Goal: Task Accomplishment & Management: Manage account settings

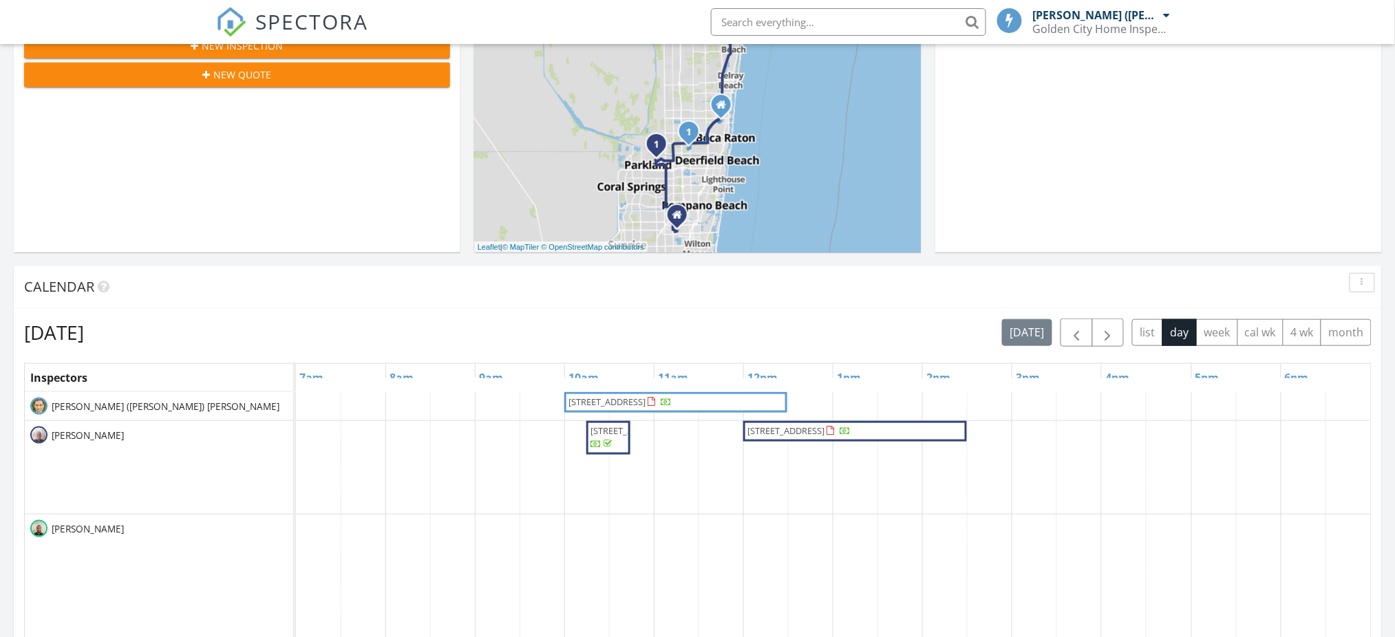
scroll to position [367, 0]
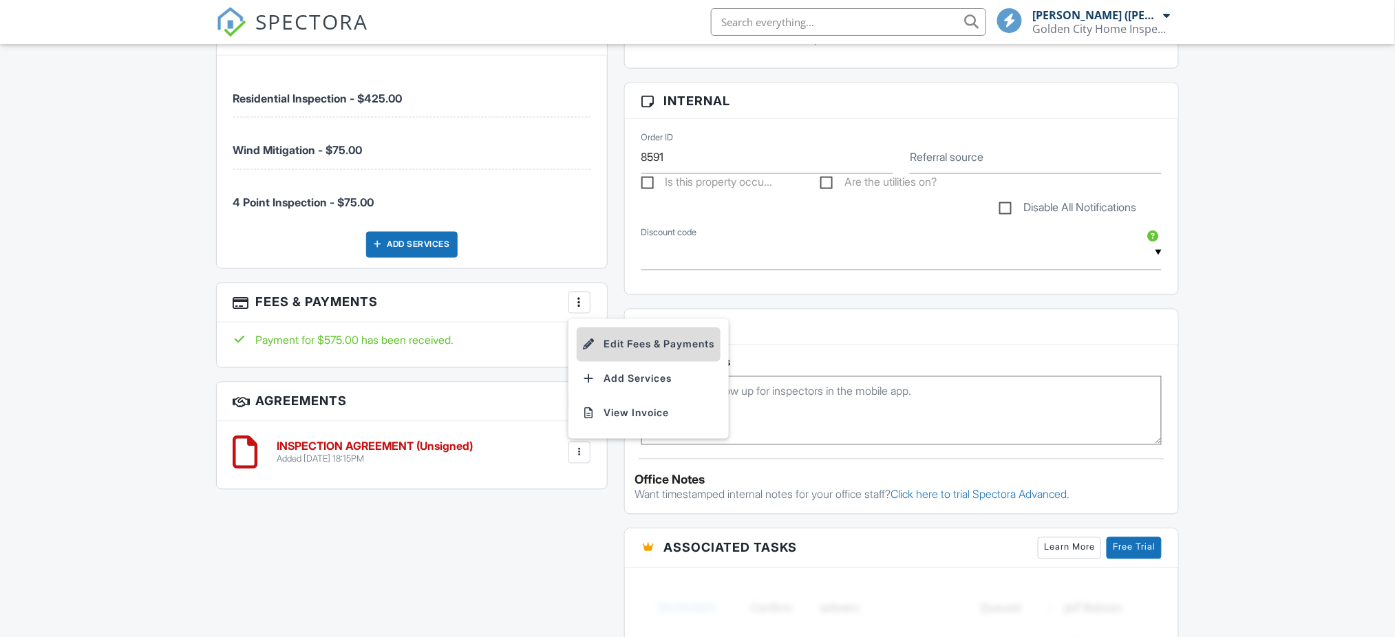
click at [636, 347] on li "Edit Fees & Payments" at bounding box center [649, 344] width 144 height 34
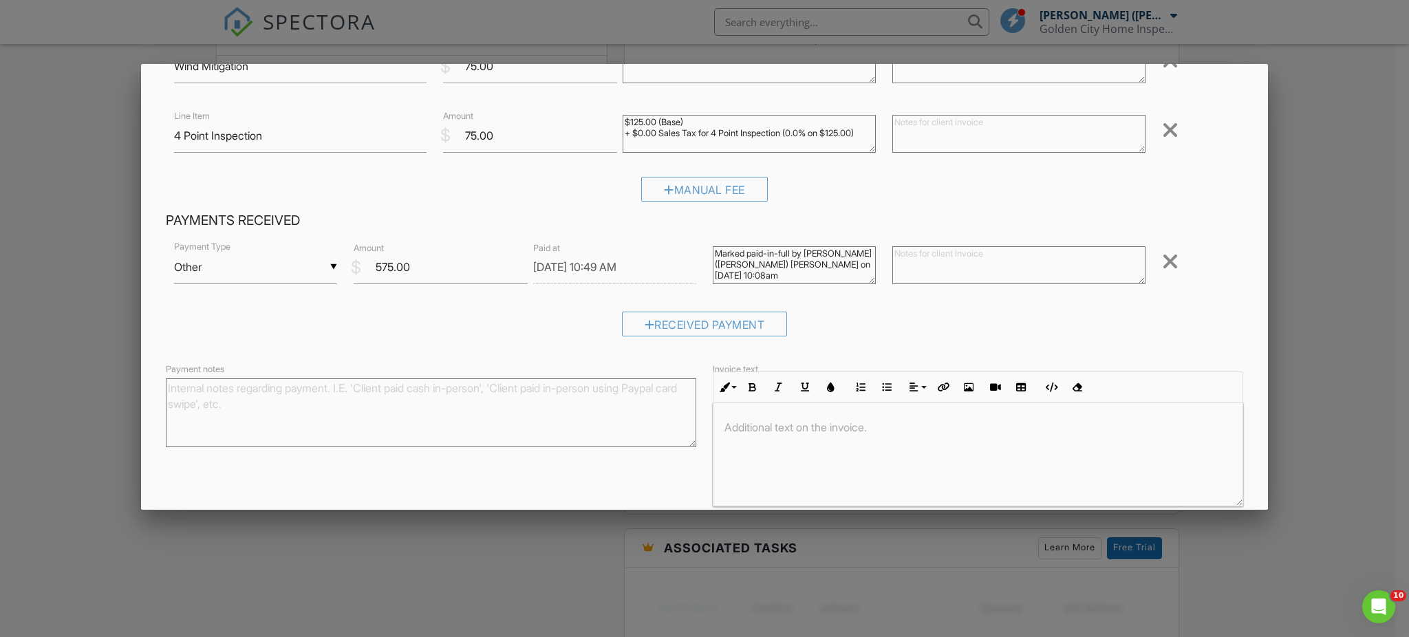
scroll to position [160, 0]
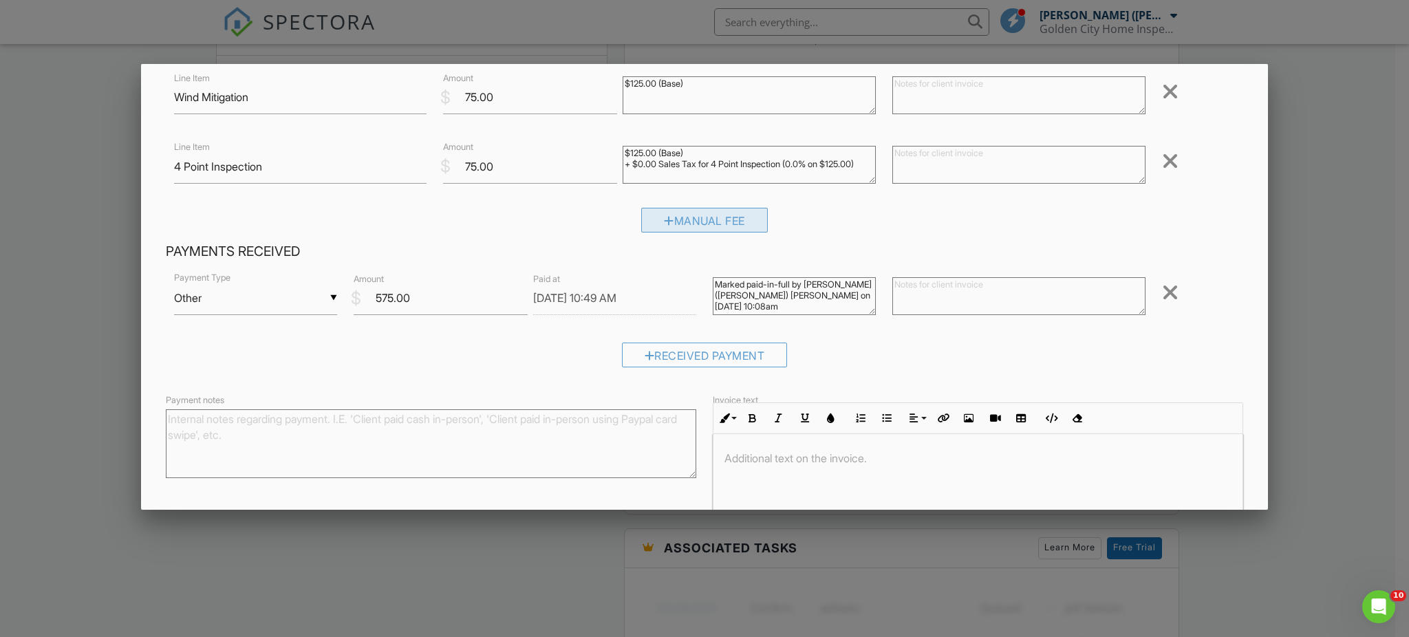
click at [709, 222] on div "Manual Fee" at bounding box center [704, 220] width 127 height 25
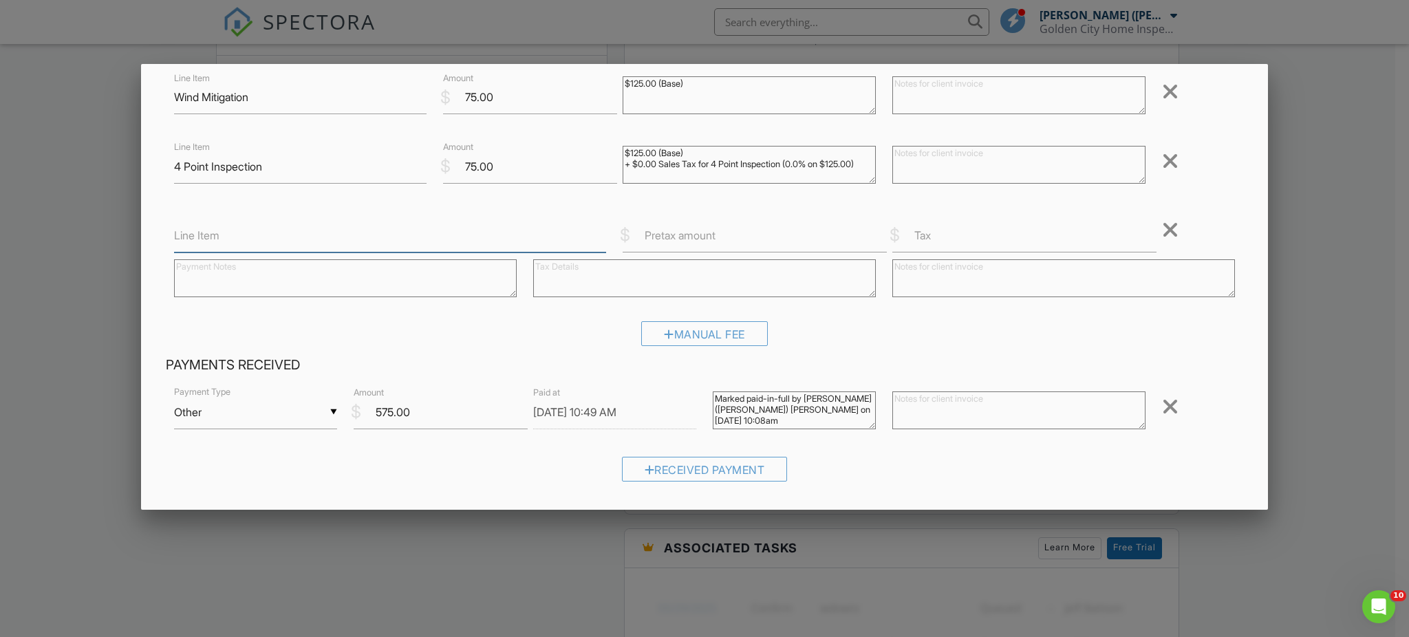
click at [387, 239] on input "Line Item" at bounding box center [390, 236] width 433 height 34
type input "Termite inspection"
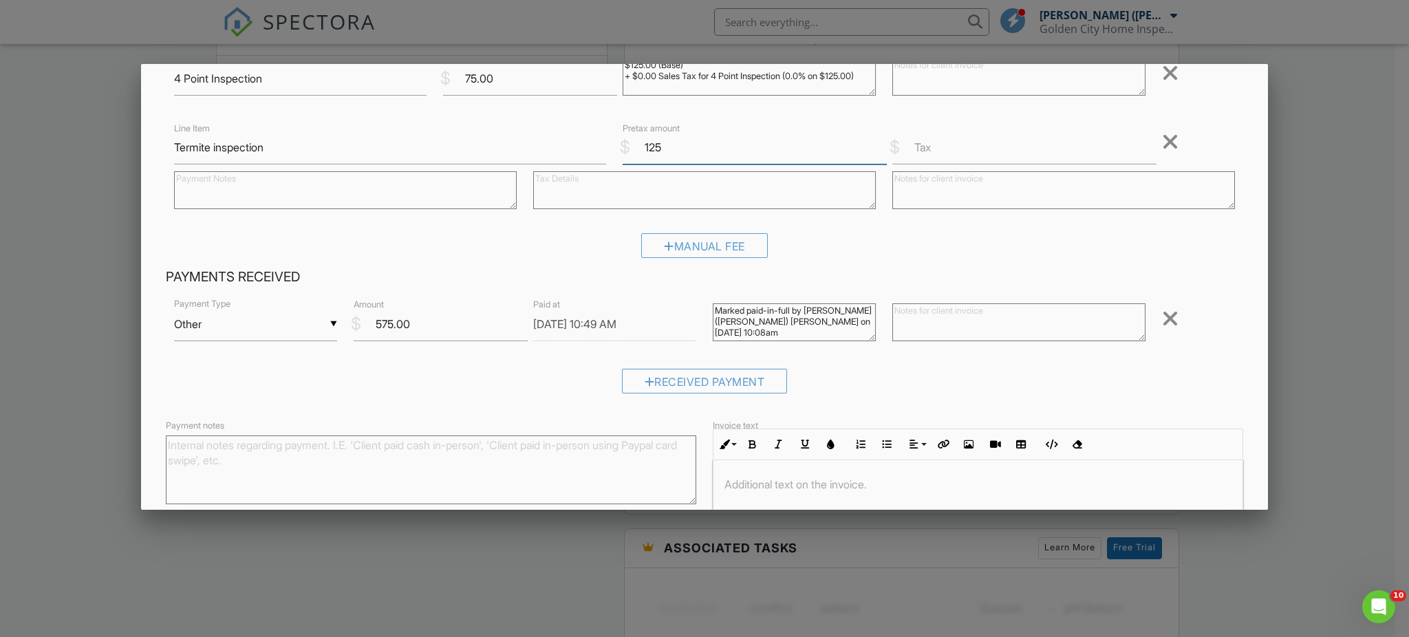
scroll to position [366, 0]
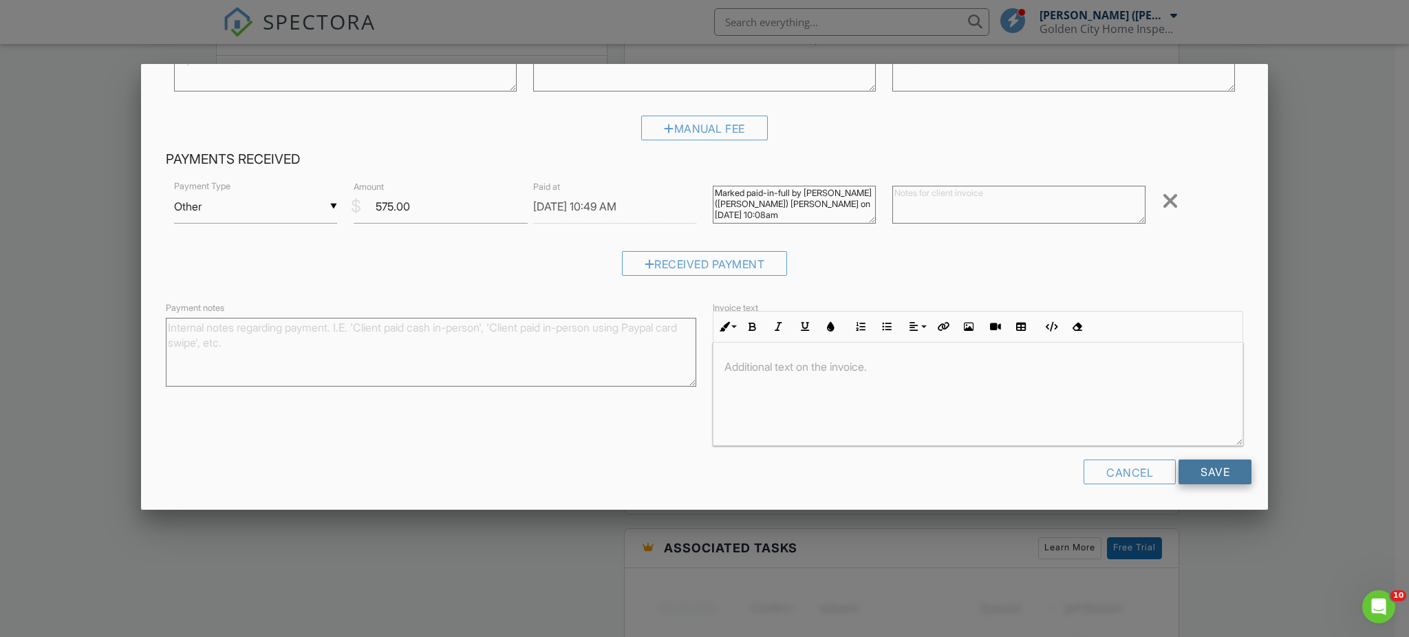
type input "125"
click at [1189, 466] on input "Save" at bounding box center [1215, 472] width 73 height 25
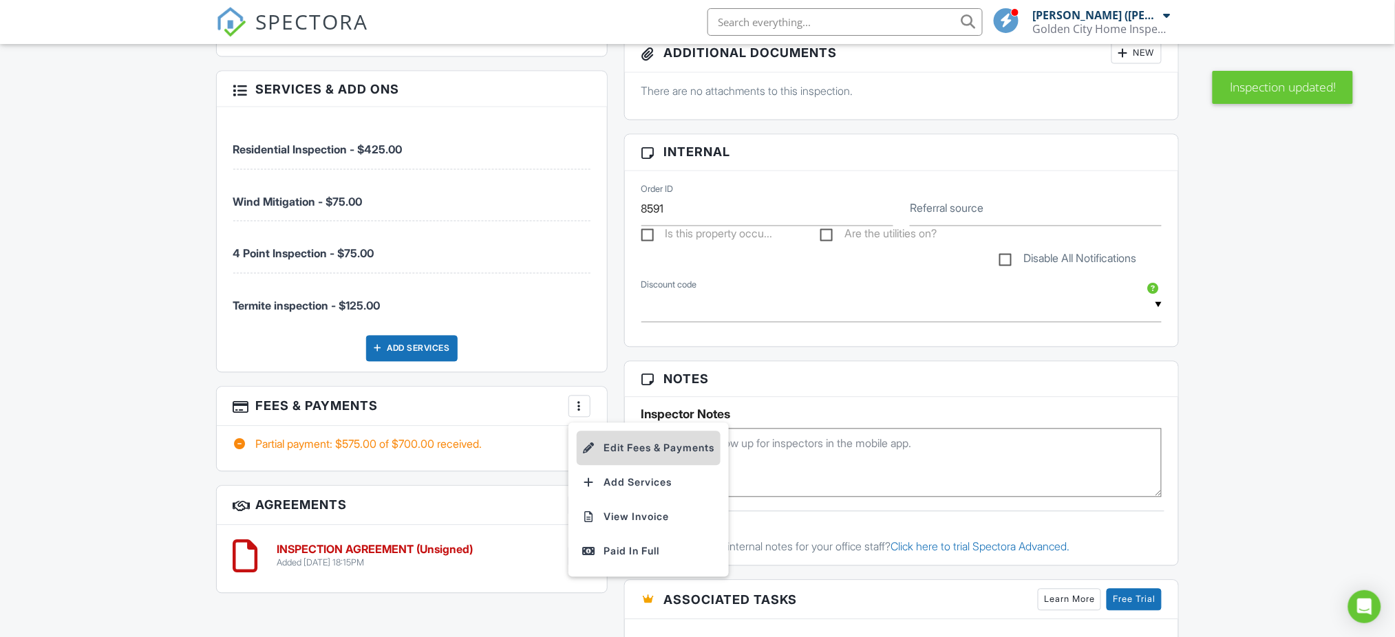
click at [623, 447] on li "Edit Fees & Payments" at bounding box center [649, 448] width 144 height 34
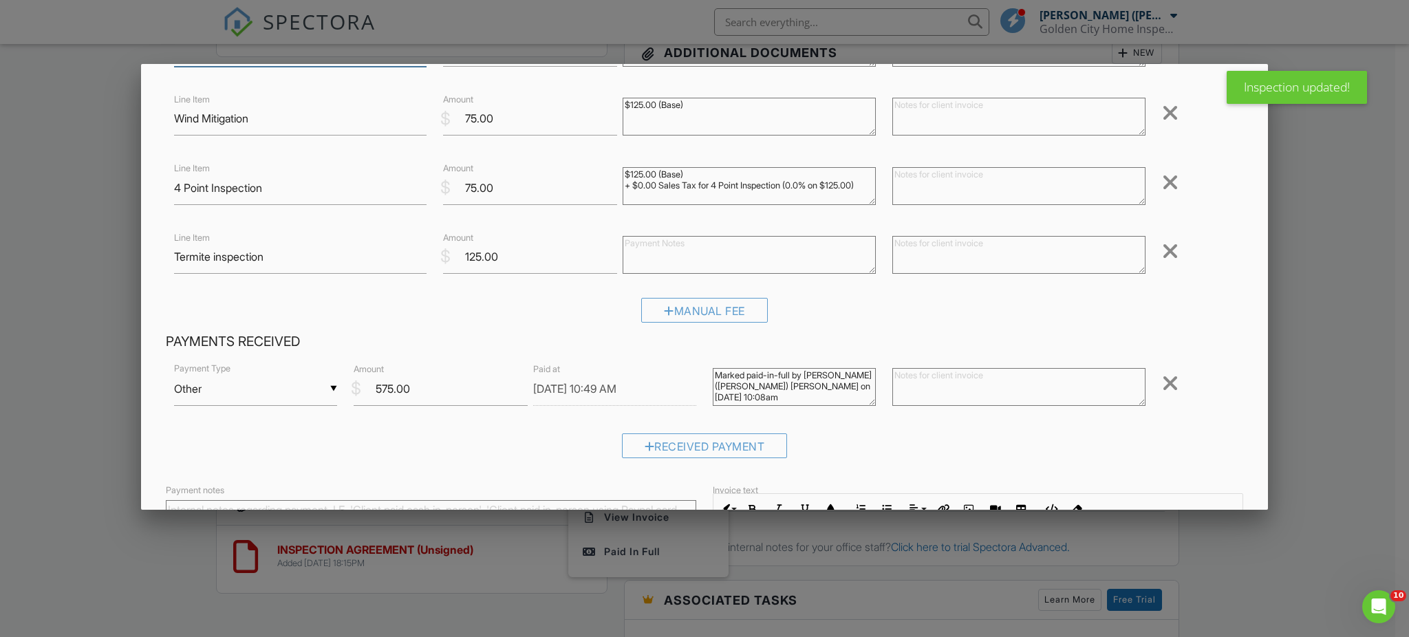
scroll to position [92, 0]
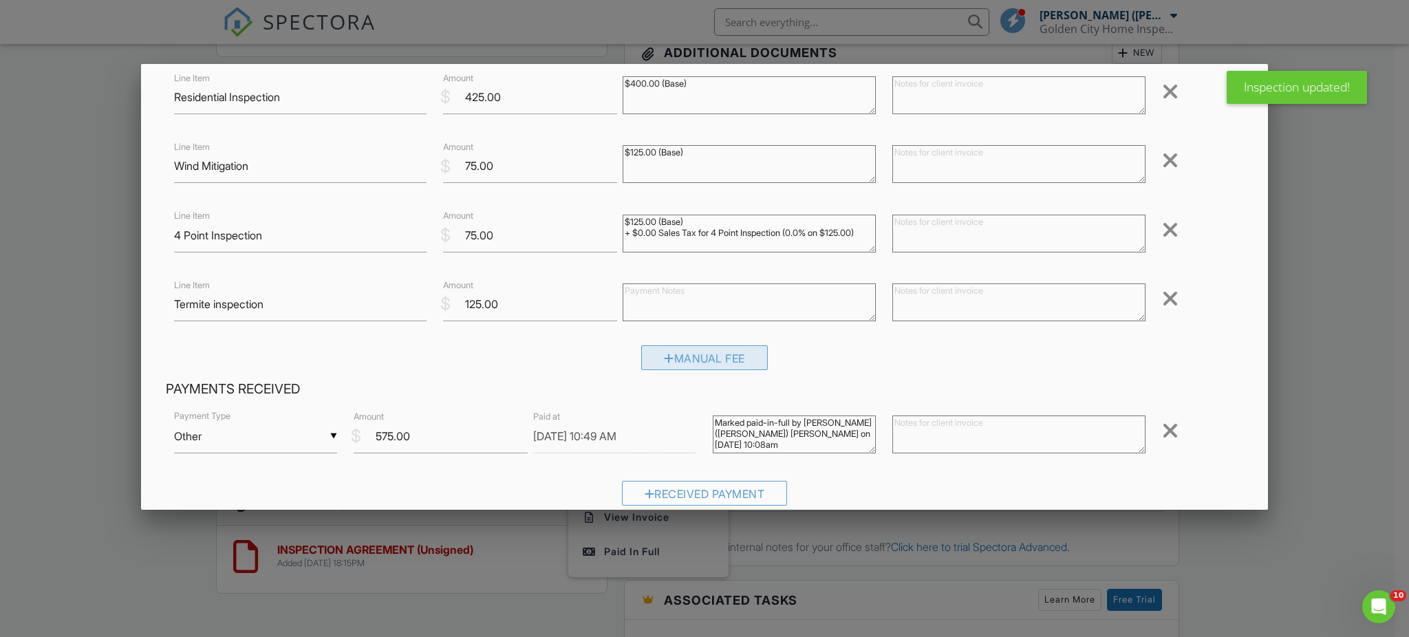
click at [694, 359] on div "Manual Fee" at bounding box center [704, 357] width 127 height 25
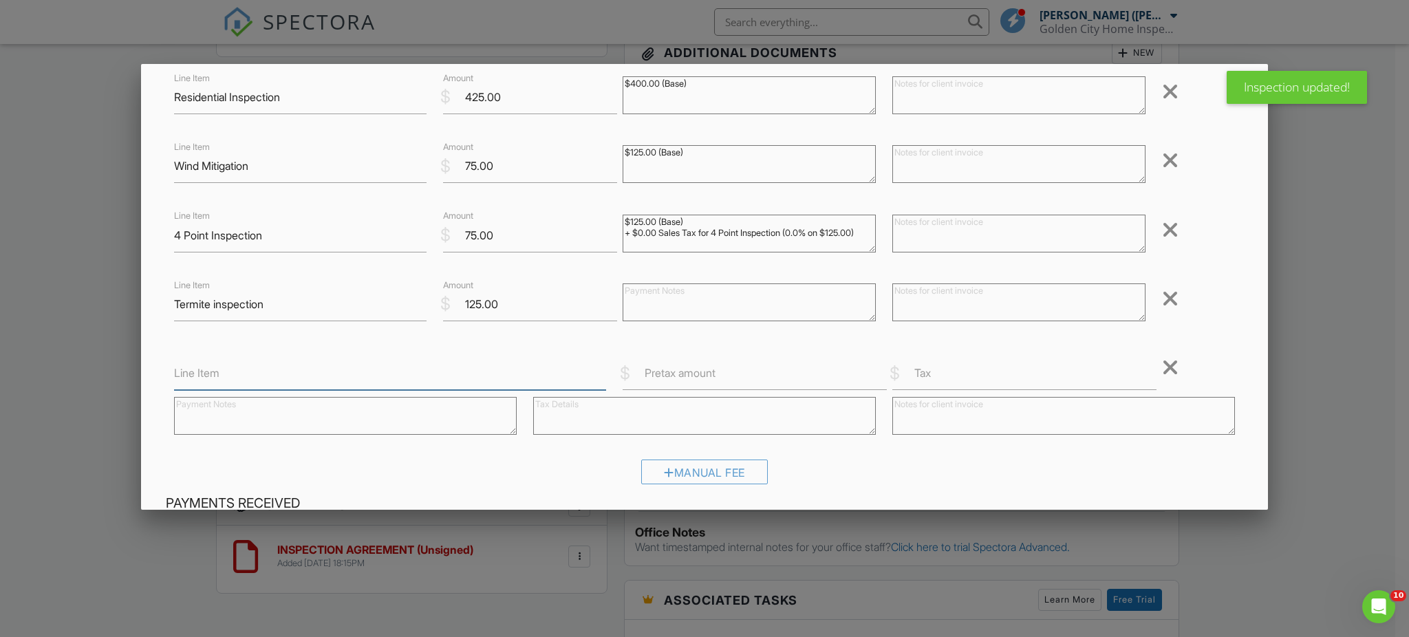
click at [448, 375] on input "Line Item" at bounding box center [390, 373] width 433 height 34
type input "Mold Test"
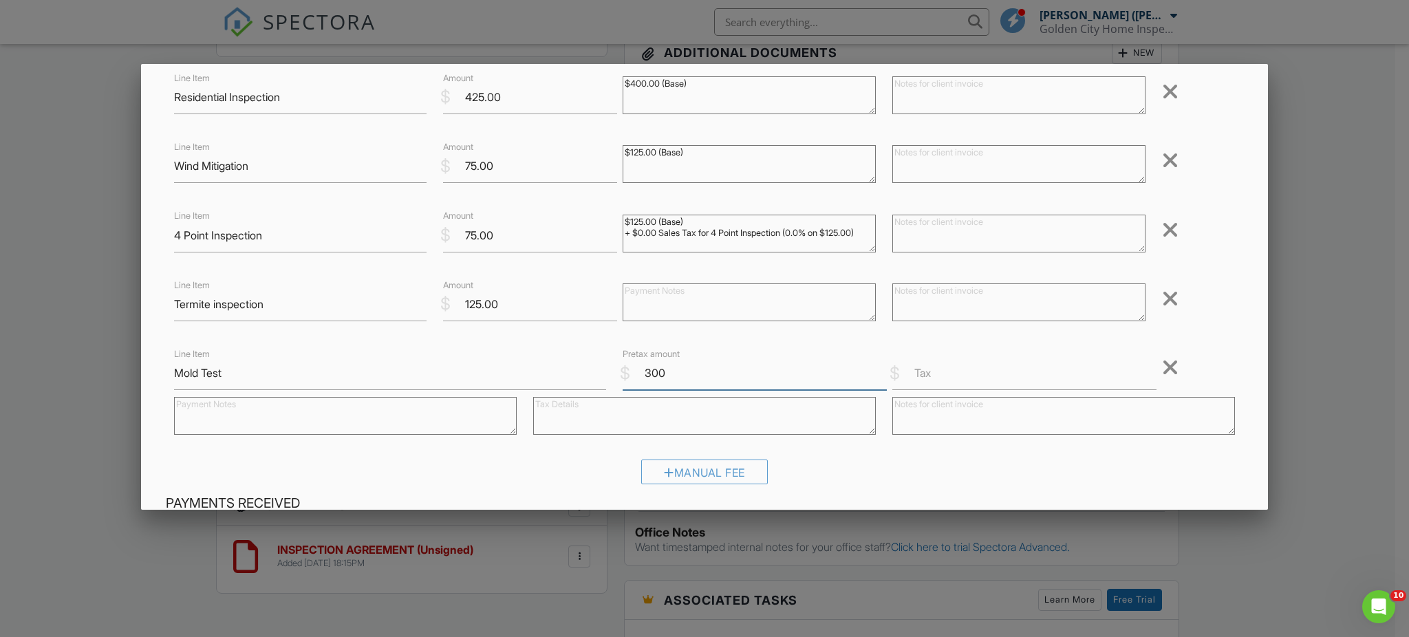
type input "300"
click at [1025, 467] on div "Manual Fee" at bounding box center [704, 477] width 1077 height 35
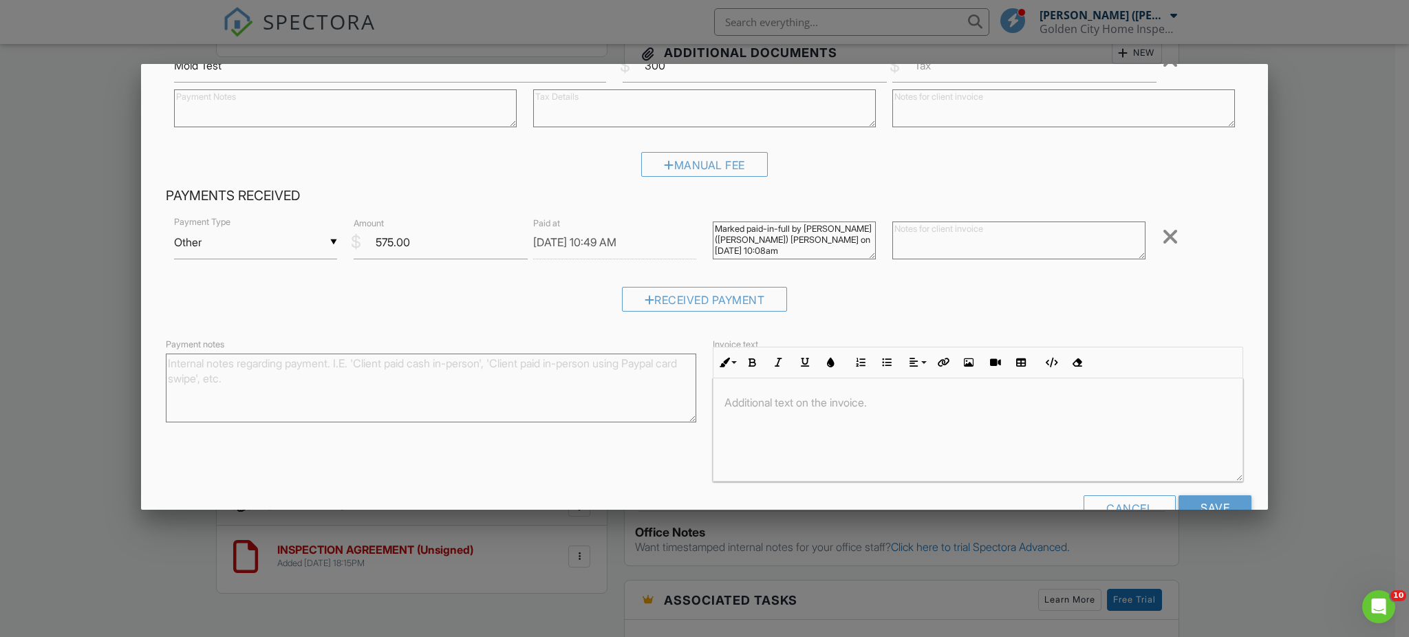
scroll to position [435, 0]
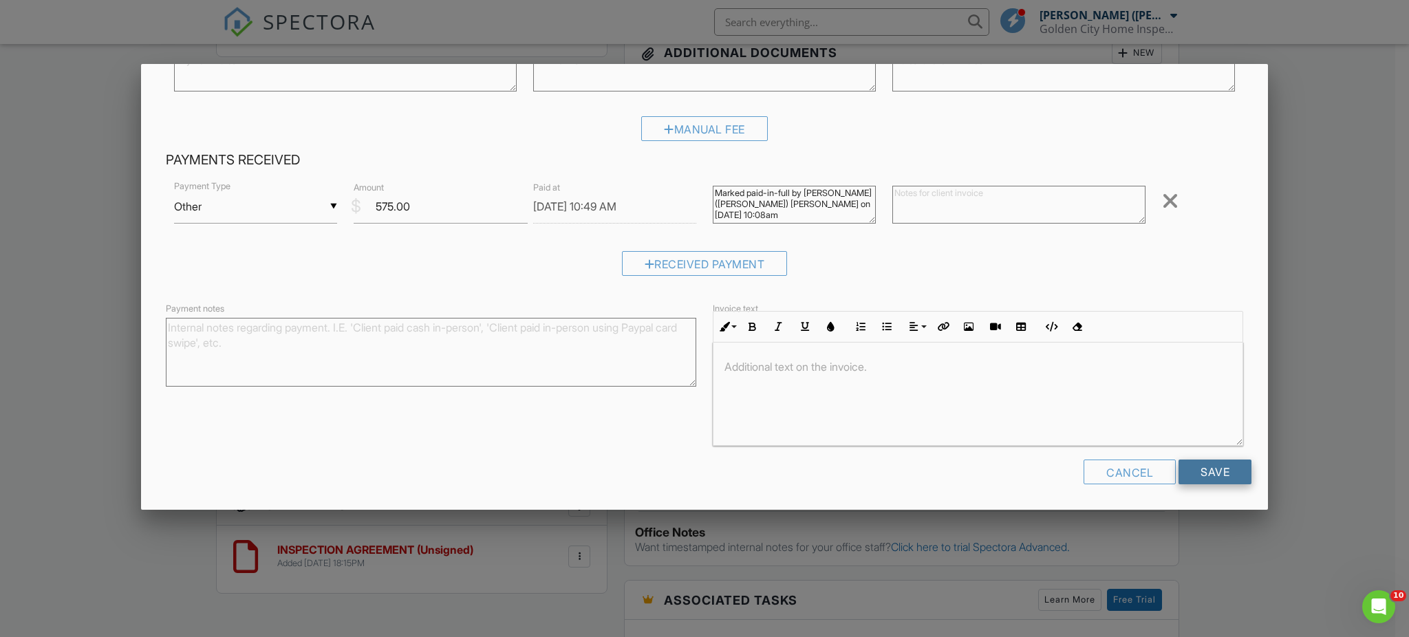
click at [1197, 471] on input "Save" at bounding box center [1215, 472] width 73 height 25
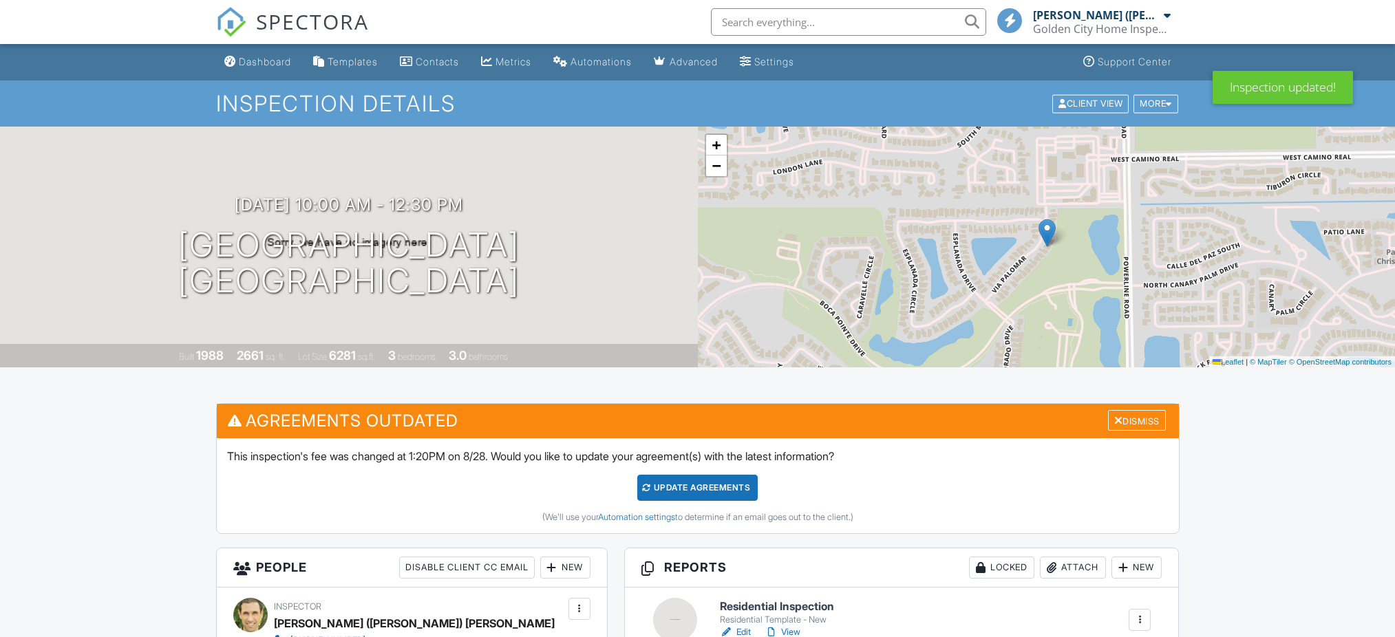
click at [698, 485] on div "Update Agreements" at bounding box center [697, 488] width 120 height 26
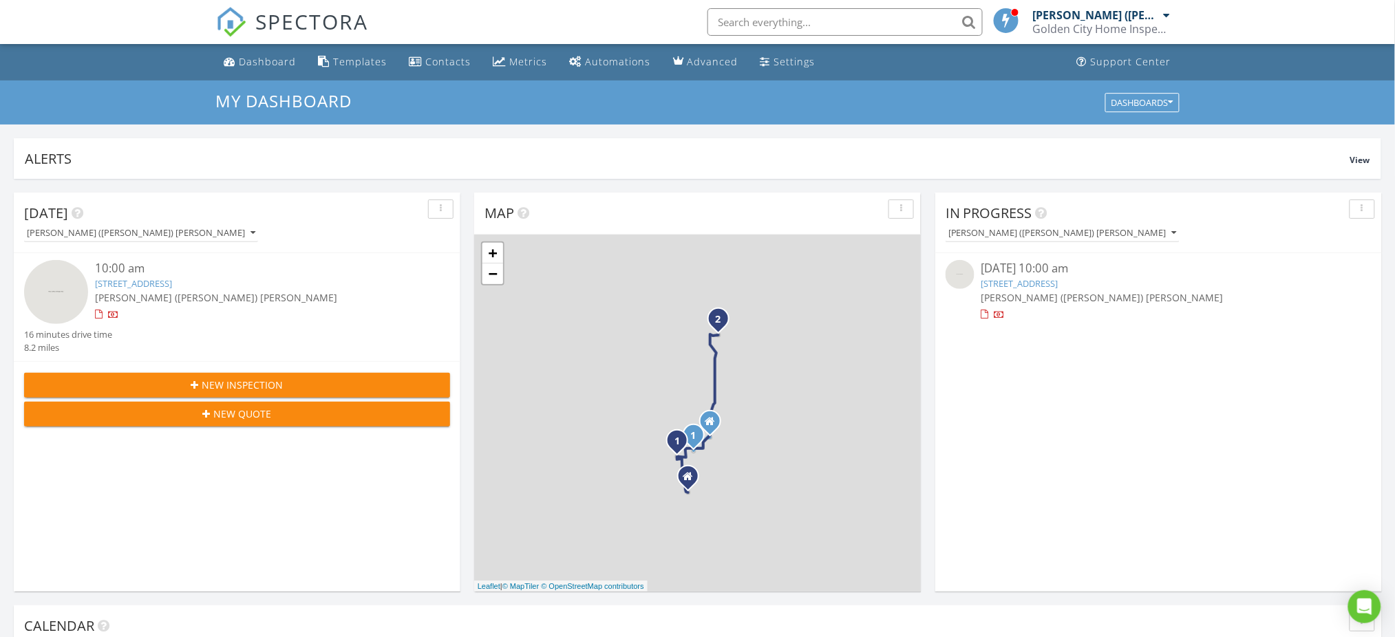
scroll to position [367, 0]
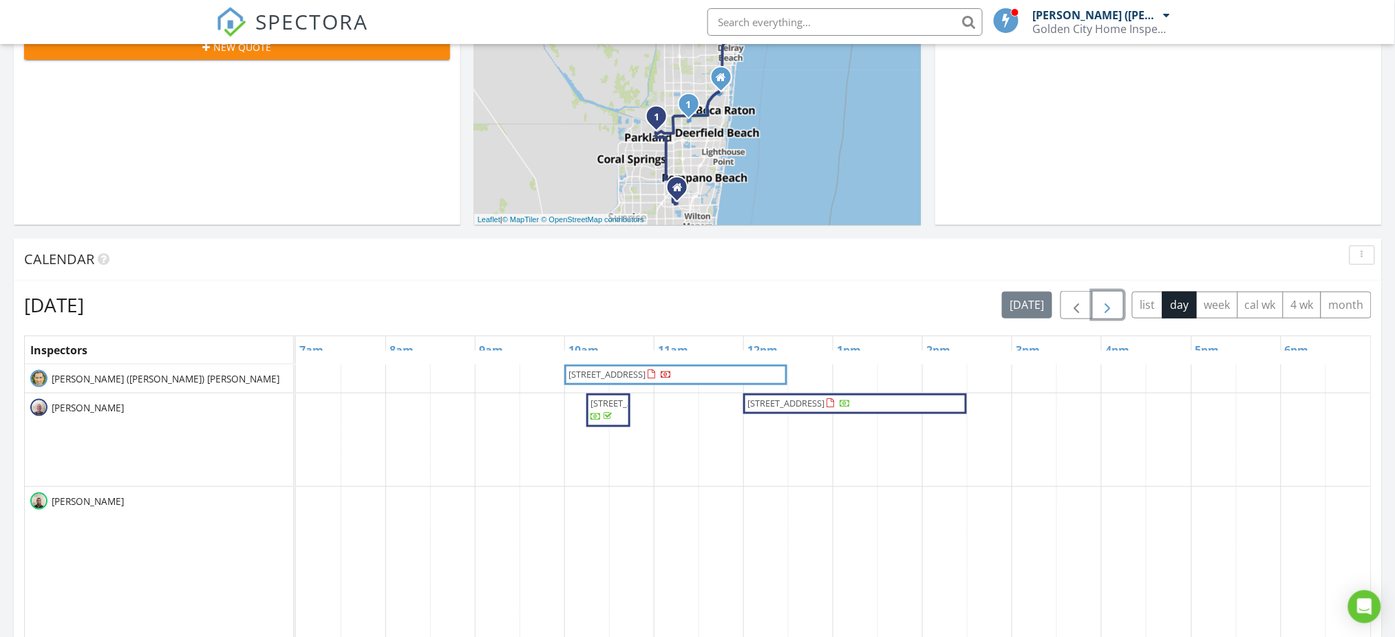
click at [1107, 311] on span "button" at bounding box center [1107, 305] width 17 height 17
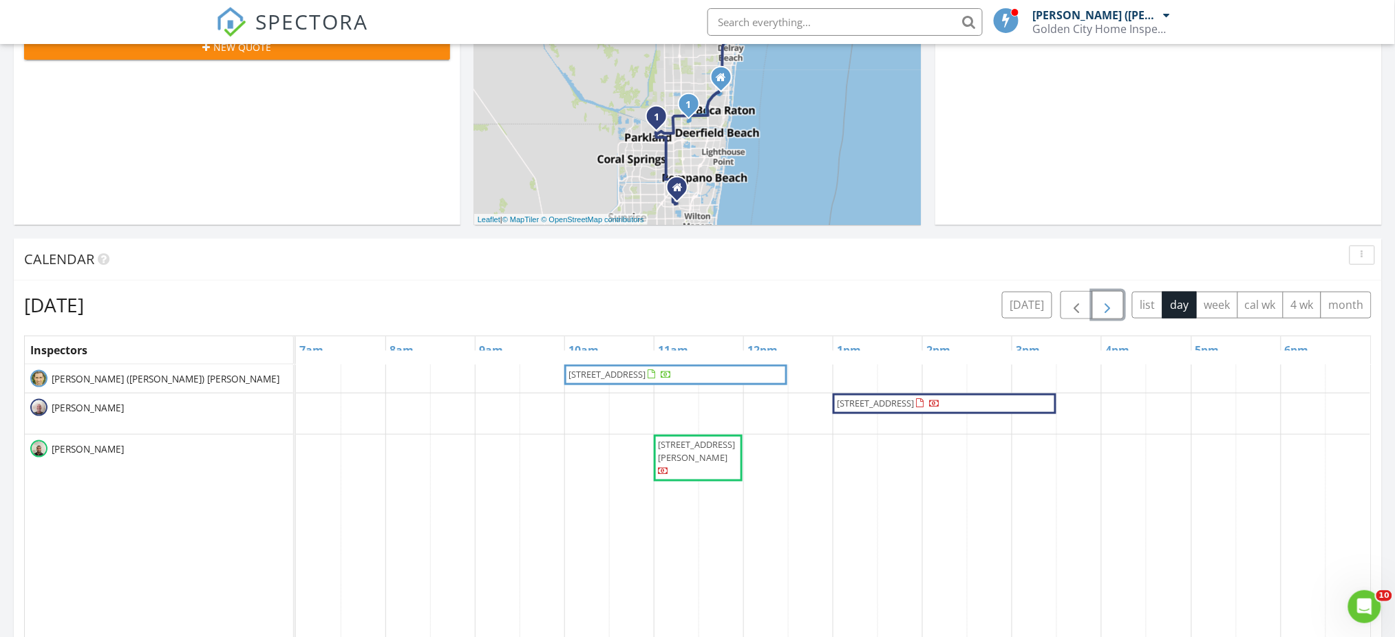
scroll to position [0, 0]
click at [1075, 297] on span "button" at bounding box center [1076, 305] width 17 height 17
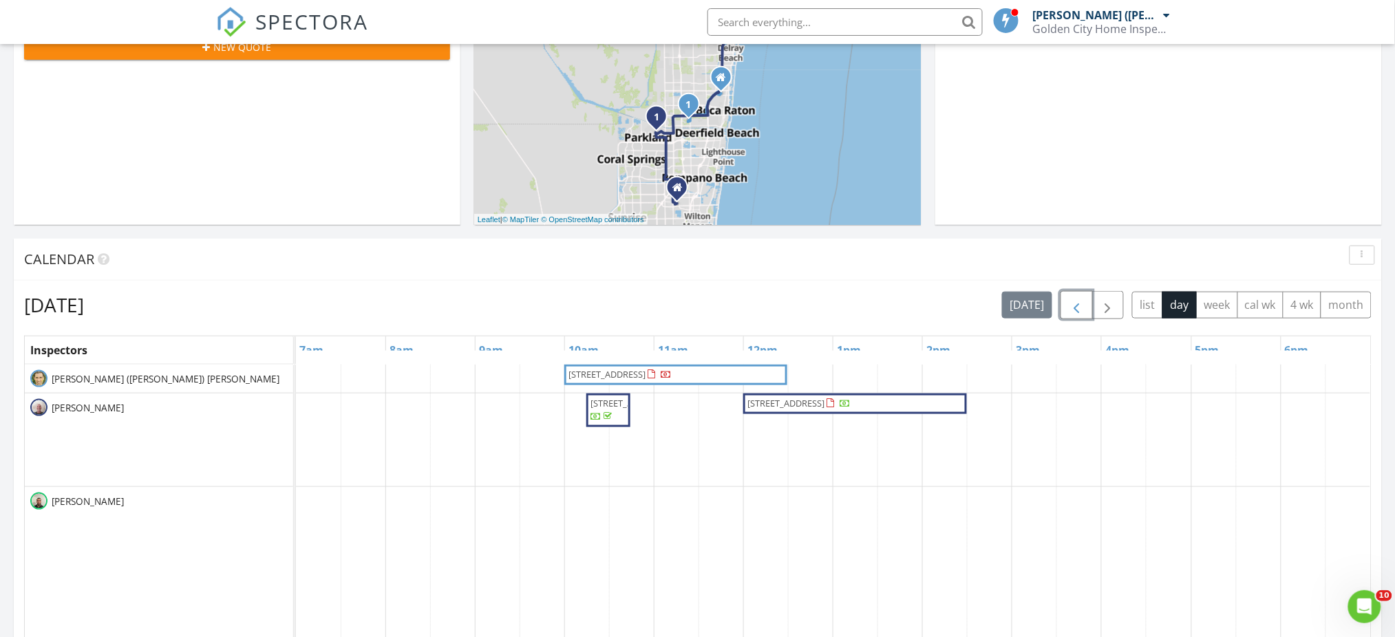
click at [1075, 298] on span "button" at bounding box center [1076, 305] width 17 height 17
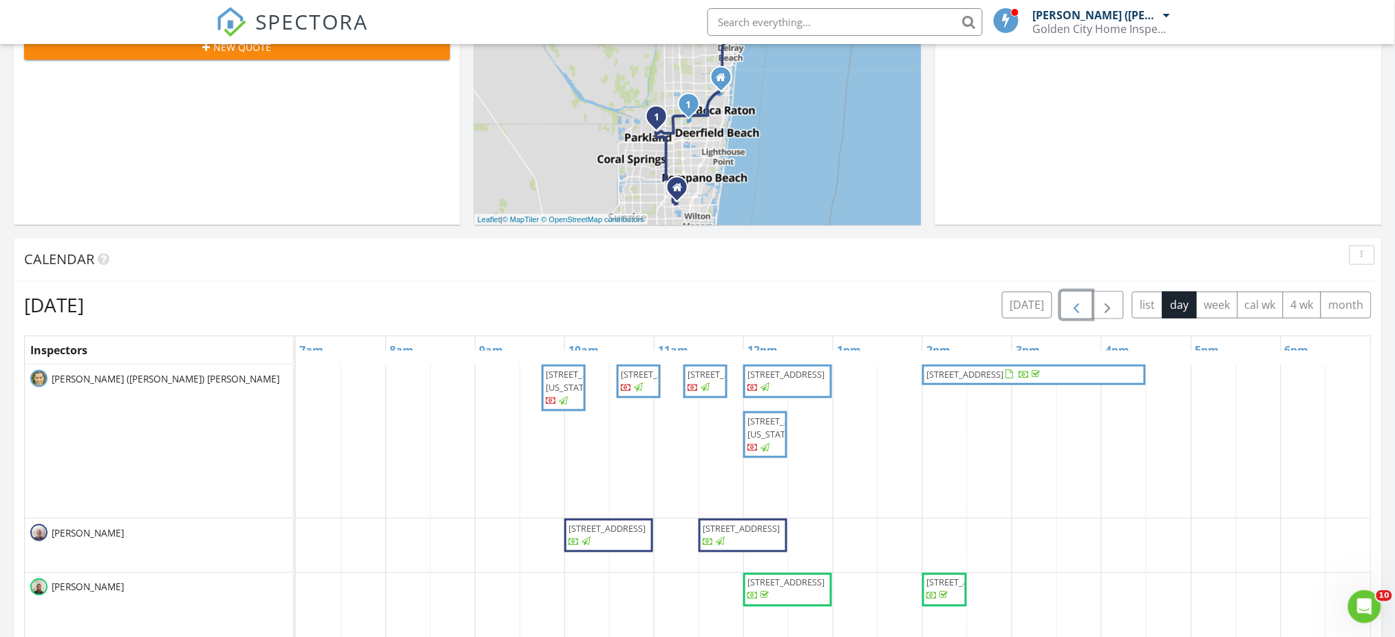
click at [1074, 303] on span "button" at bounding box center [1076, 305] width 17 height 17
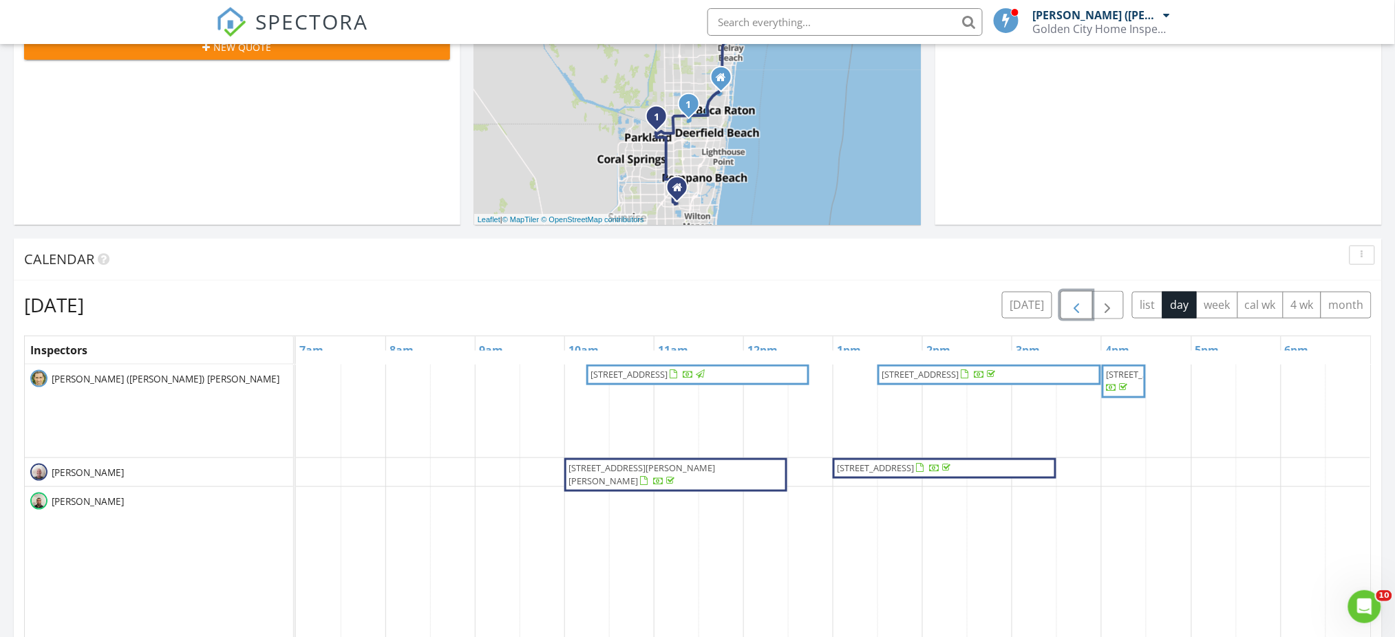
click at [1074, 303] on span "button" at bounding box center [1076, 305] width 17 height 17
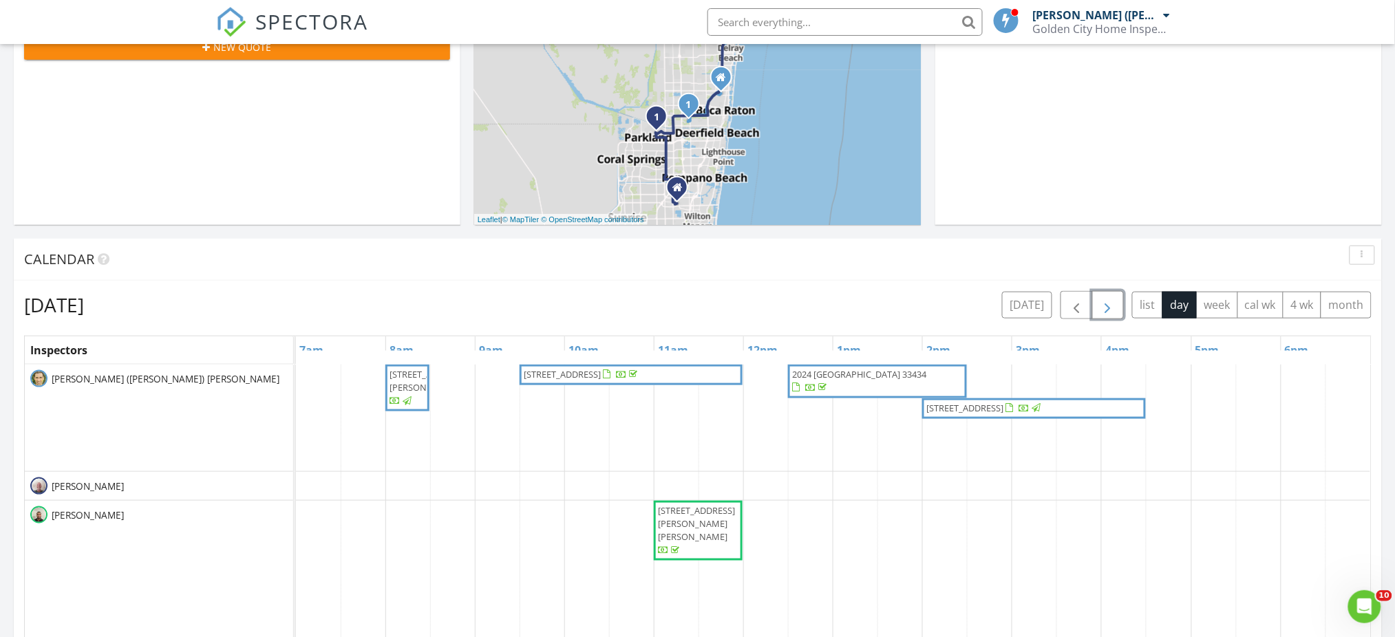
click at [1110, 308] on span "button" at bounding box center [1107, 305] width 17 height 17
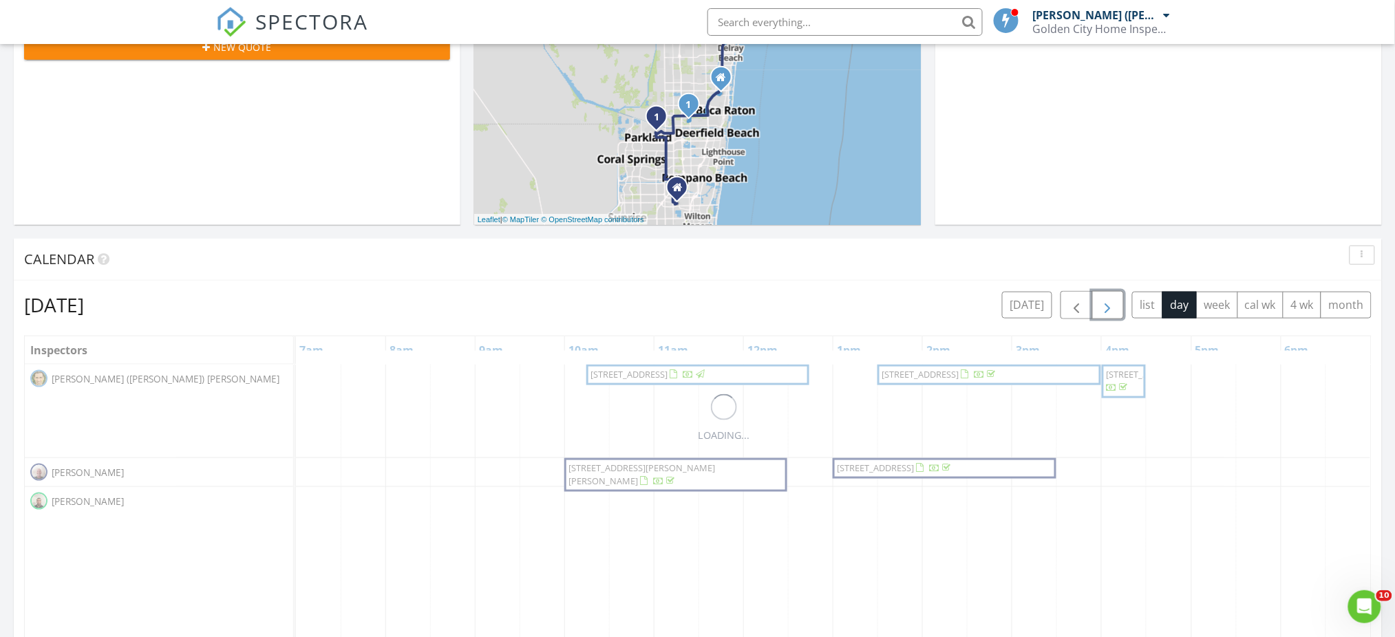
click at [1110, 308] on span "button" at bounding box center [1107, 305] width 17 height 17
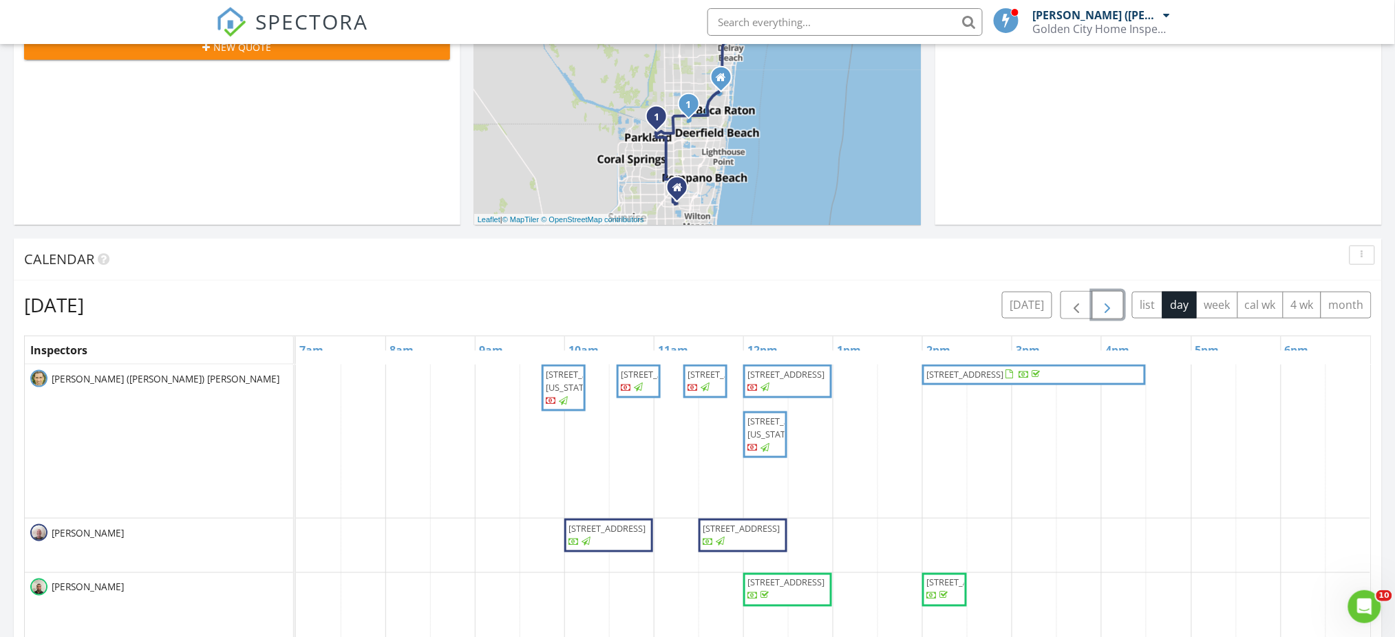
click at [1110, 308] on span "button" at bounding box center [1107, 305] width 17 height 17
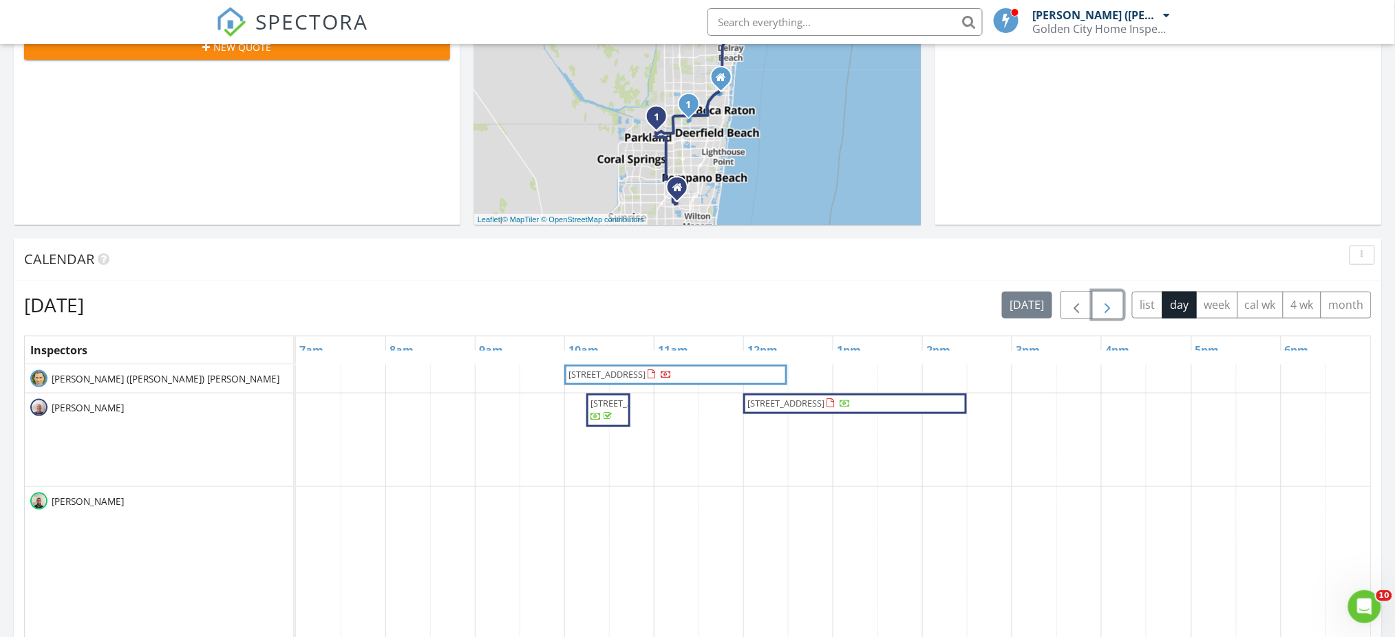
click at [1110, 308] on span "button" at bounding box center [1107, 305] width 17 height 17
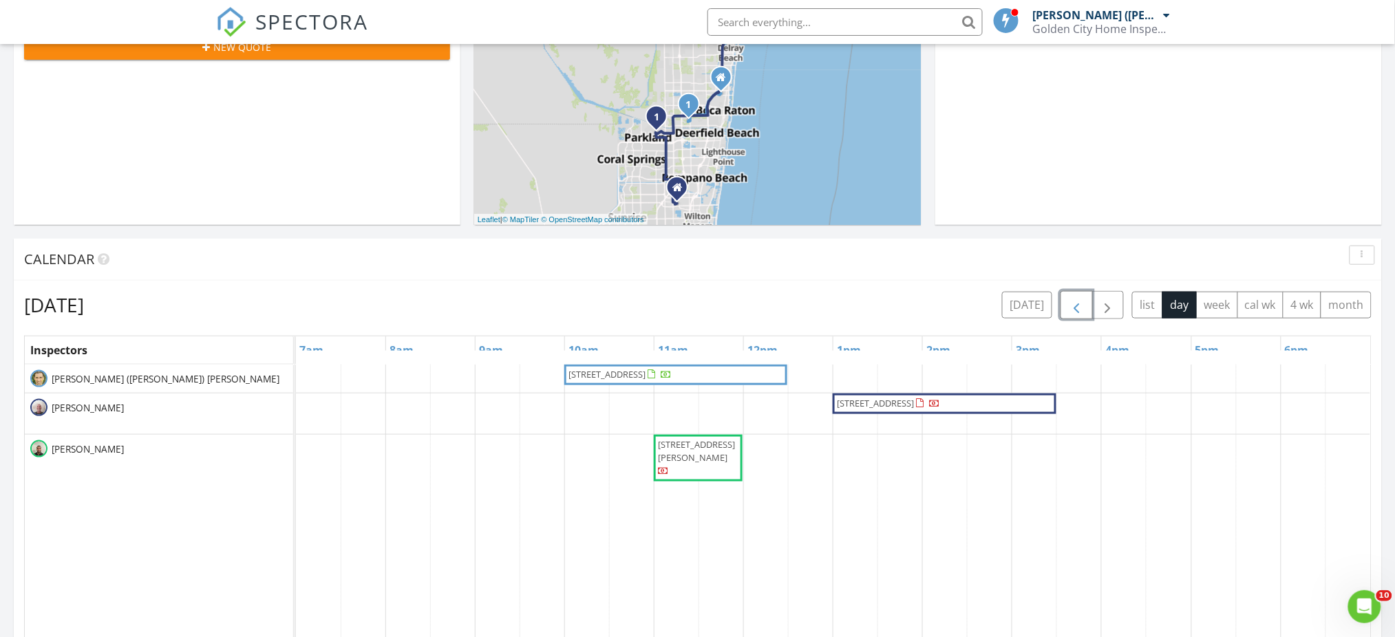
click at [1080, 310] on span "button" at bounding box center [1076, 305] width 17 height 17
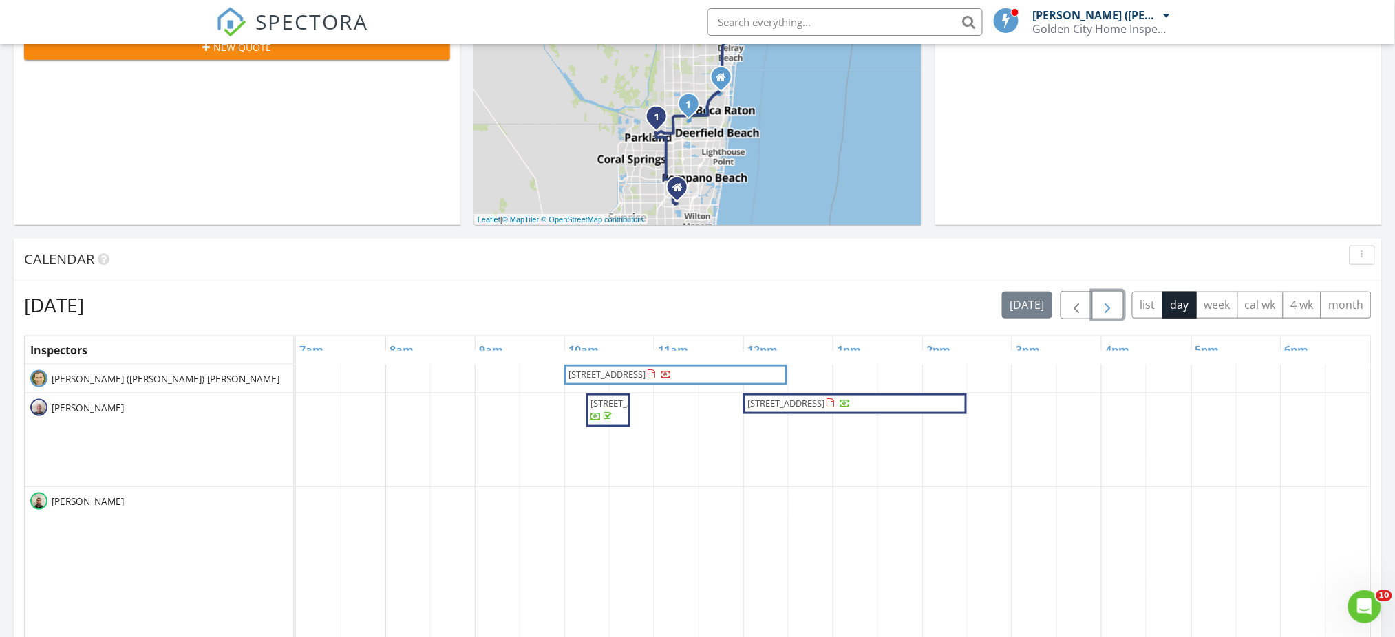
click at [1104, 308] on span "button" at bounding box center [1107, 305] width 17 height 17
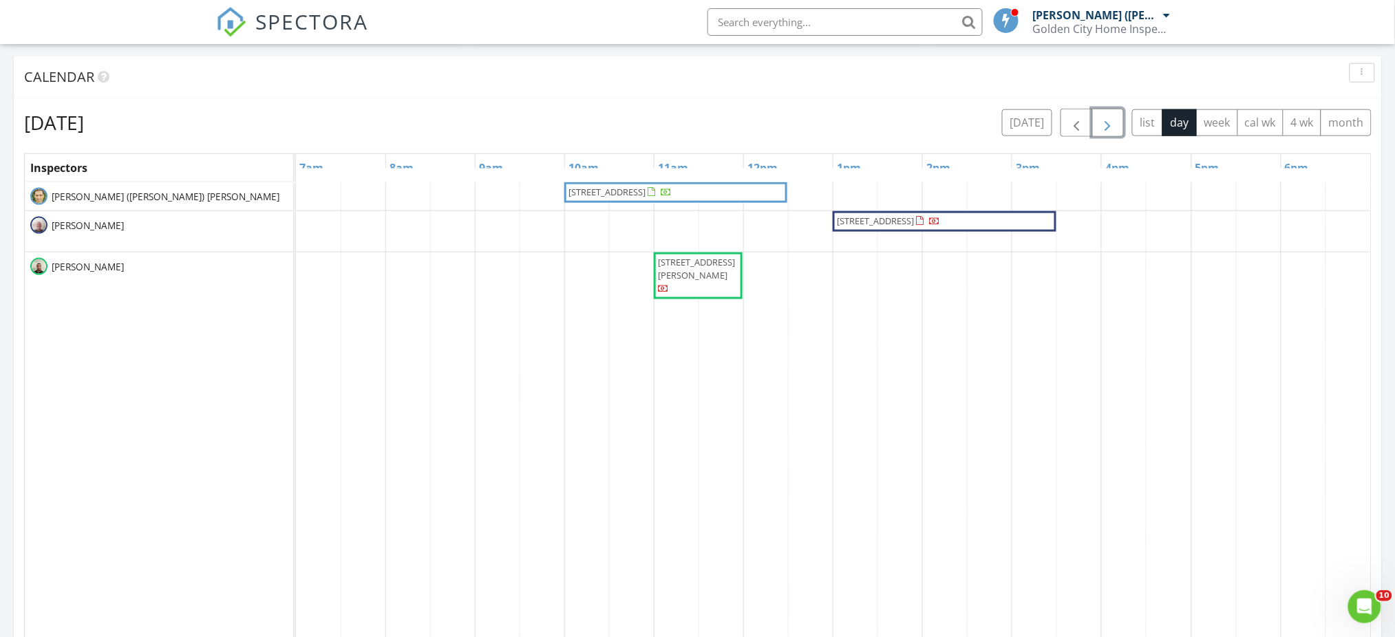
scroll to position [275, 0]
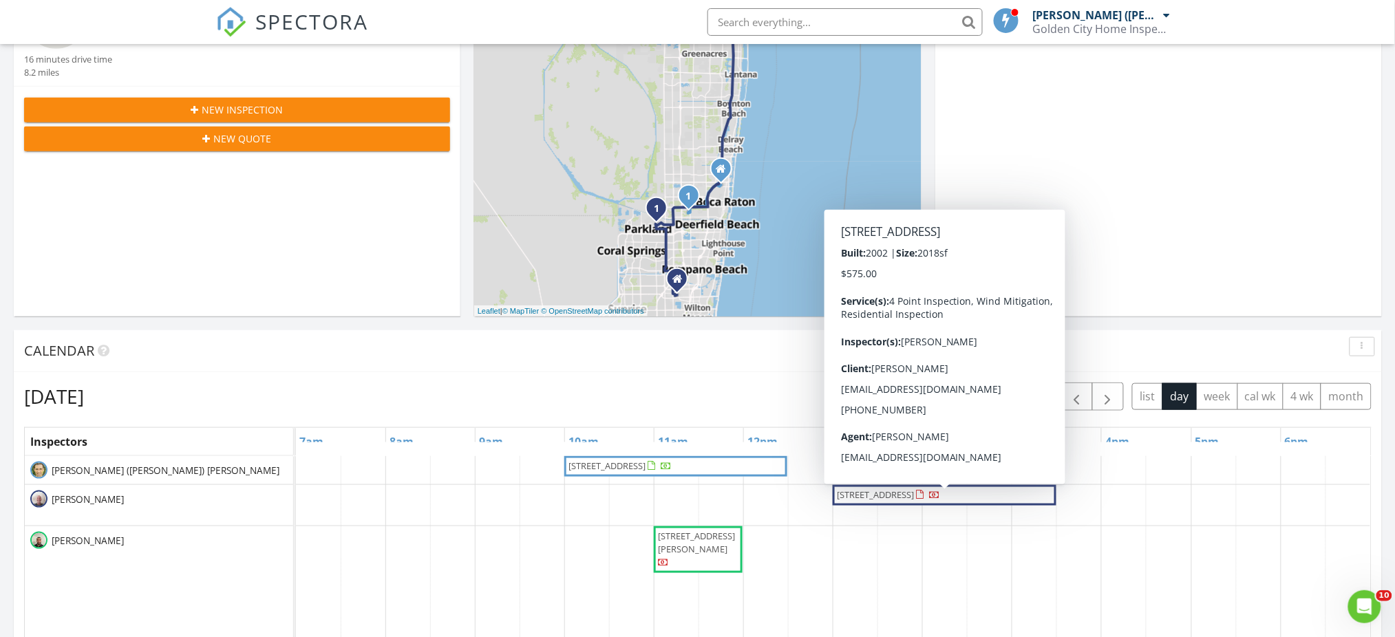
click at [1236, 337] on div "Calendar" at bounding box center [698, 351] width 1368 height 42
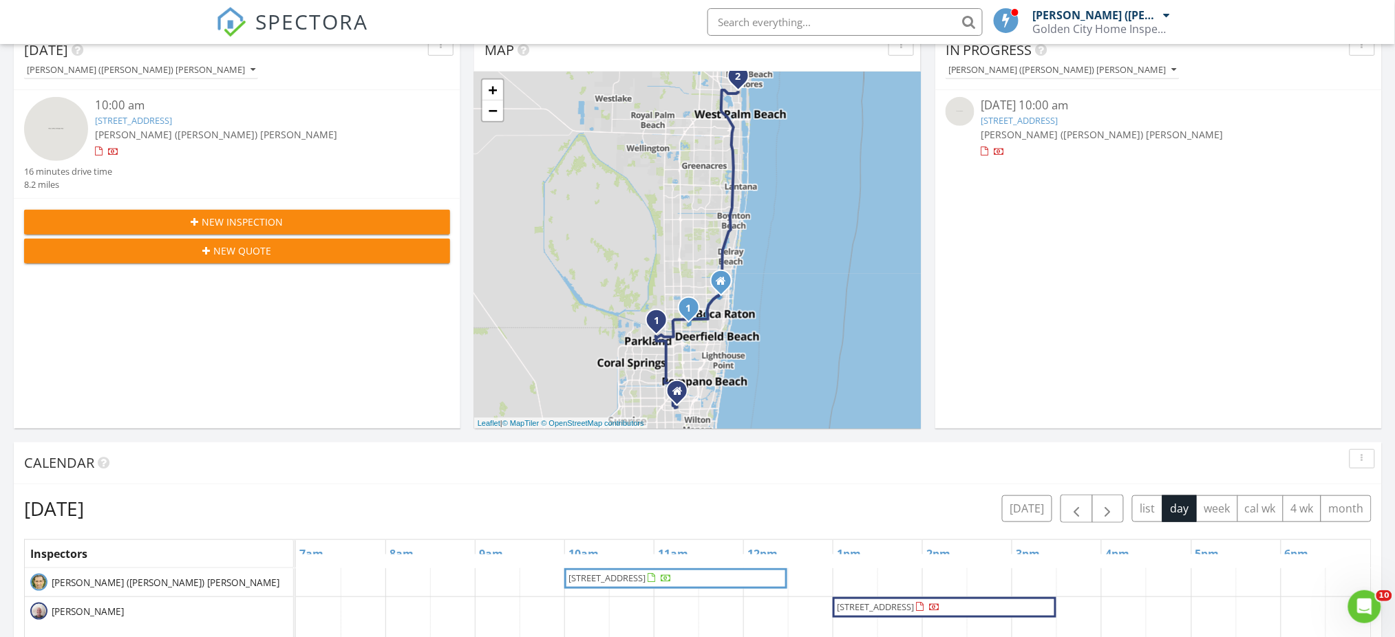
scroll to position [0, 0]
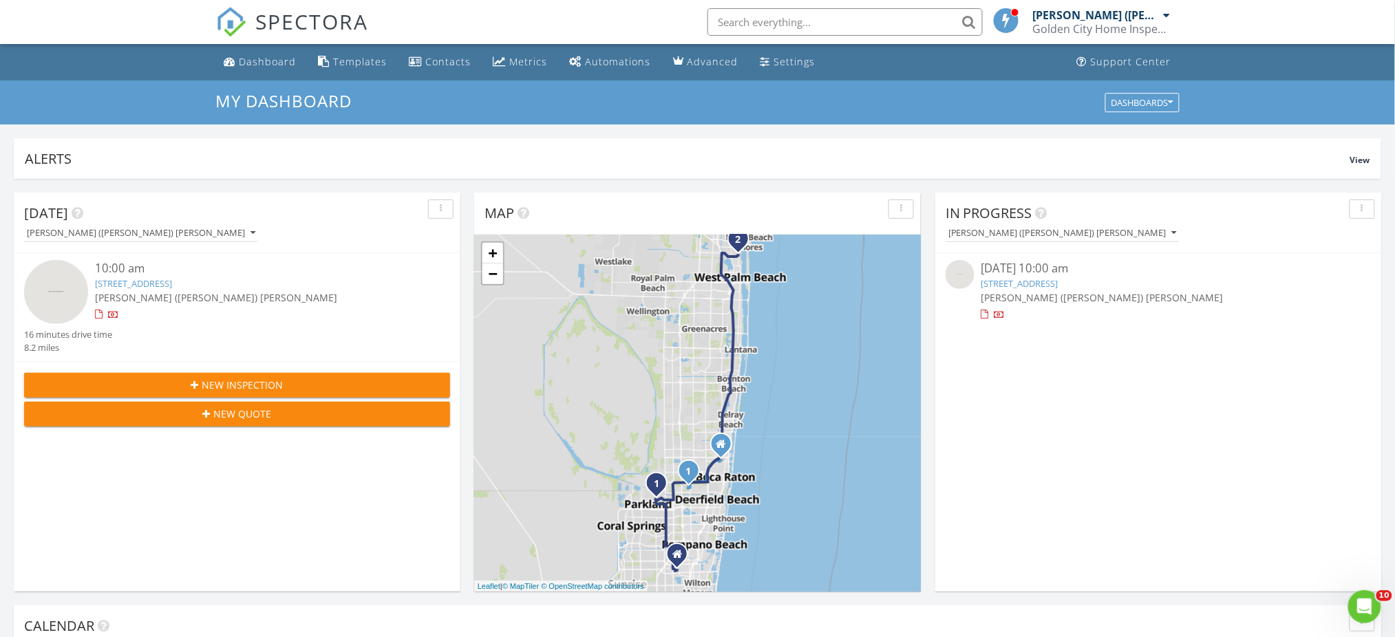
click at [1137, 26] on div "Golden City Home Inspections LLC / Regal Home Inspections LLC" at bounding box center [1102, 29] width 138 height 14
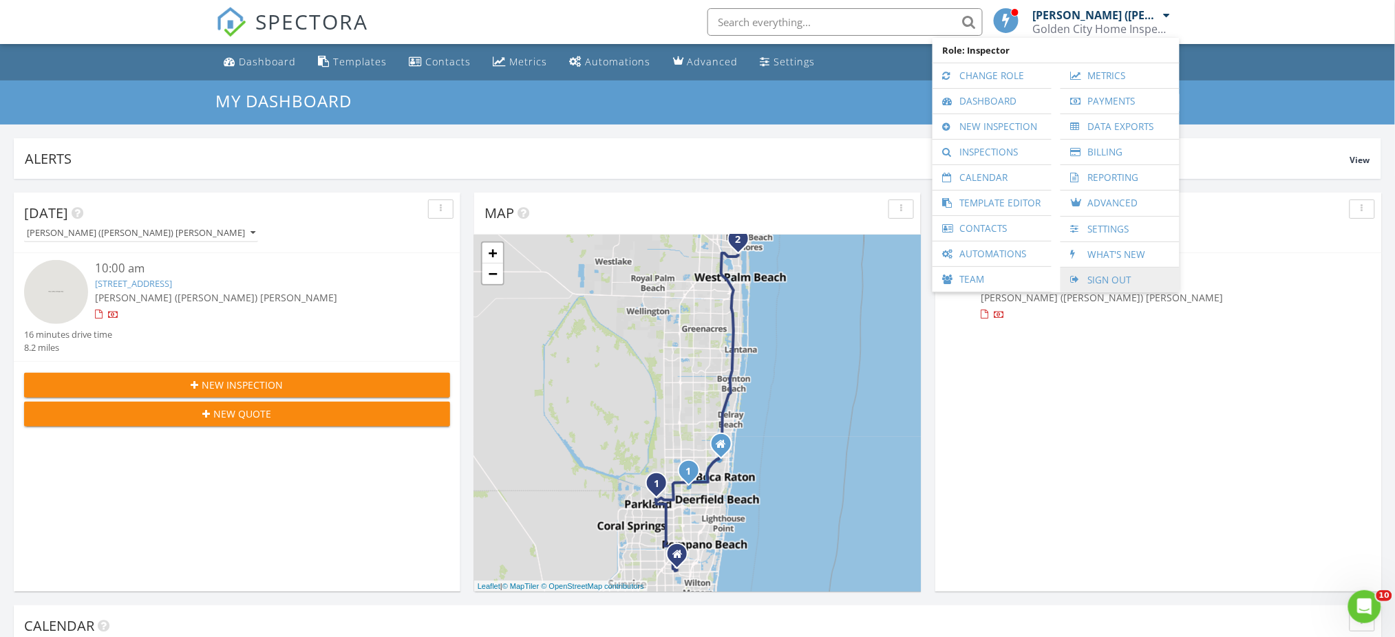
click at [1128, 277] on link "Sign Out" at bounding box center [1119, 280] width 105 height 25
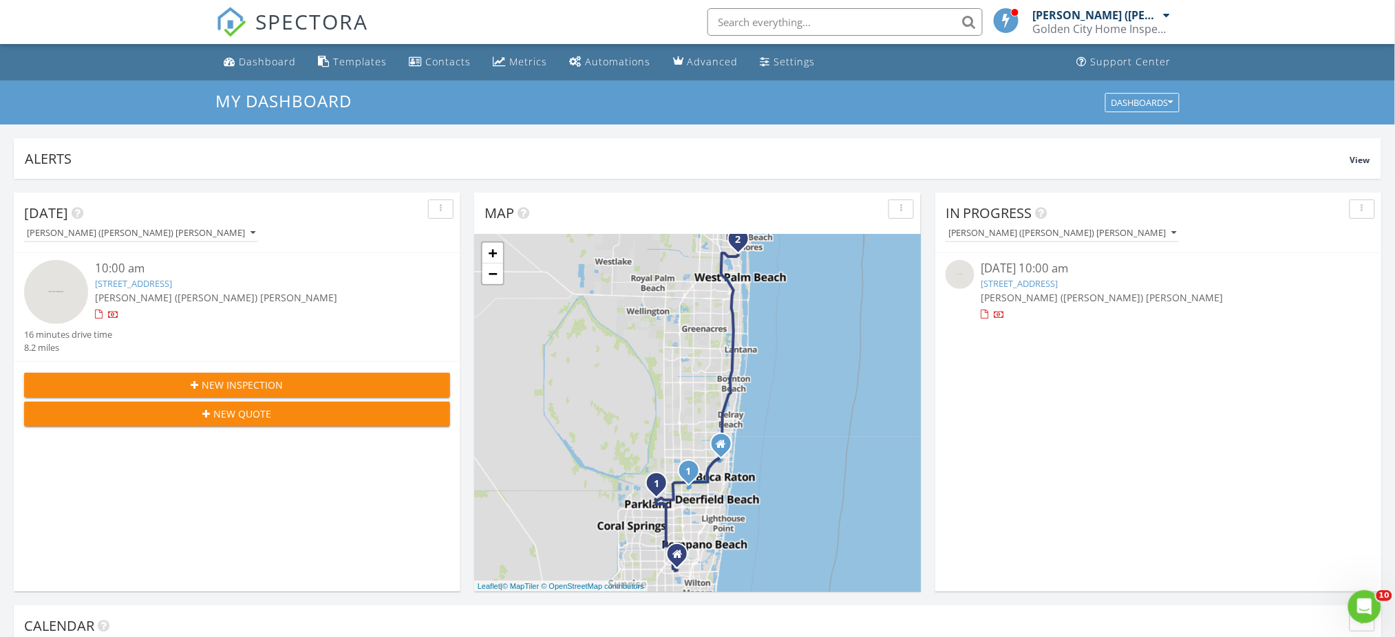
click at [1049, 279] on link "[STREET_ADDRESS]" at bounding box center [1019, 283] width 77 height 12
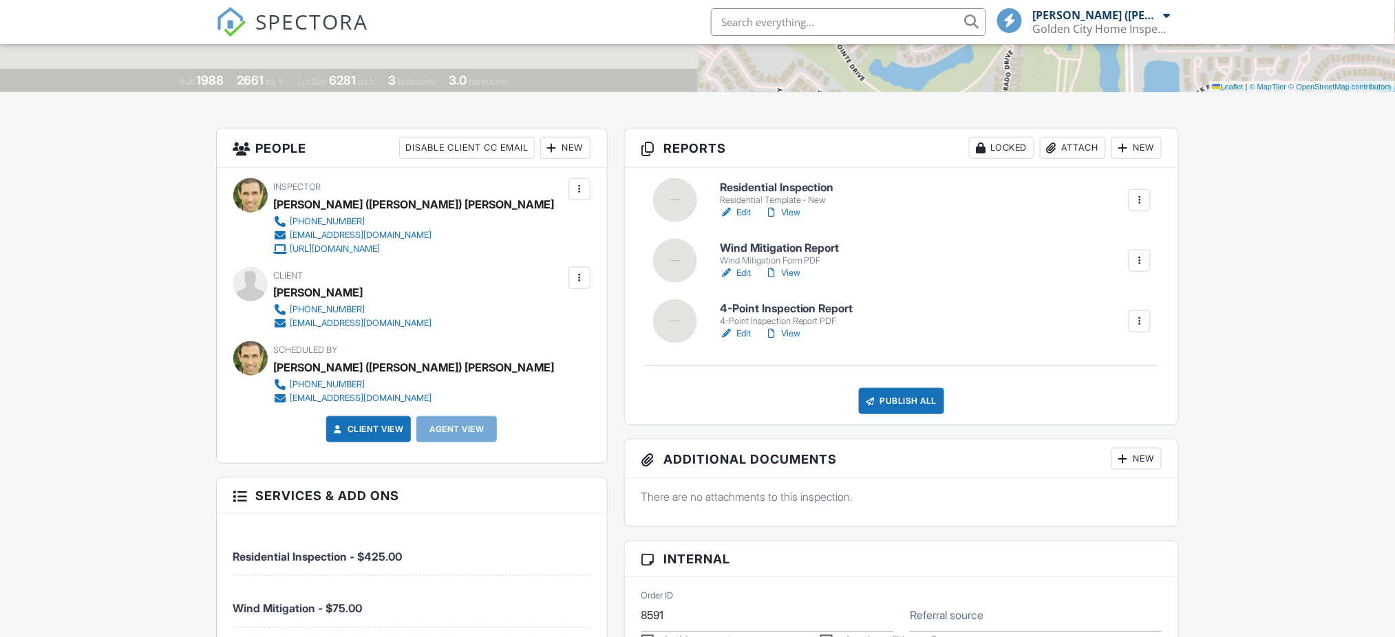
click at [786, 334] on link "View" at bounding box center [782, 334] width 36 height 14
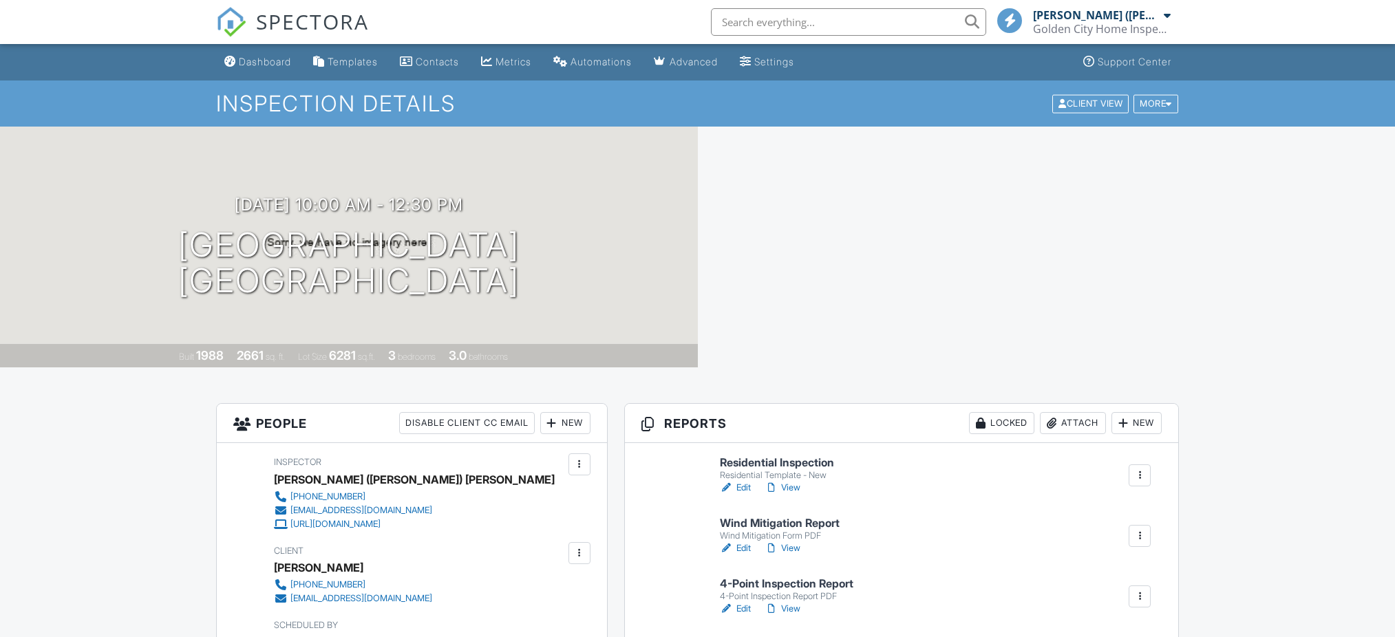
scroll to position [272, 0]
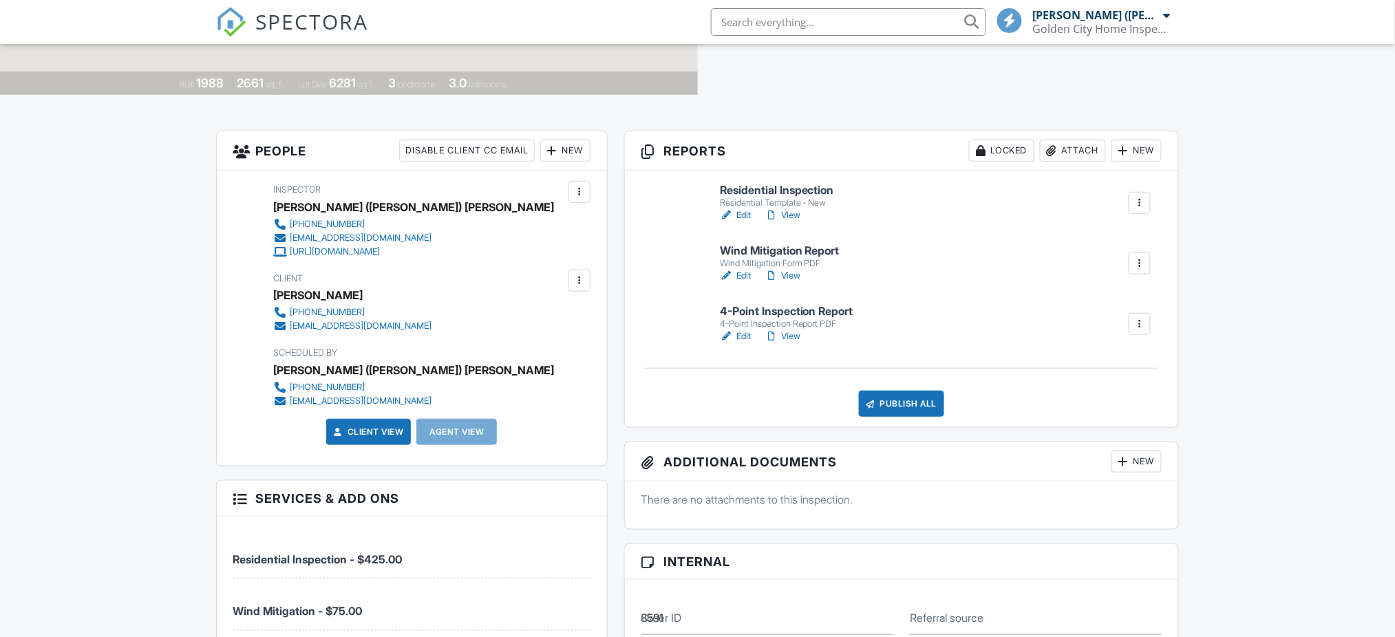
click at [740, 275] on link "Edit" at bounding box center [735, 276] width 31 height 14
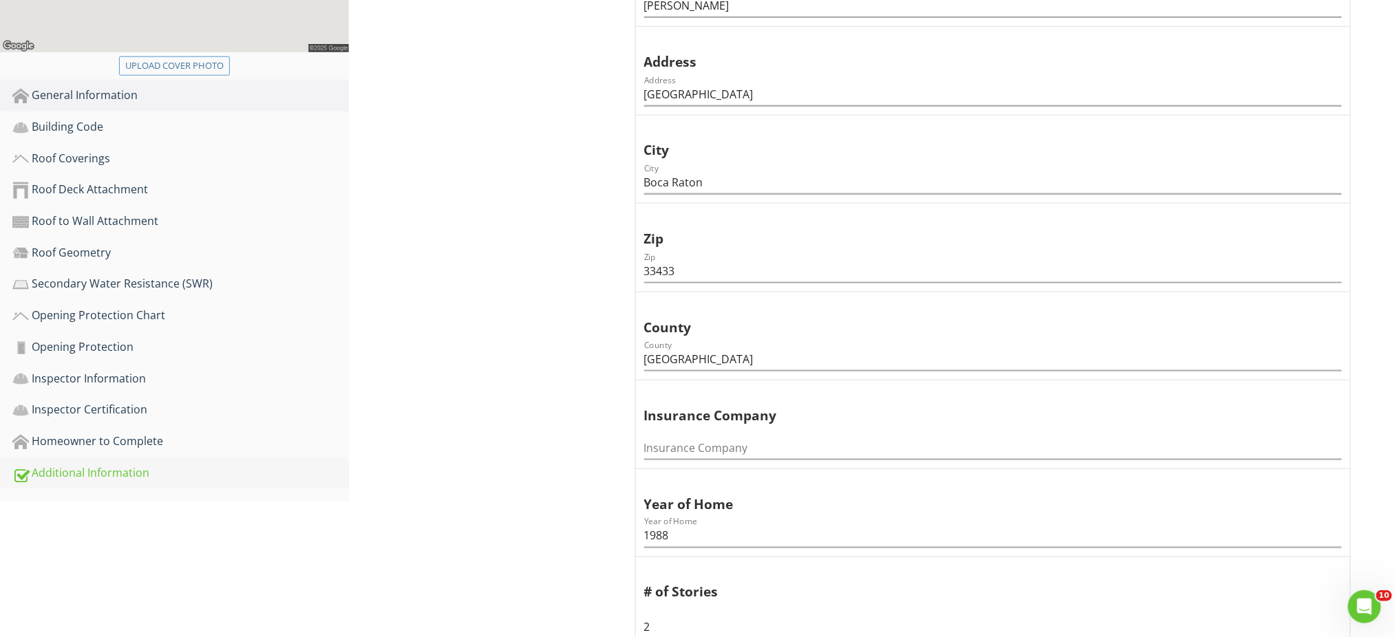
scroll to position [458, 0]
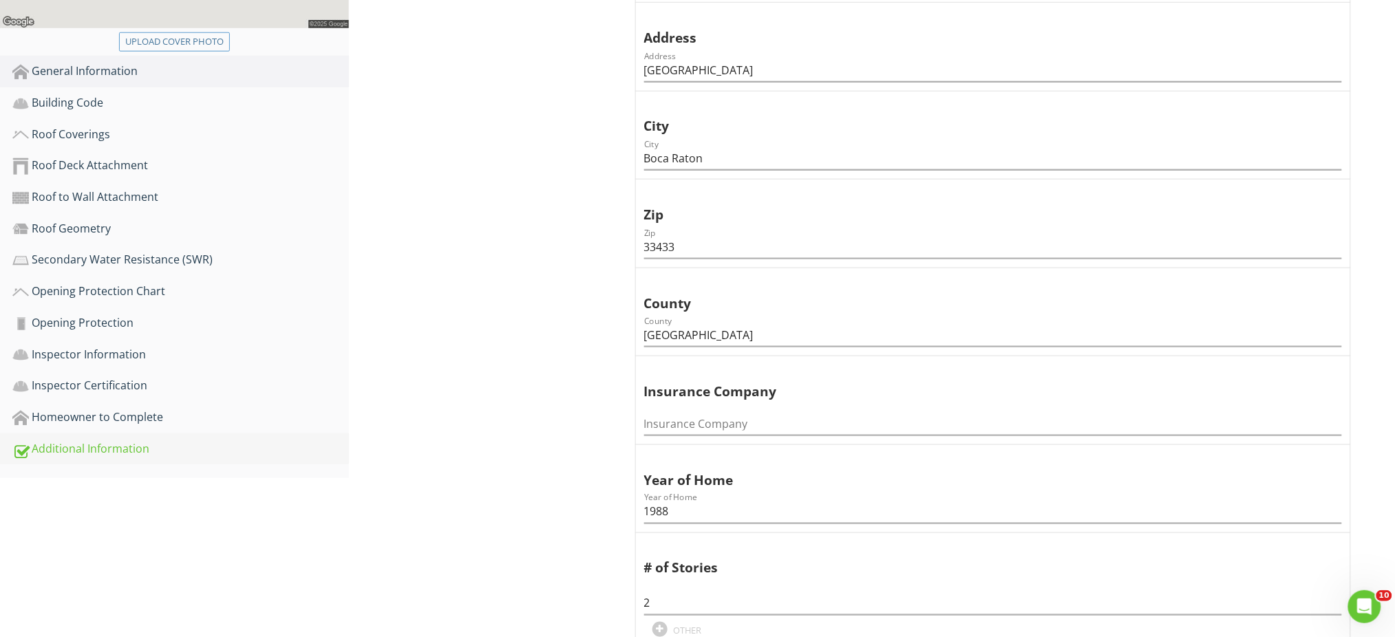
click at [118, 443] on div "Additional Information" at bounding box center [180, 449] width 336 height 18
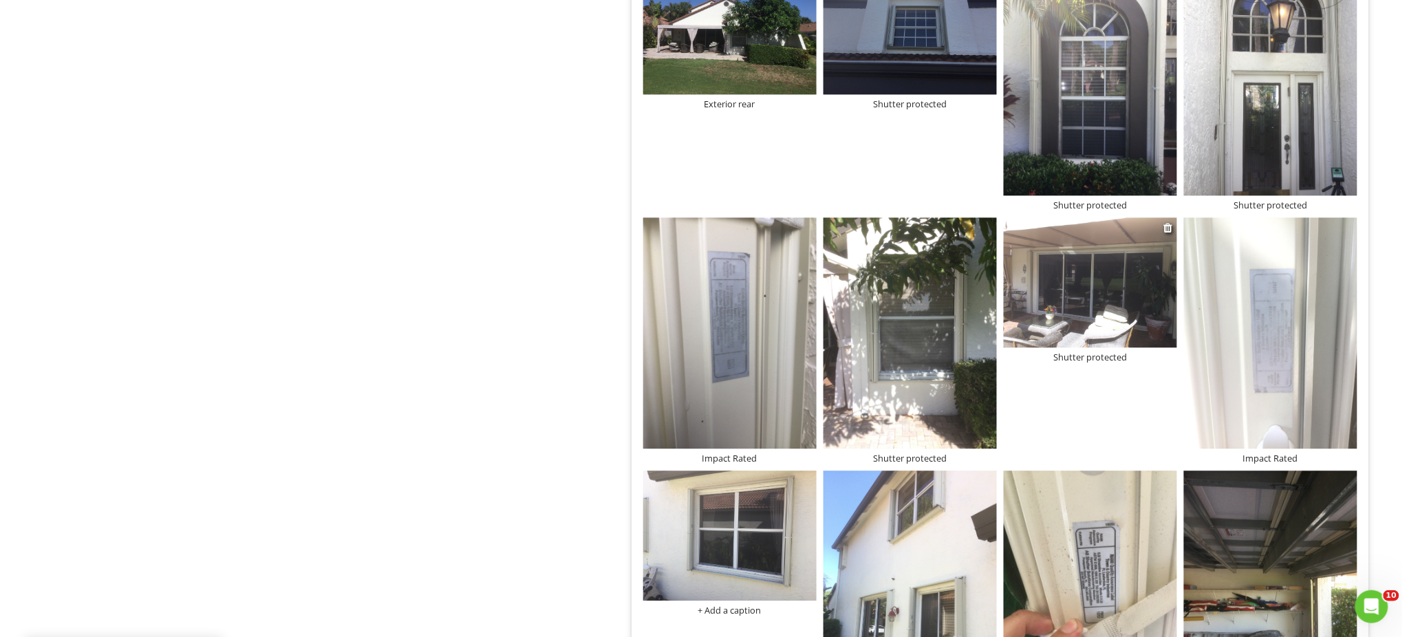
scroll to position [1009, 0]
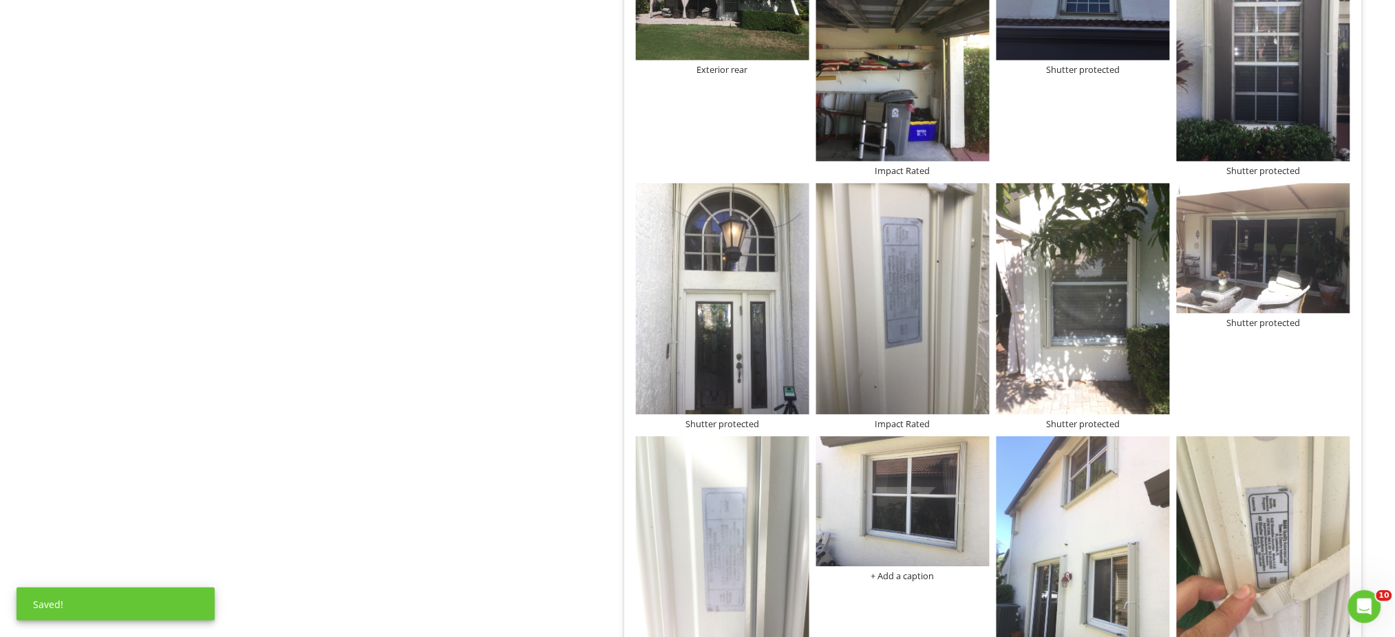
click at [909, 162] on div at bounding box center [902, 47] width 173 height 235
click at [905, 171] on div "Impact Rated" at bounding box center [902, 170] width 173 height 11
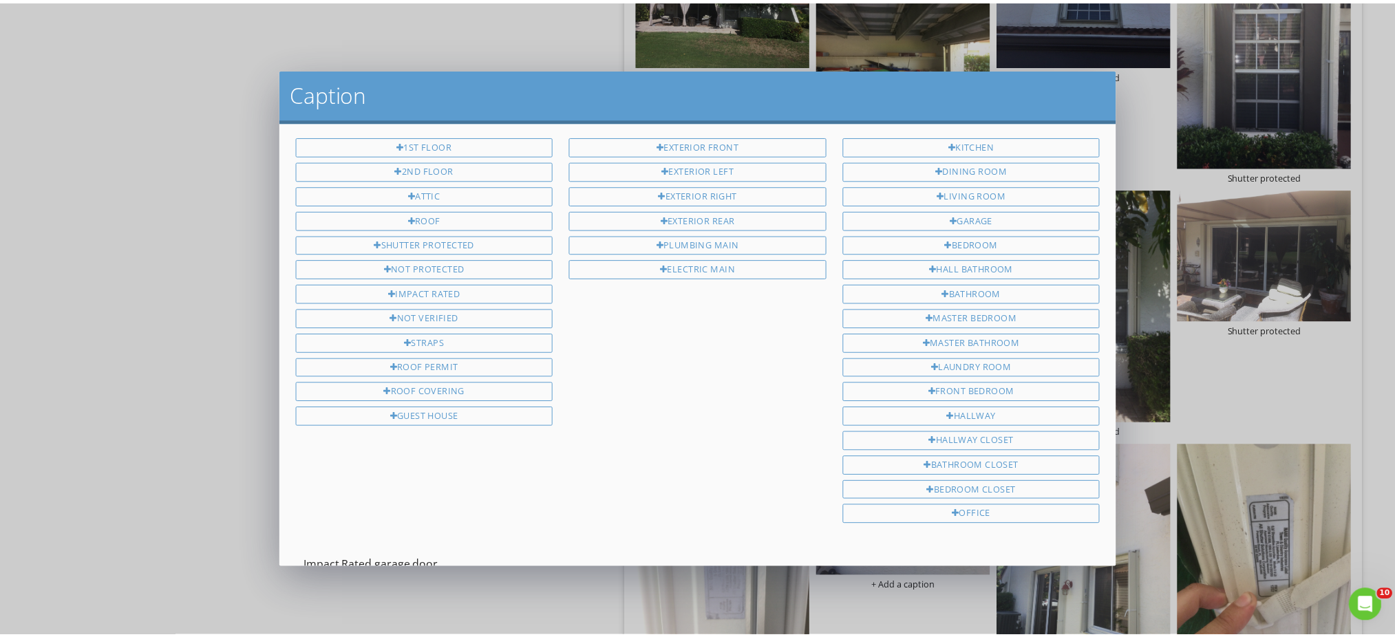
scroll to position [93, 0]
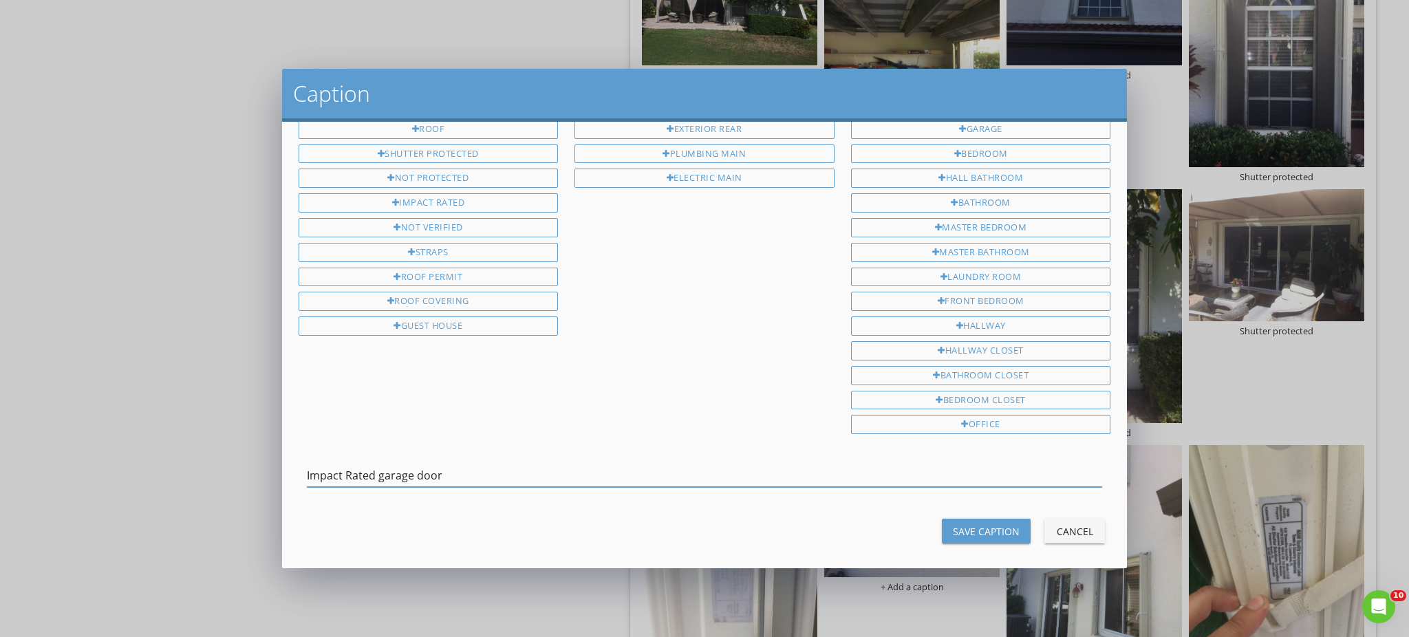
type input "Impact Rated garage door"
click at [971, 519] on button "Save Caption" at bounding box center [986, 531] width 89 height 25
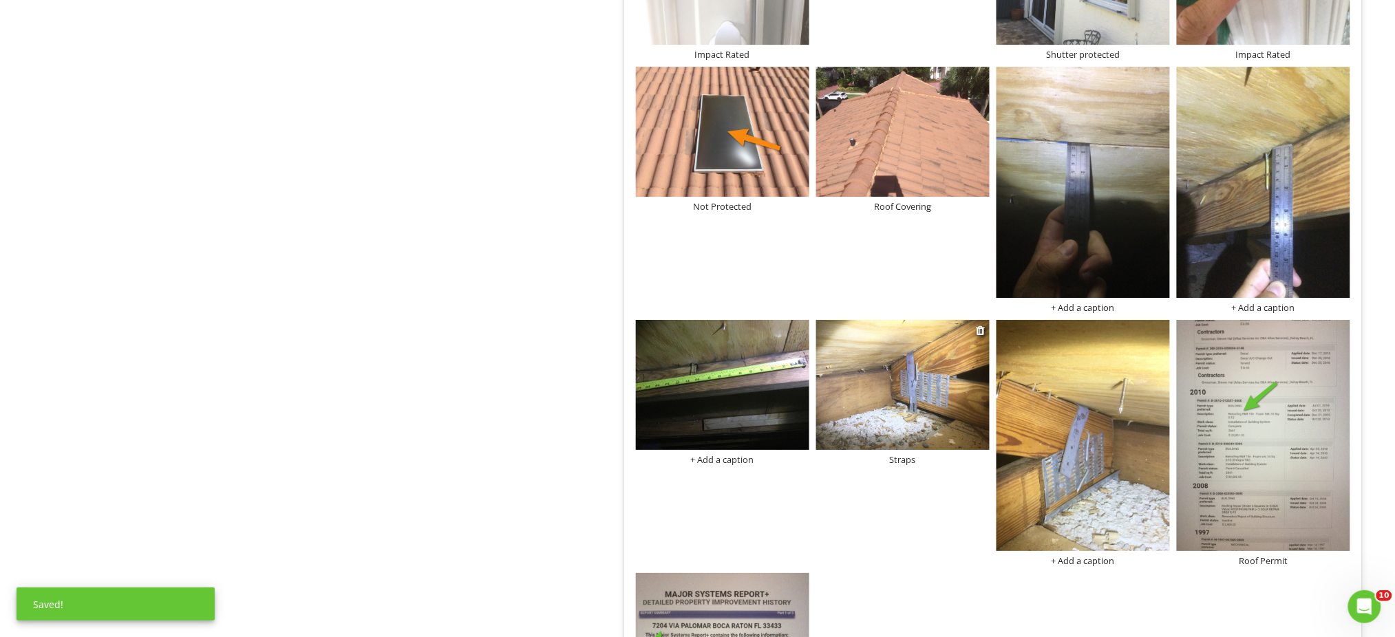
scroll to position [1652, 0]
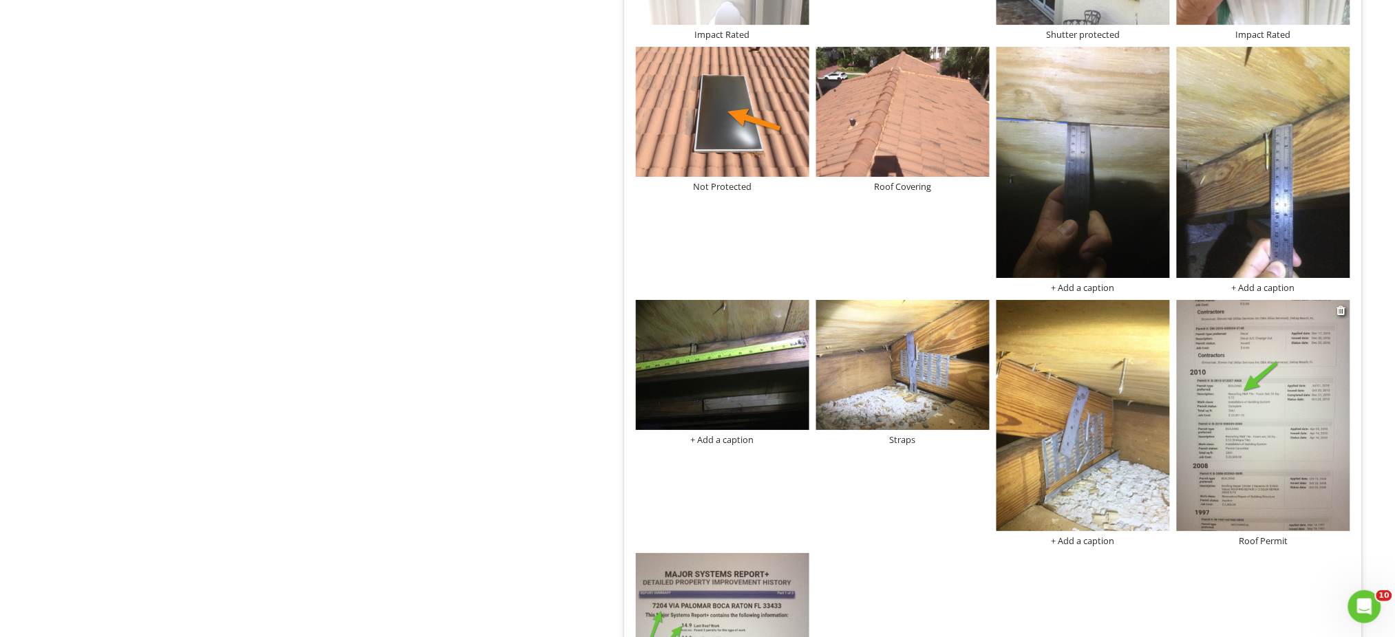
click at [1246, 428] on img at bounding box center [1262, 415] width 173 height 231
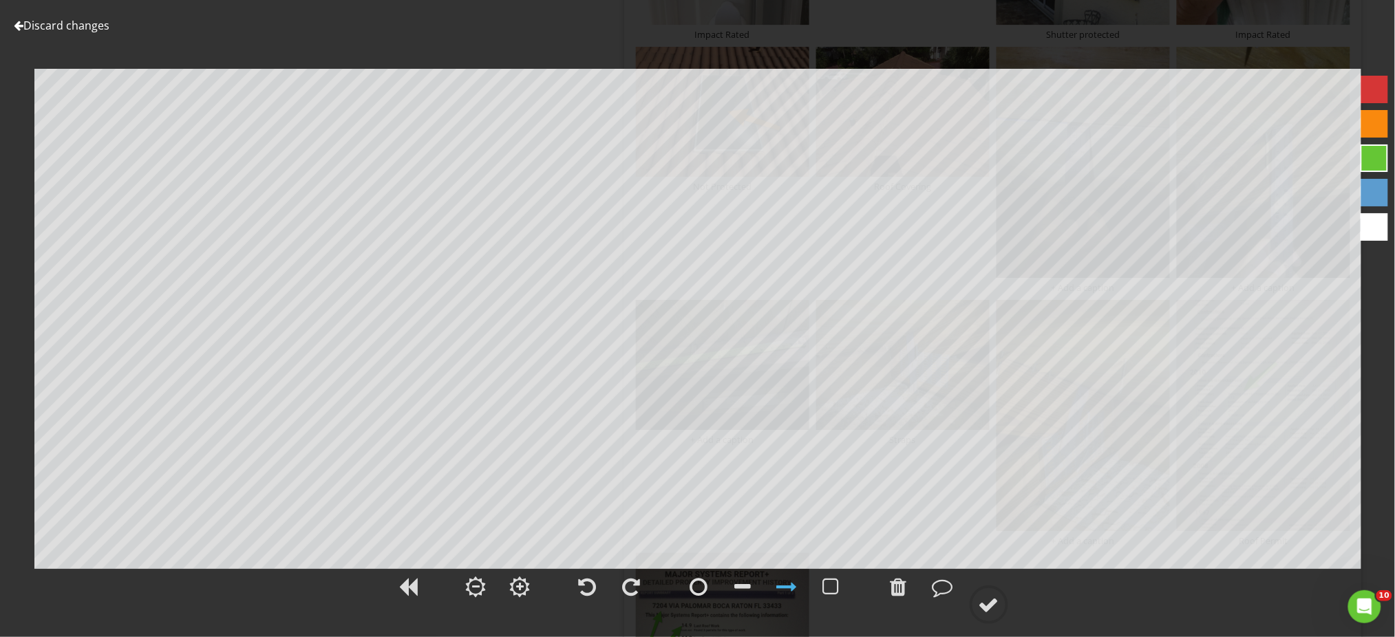
click at [83, 28] on link "Discard changes" at bounding box center [62, 25] width 96 height 15
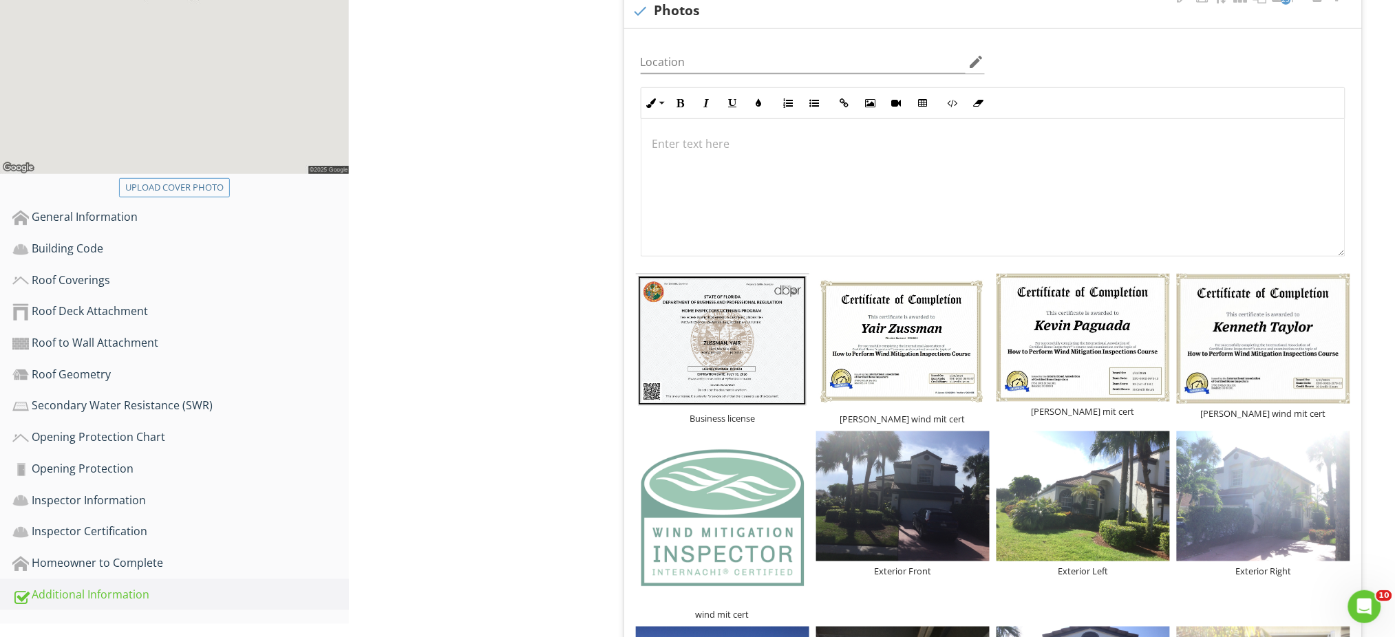
scroll to position [0, 0]
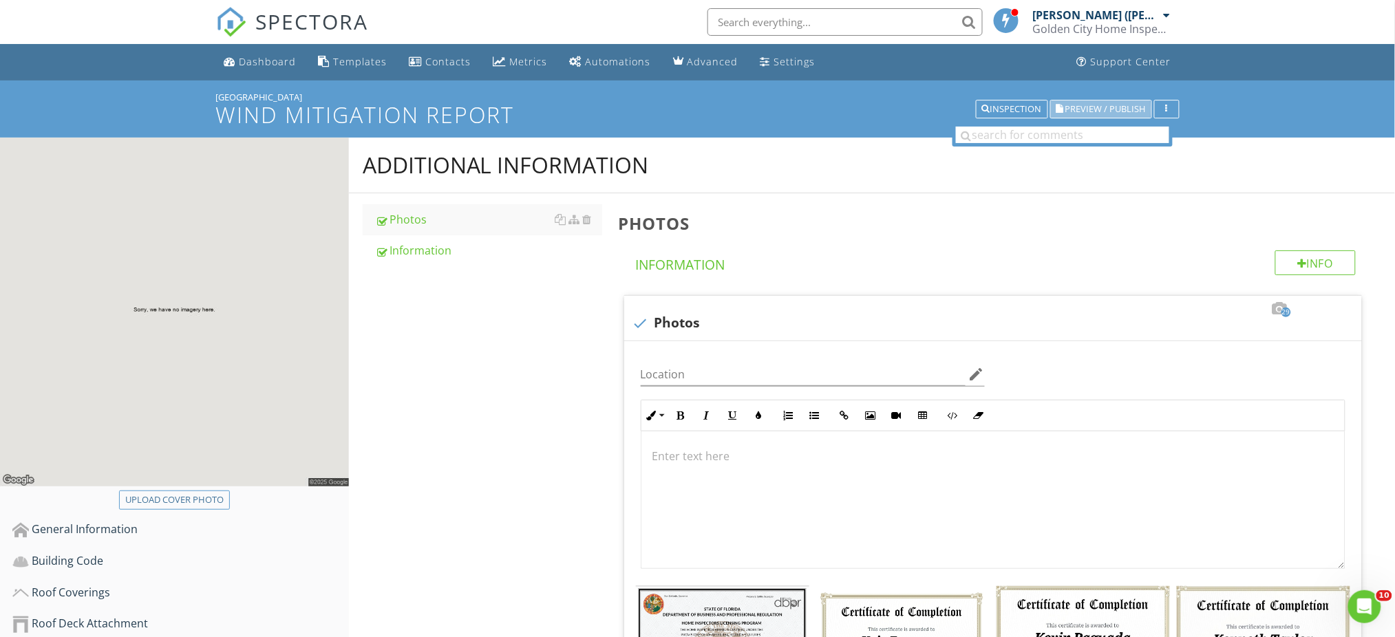
click at [1108, 107] on span "Preview / Publish" at bounding box center [1105, 109] width 80 height 9
click at [1004, 110] on div "Inspection" at bounding box center [1012, 110] width 60 height 10
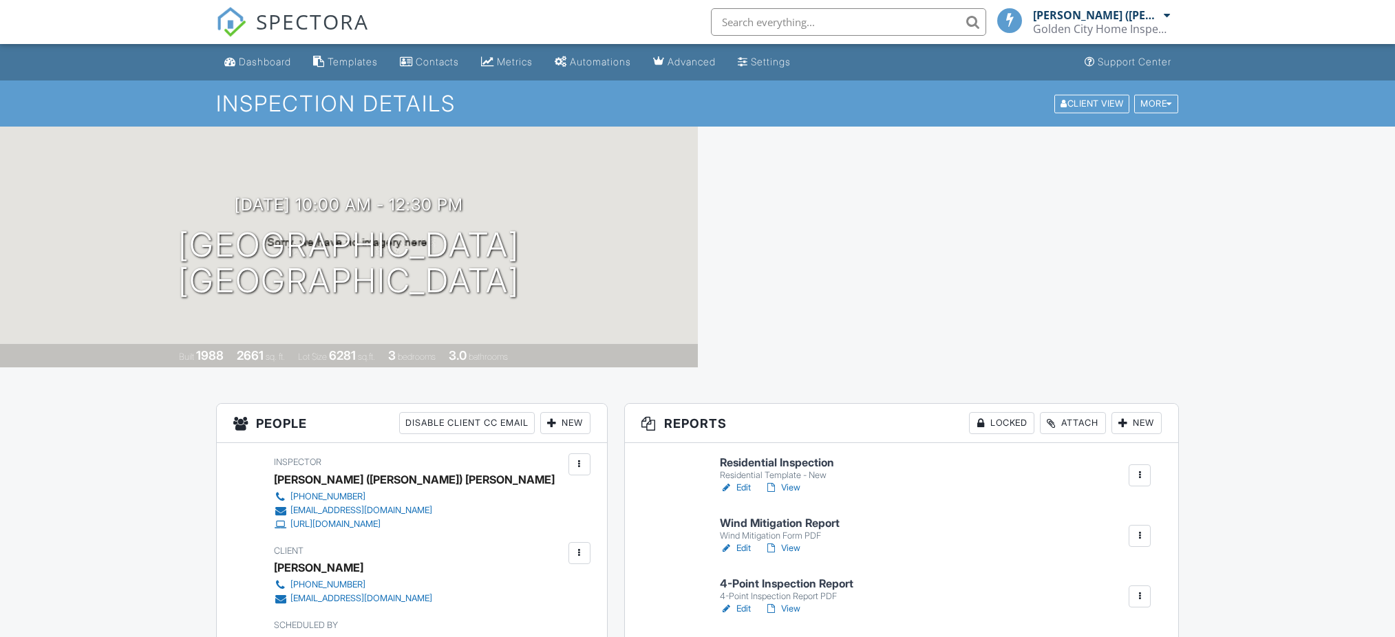
scroll to position [275, 0]
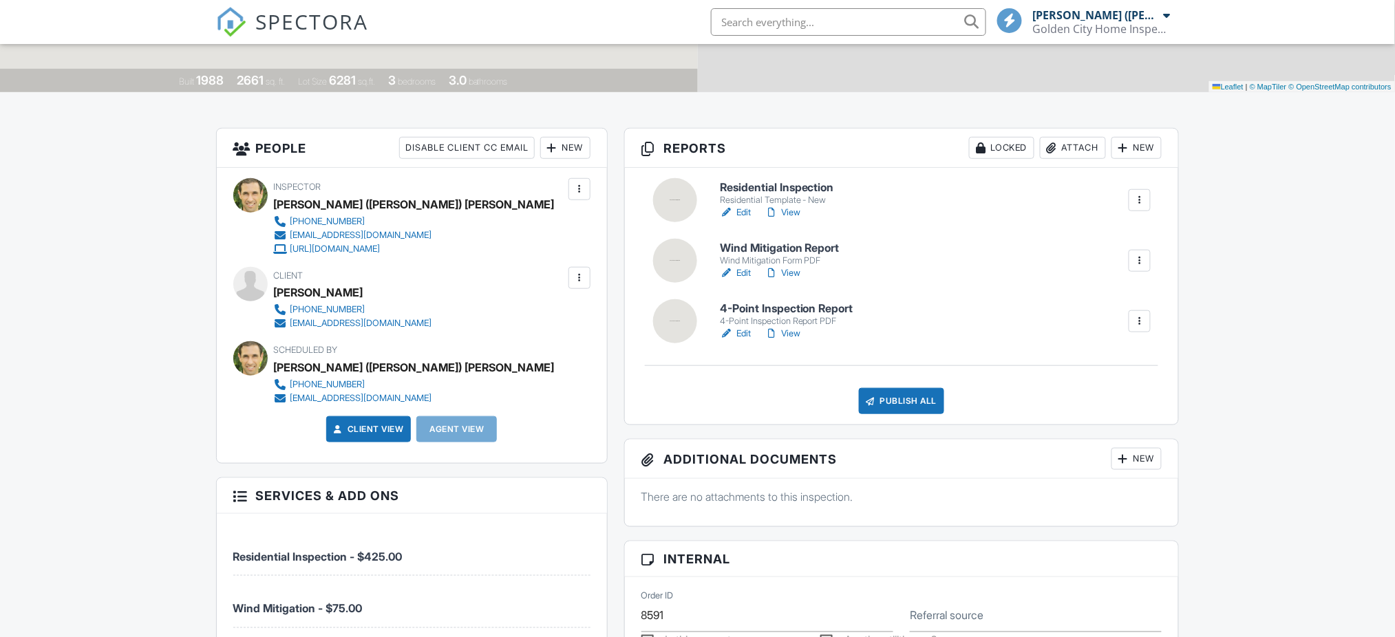
click at [790, 212] on link "View" at bounding box center [782, 213] width 36 height 14
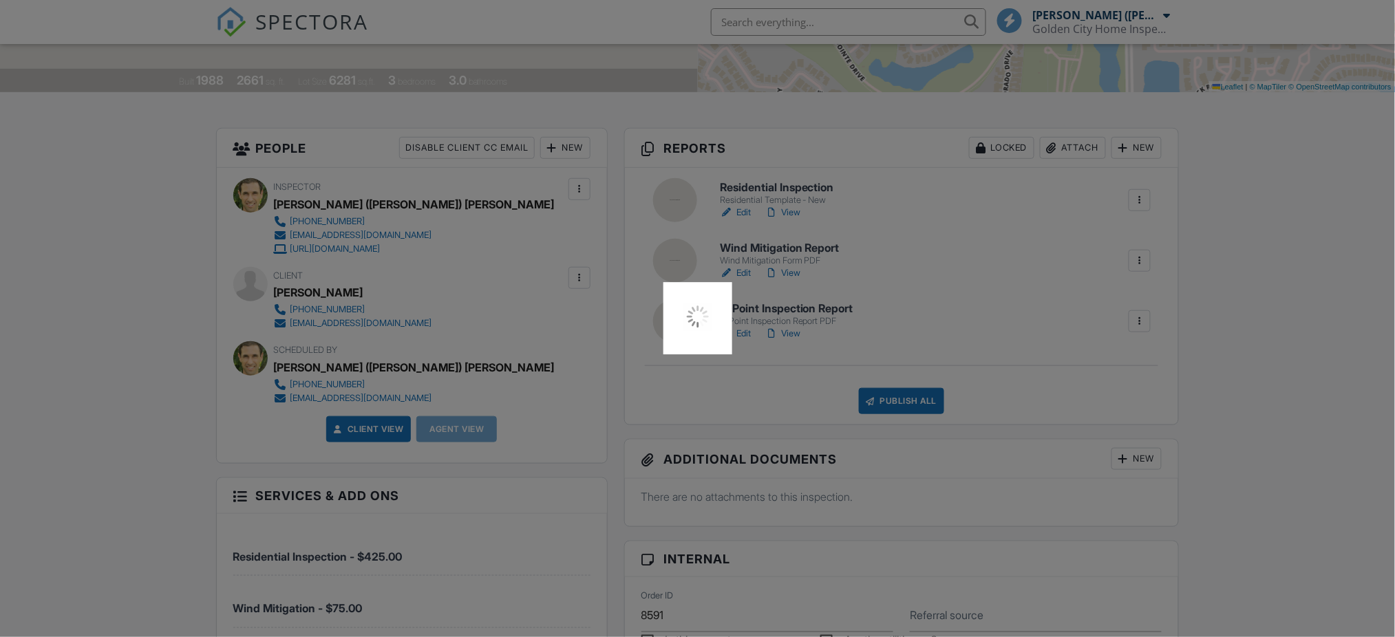
scroll to position [0, 0]
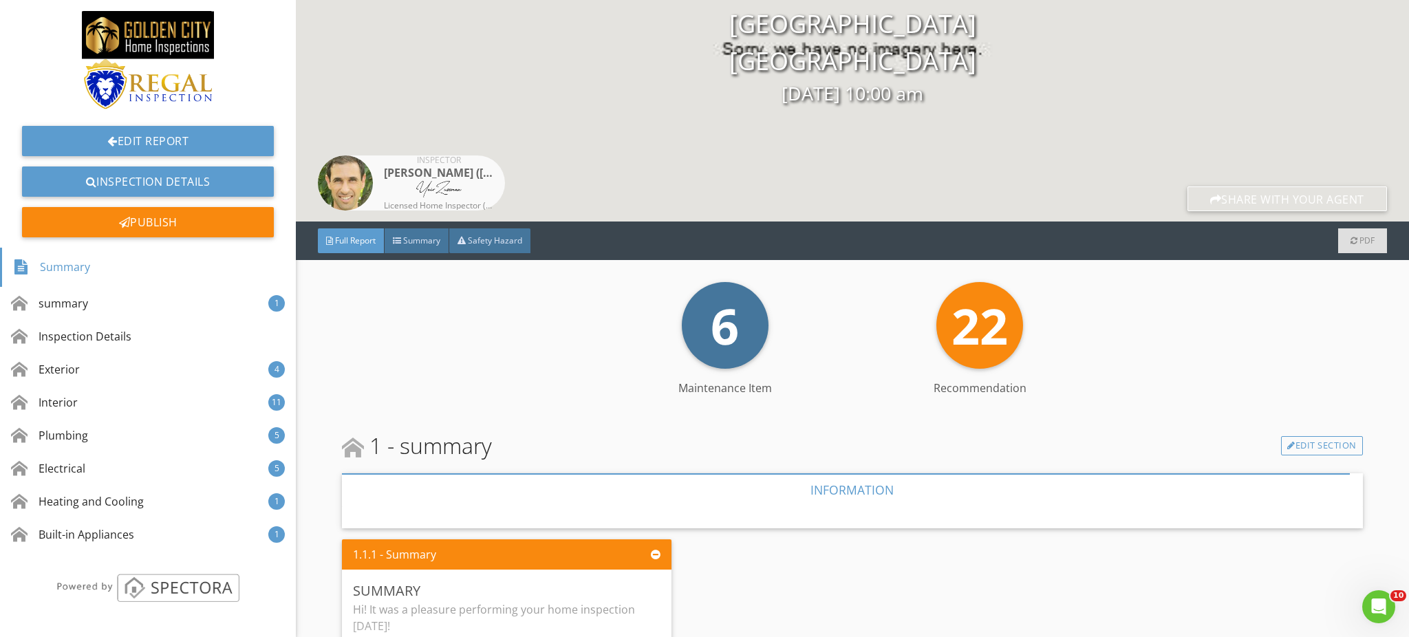
scroll to position [275, 0]
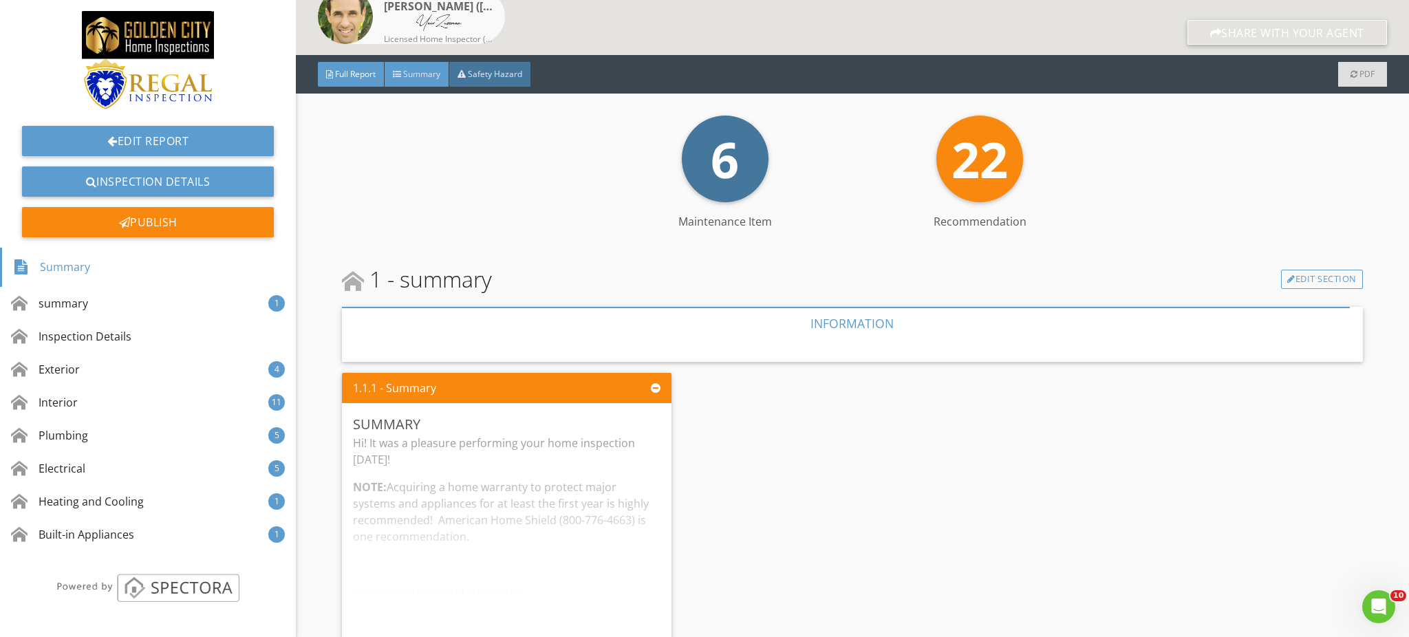
click at [413, 80] on div "Summary" at bounding box center [417, 74] width 65 height 25
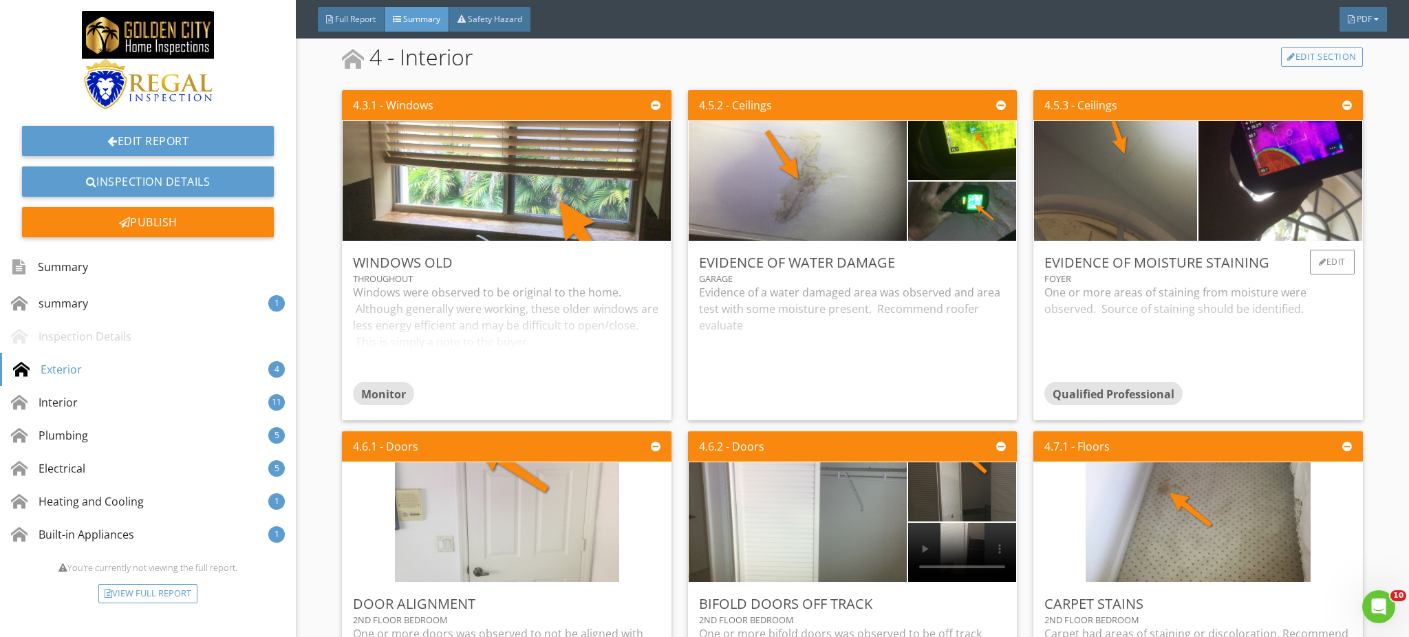
scroll to position [1559, 0]
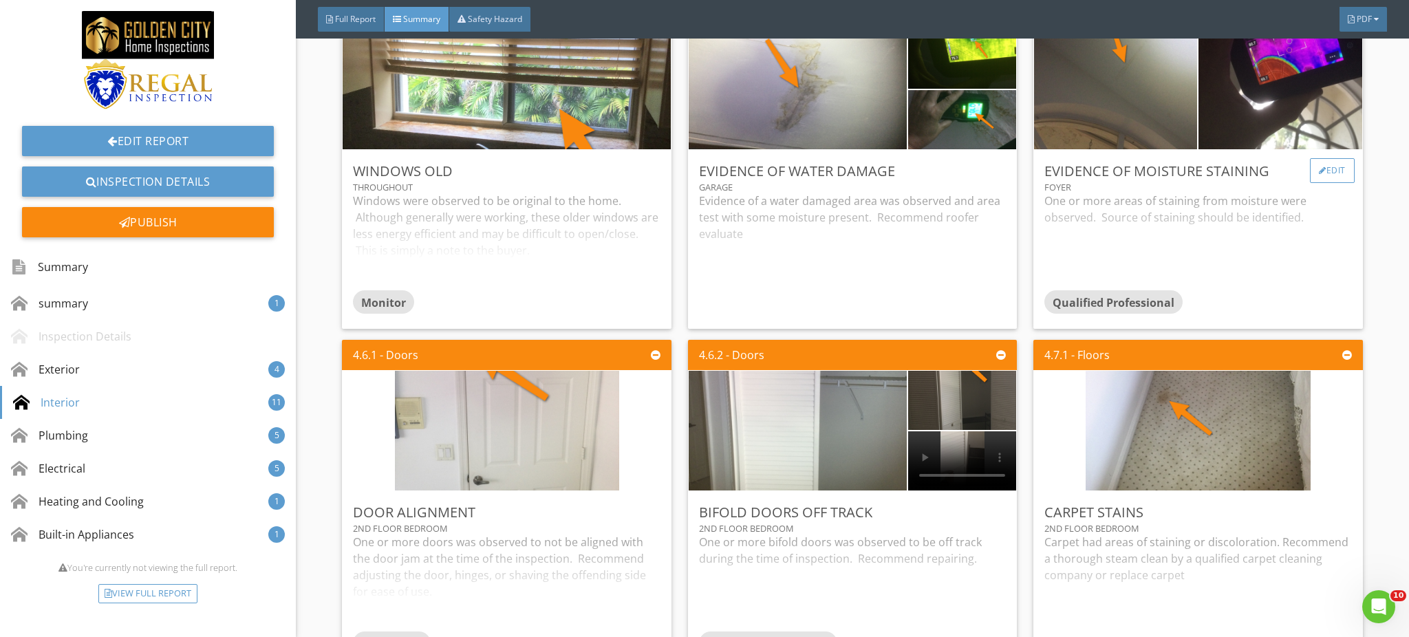
click at [1337, 170] on div "Edit" at bounding box center [1332, 170] width 45 height 25
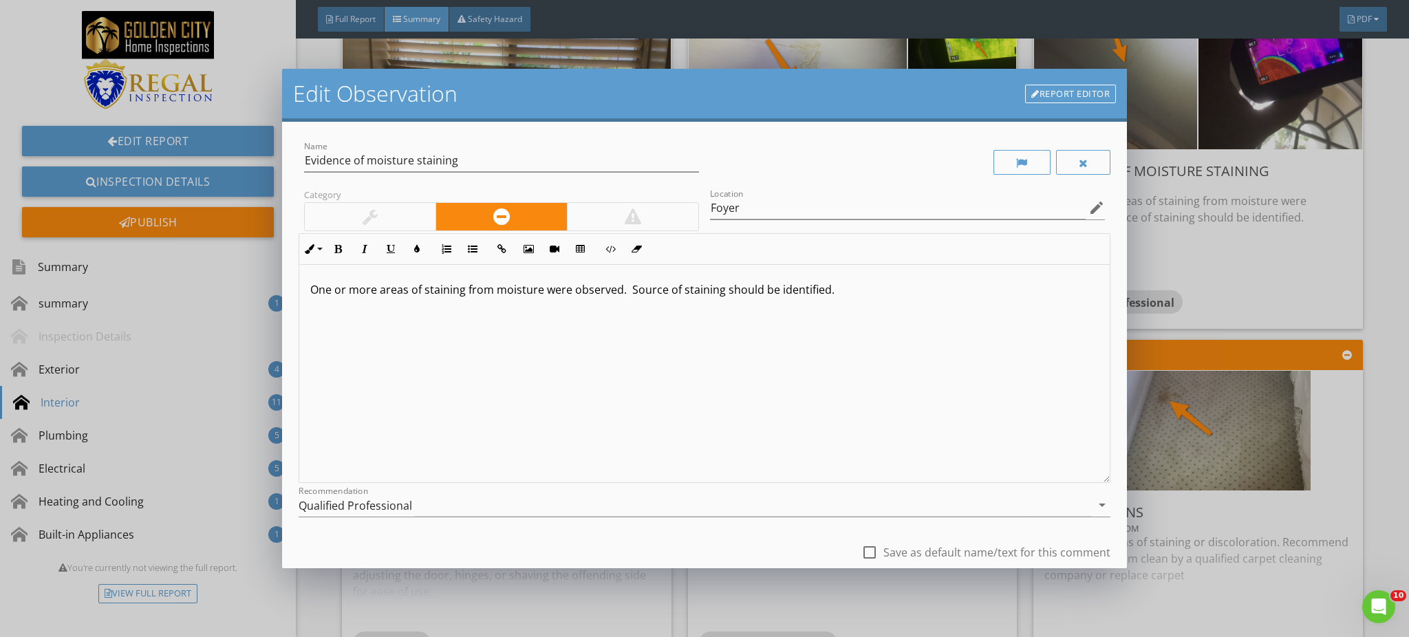
drag, startPoint x: 843, startPoint y: 291, endPoint x: 630, endPoint y: 286, distance: 213.4
click at [630, 286] on p "One or more areas of staining from moisture were observed. Source of staining s…" at bounding box center [704, 289] width 789 height 17
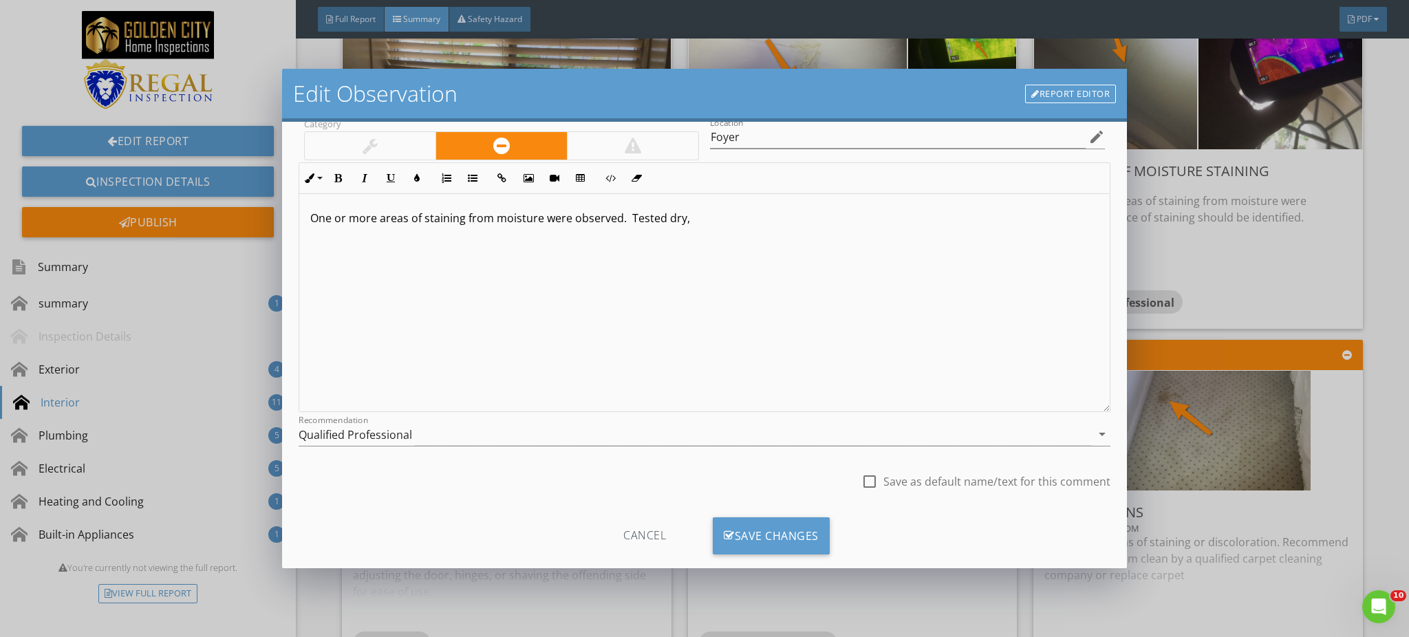
scroll to position [95, 0]
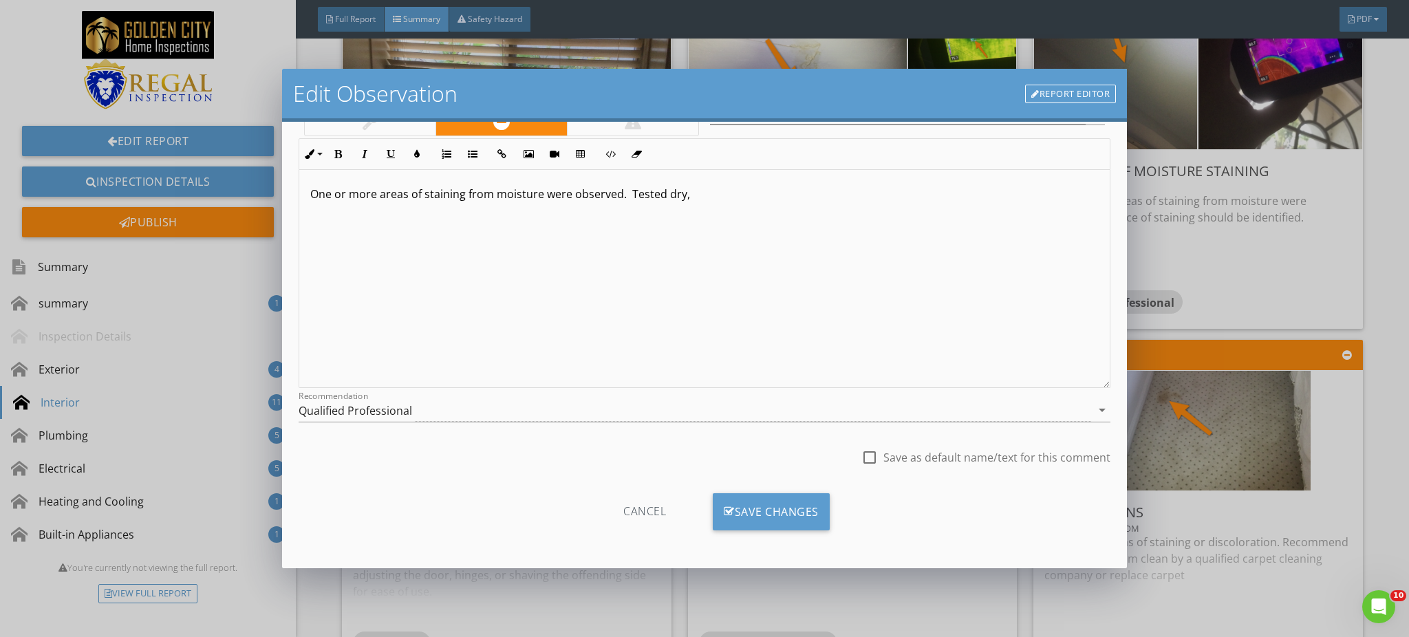
click at [861, 456] on div at bounding box center [869, 457] width 23 height 23
checkbox input "true"
click at [773, 510] on div "Save Changes" at bounding box center [771, 511] width 117 height 37
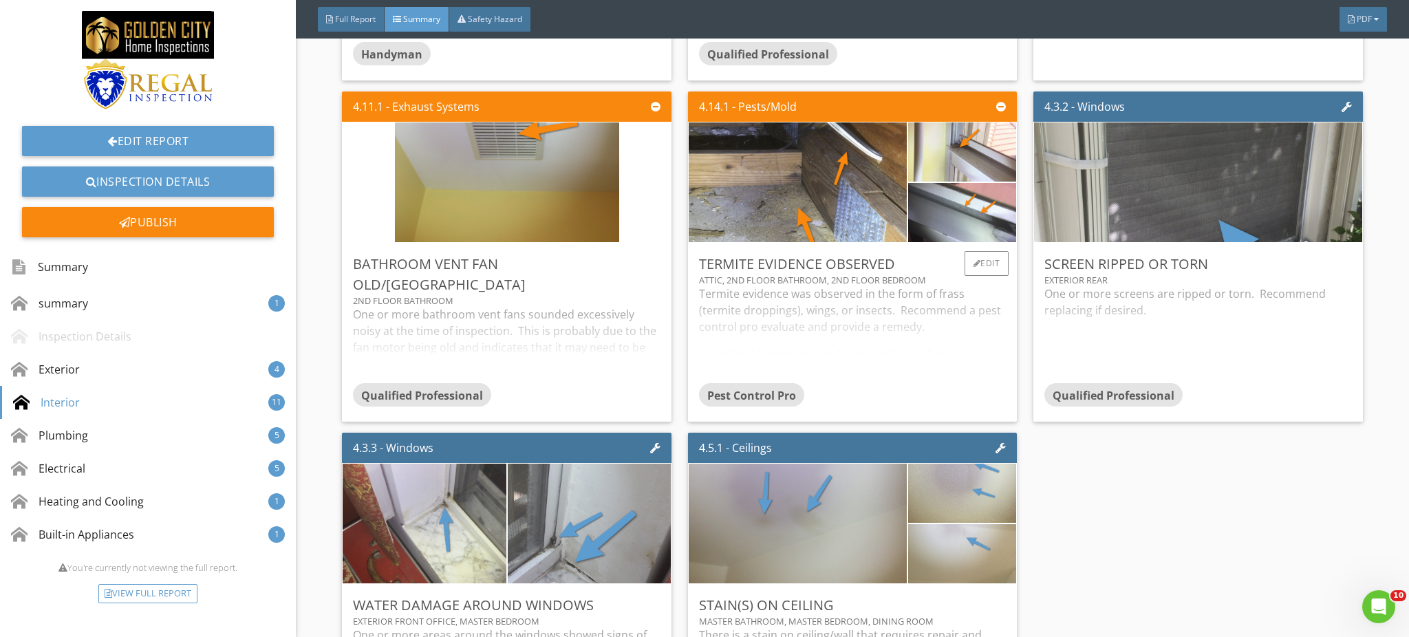
scroll to position [2109, 0]
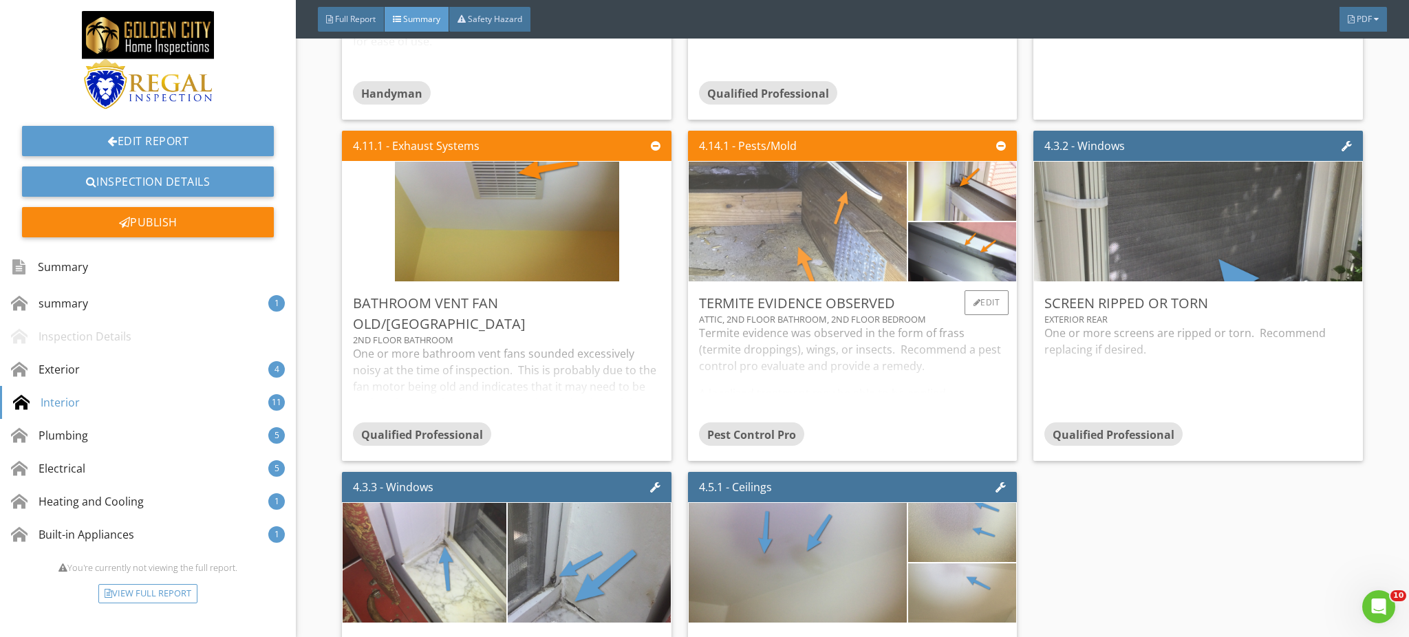
click at [757, 222] on img at bounding box center [798, 221] width 224 height 299
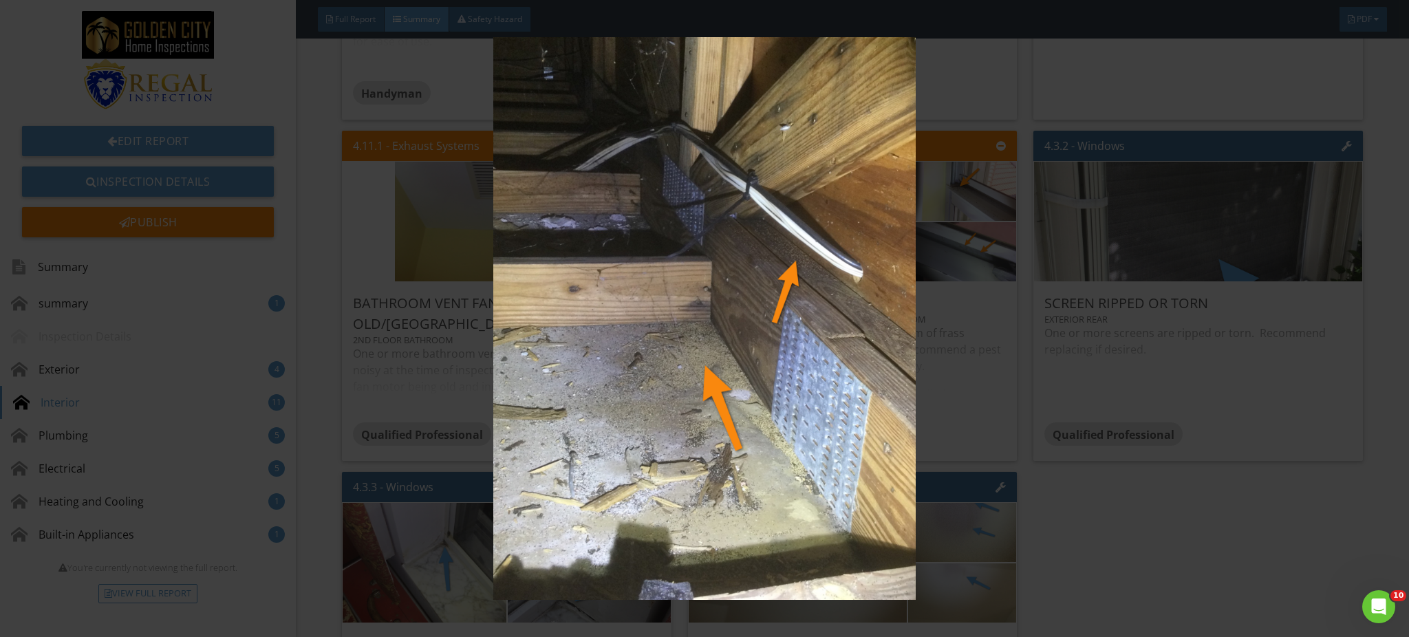
click at [744, 319] on img at bounding box center [704, 318] width 1297 height 563
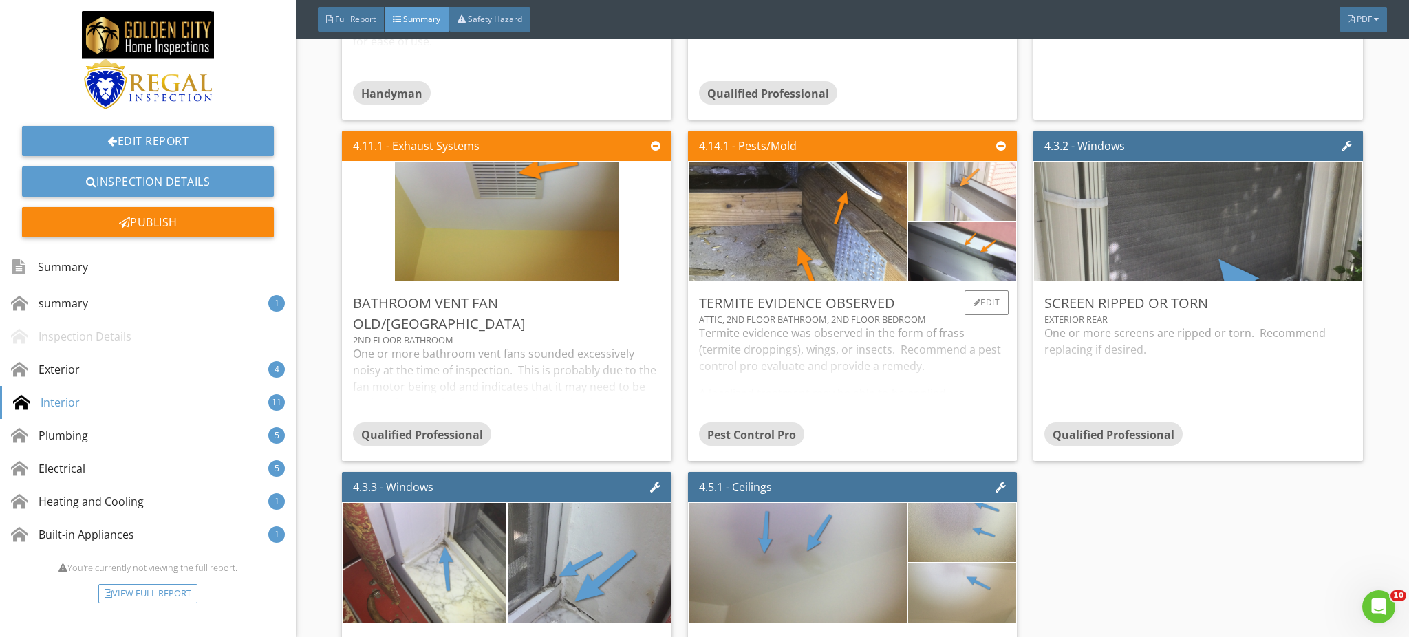
click at [945, 195] on img at bounding box center [962, 192] width 111 height 148
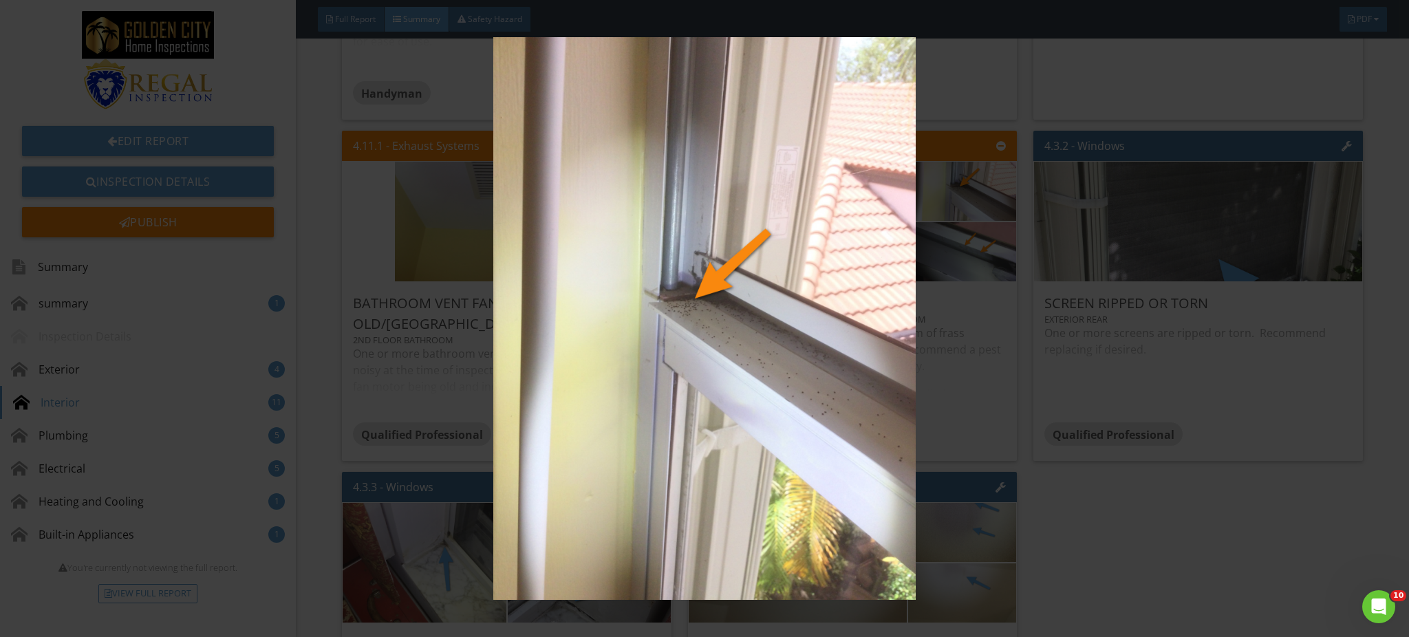
click at [831, 309] on img at bounding box center [704, 318] width 1297 height 563
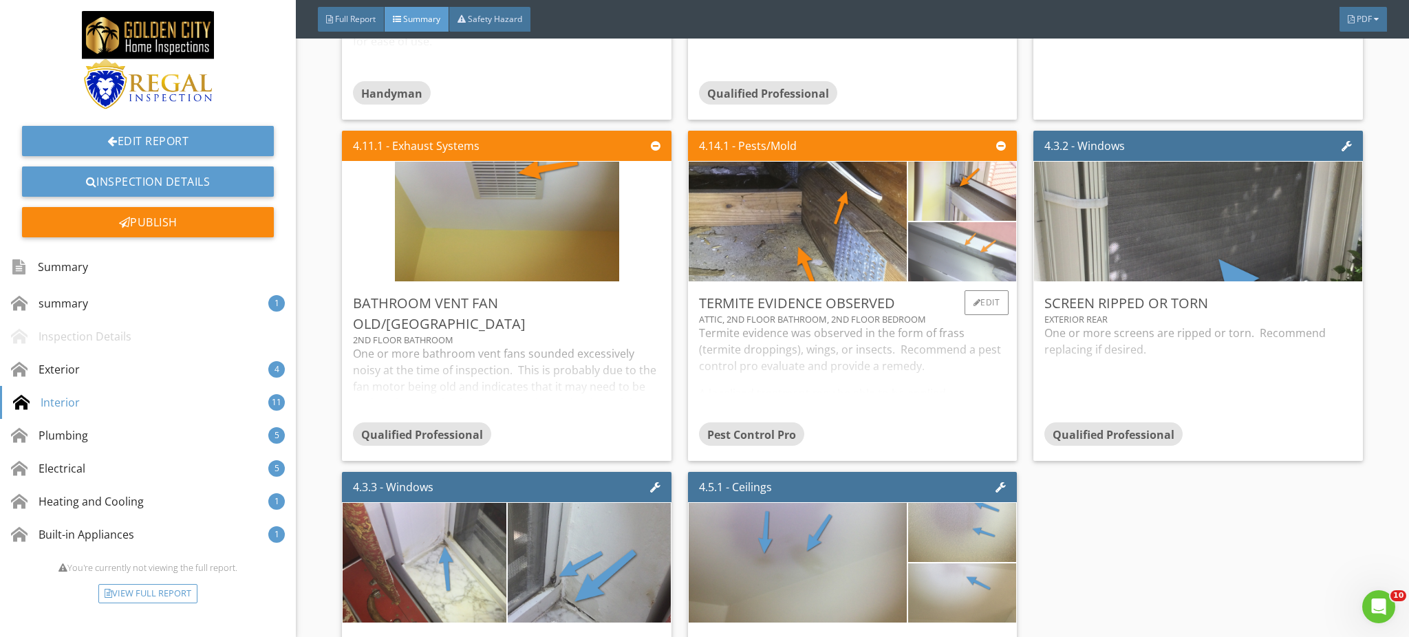
click at [930, 267] on img at bounding box center [962, 252] width 111 height 148
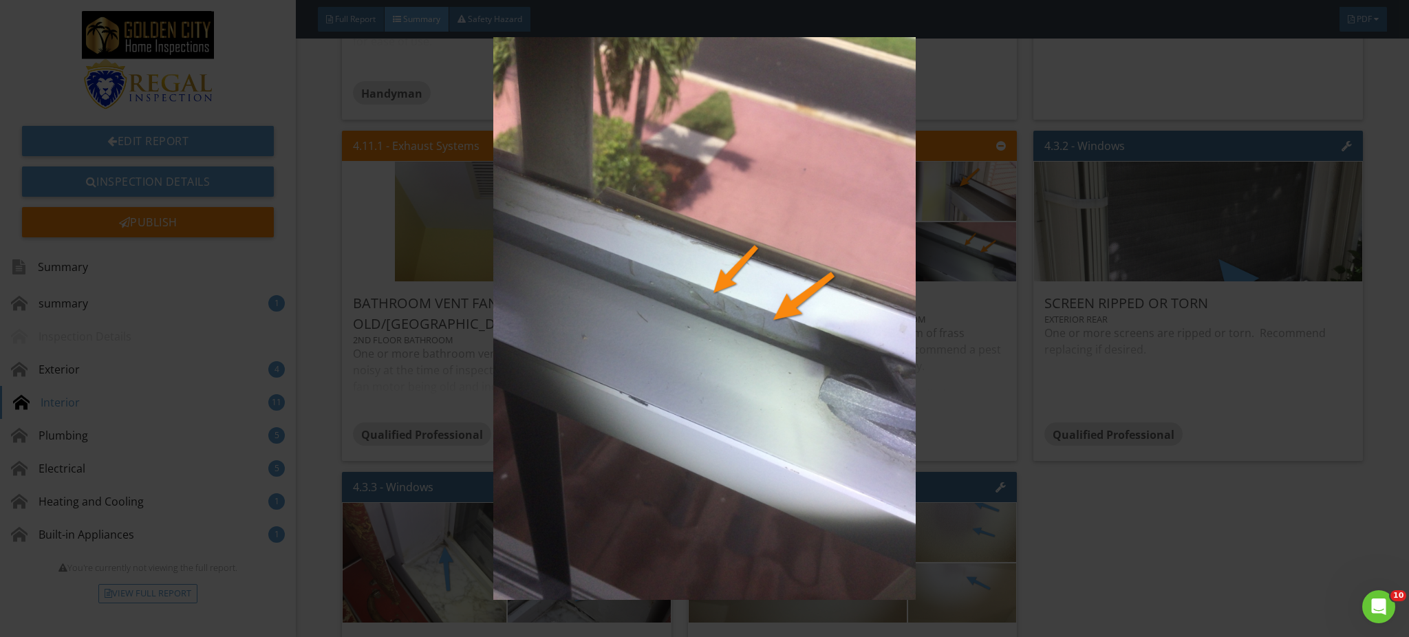
click at [821, 378] on img at bounding box center [704, 318] width 1297 height 563
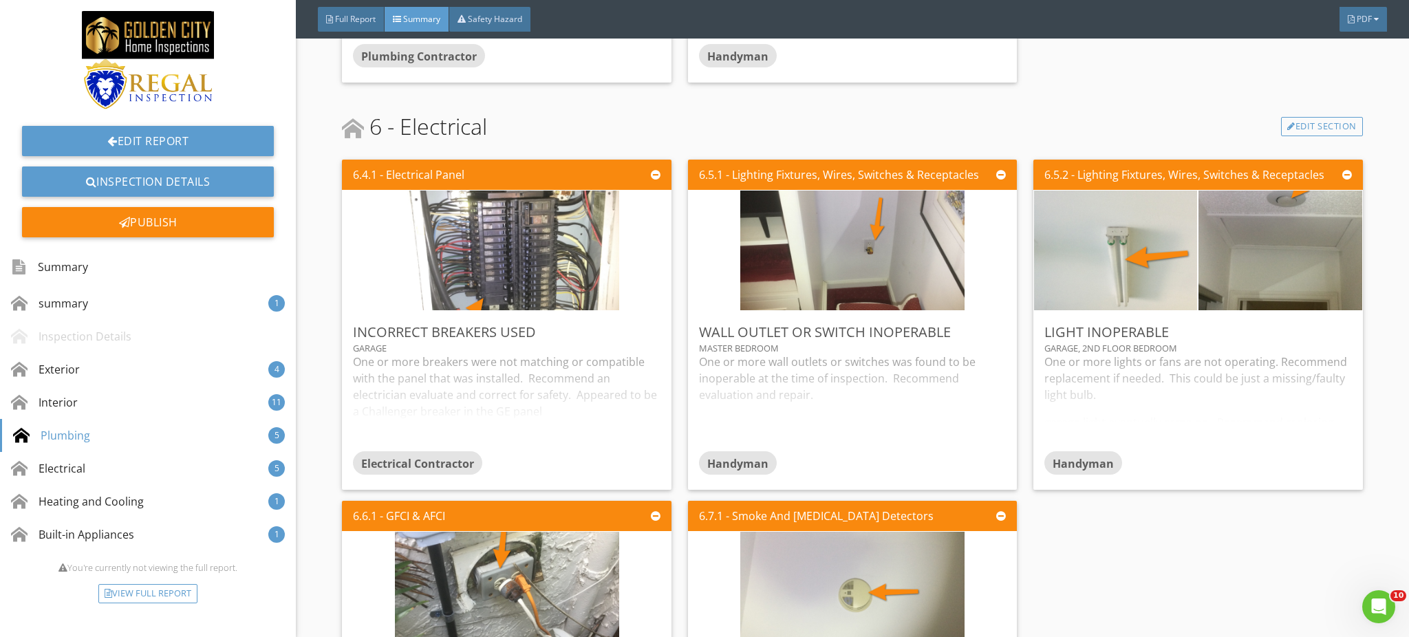
scroll to position [3669, 0]
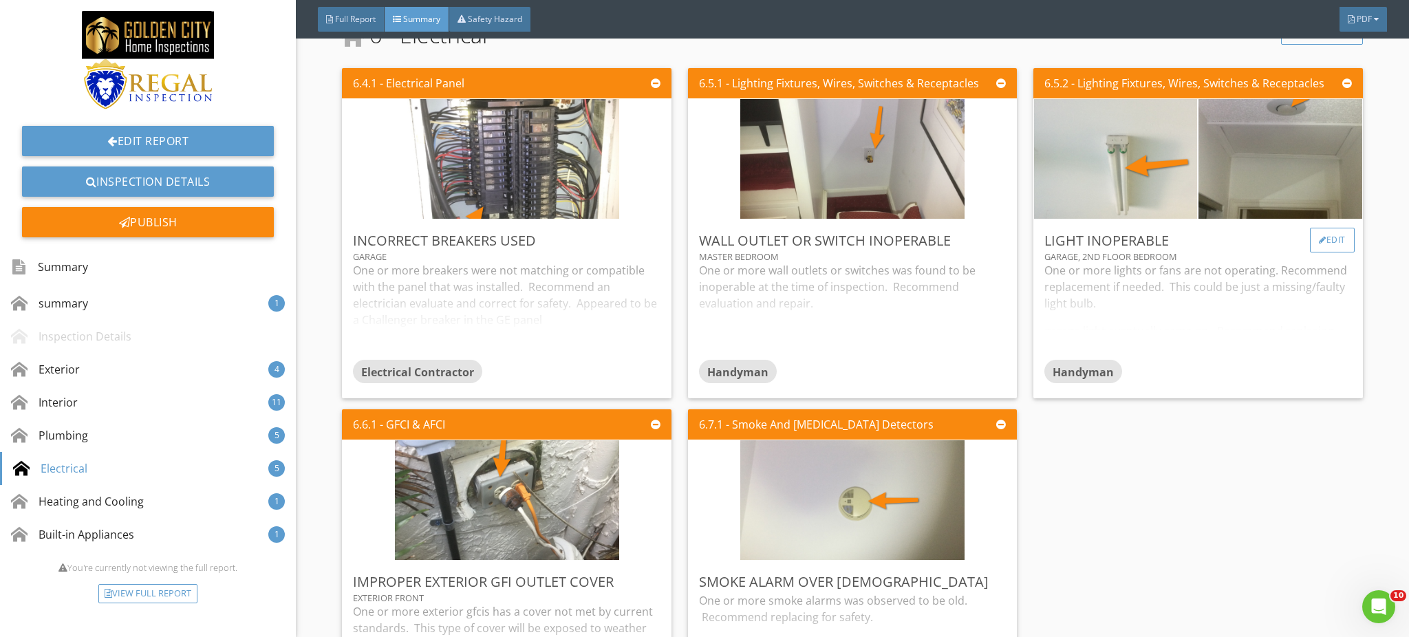
click at [1311, 247] on div "Edit" at bounding box center [1332, 240] width 45 height 25
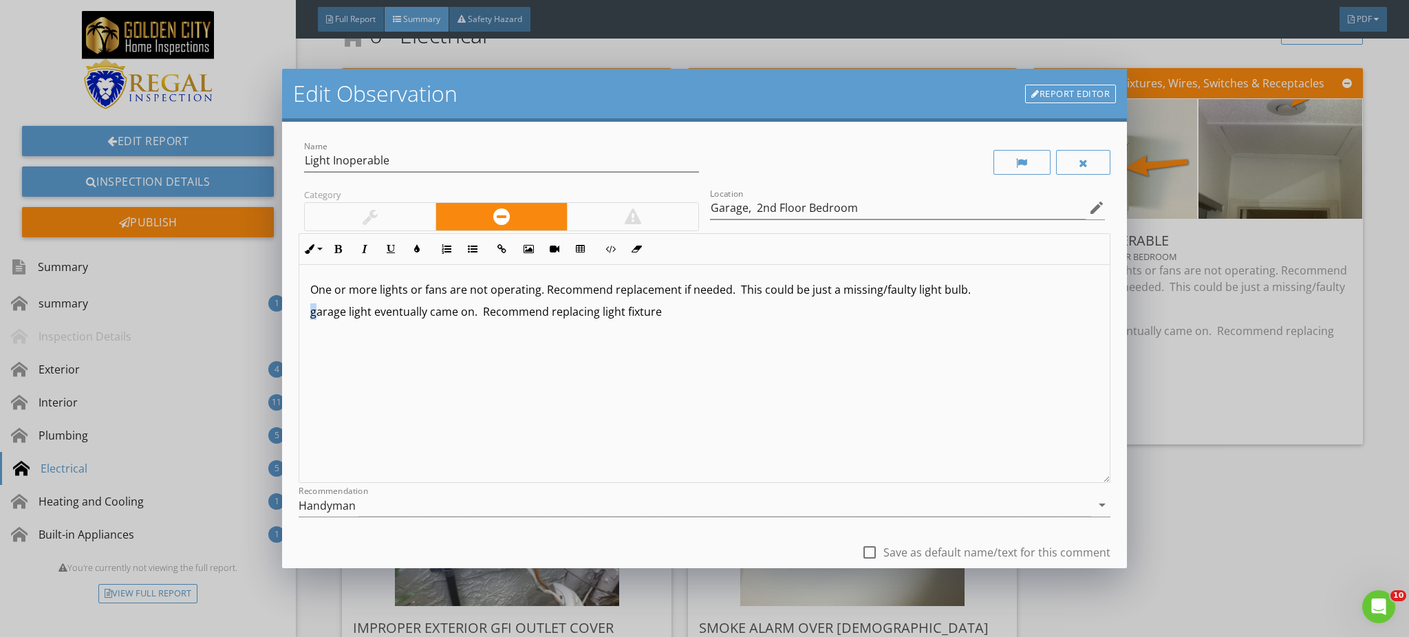
click at [312, 316] on p "garage light eventually came on. Recommend replacing light fixture" at bounding box center [704, 311] width 789 height 17
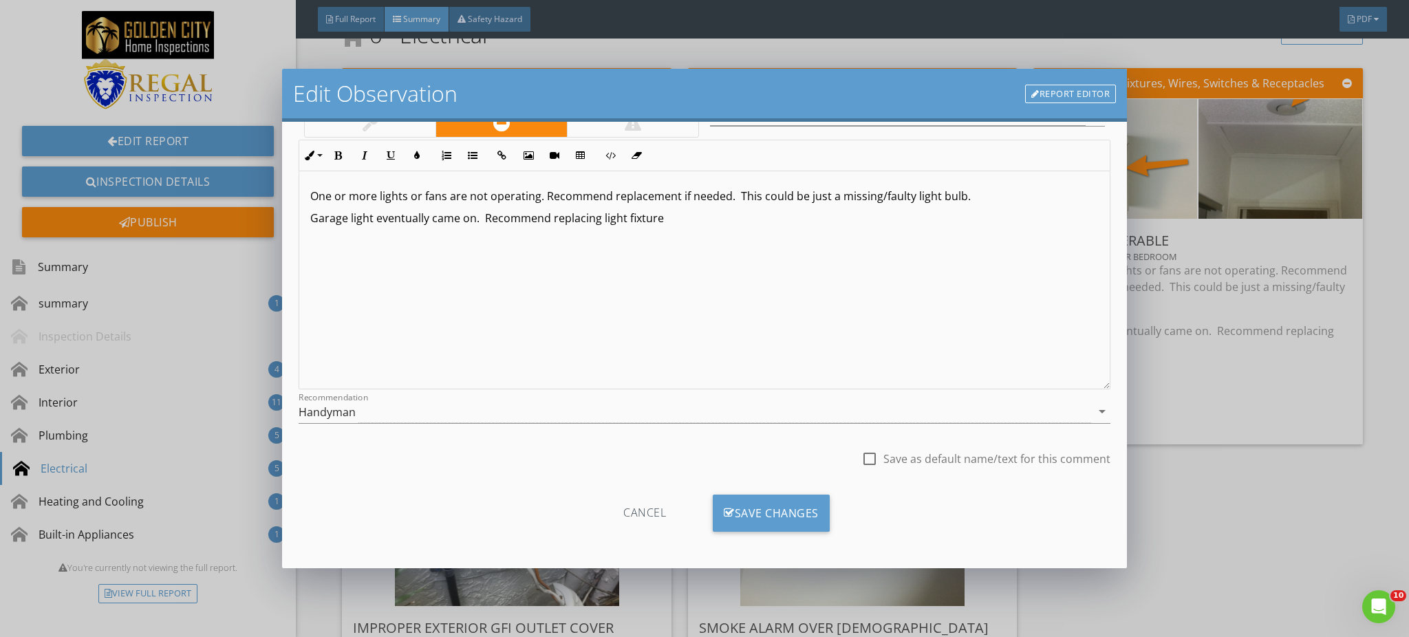
scroll to position [95, 0]
click at [773, 509] on div "Save Changes" at bounding box center [771, 511] width 117 height 37
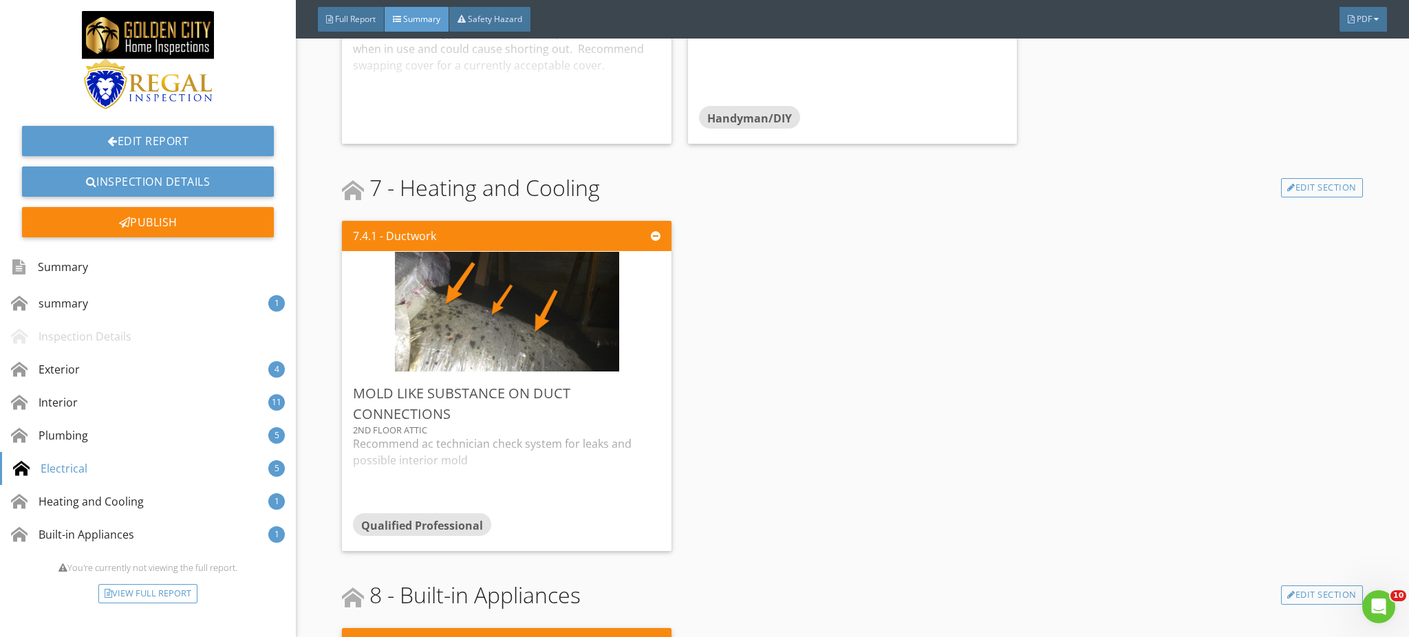
scroll to position [4651, 0]
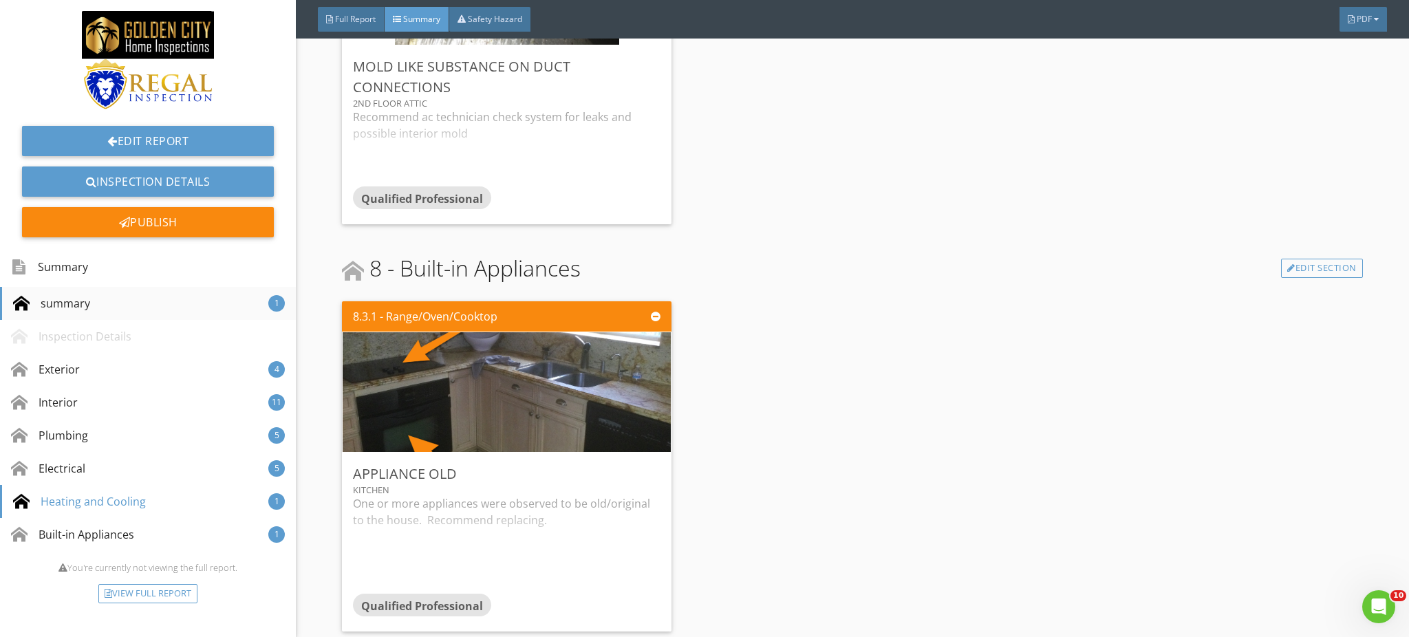
click at [155, 301] on div "summary 1" at bounding box center [148, 303] width 296 height 33
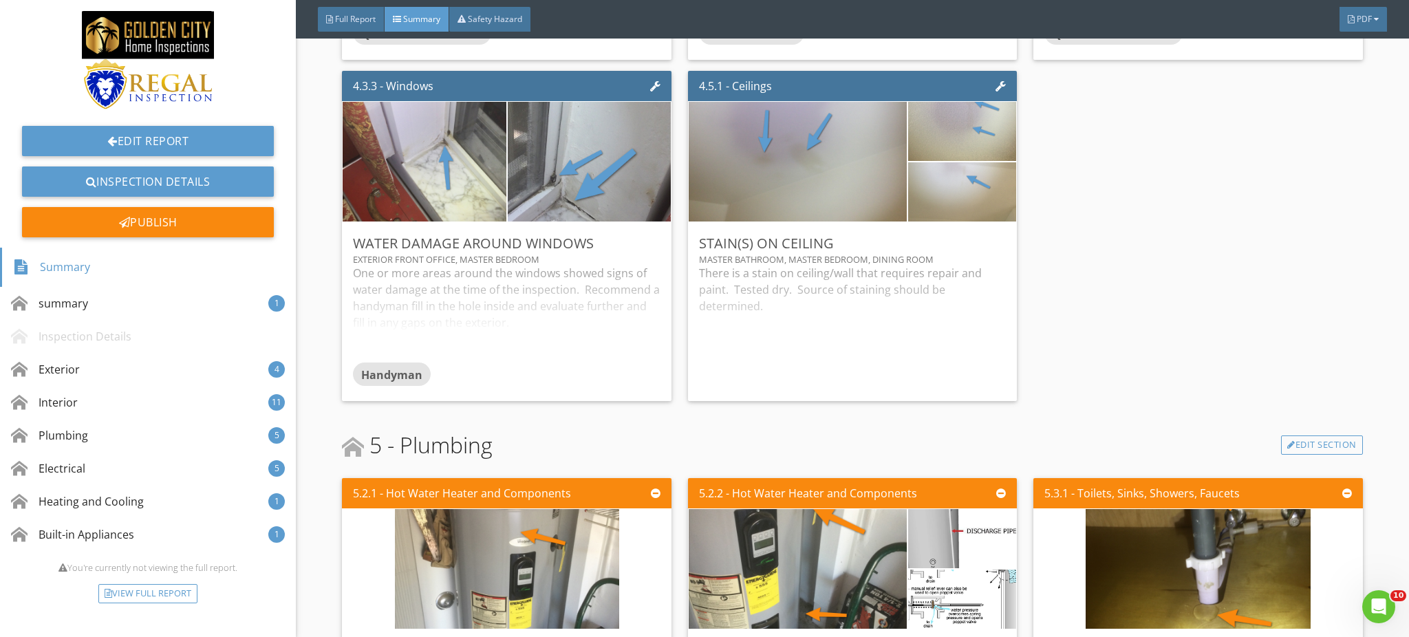
scroll to position [352, 0]
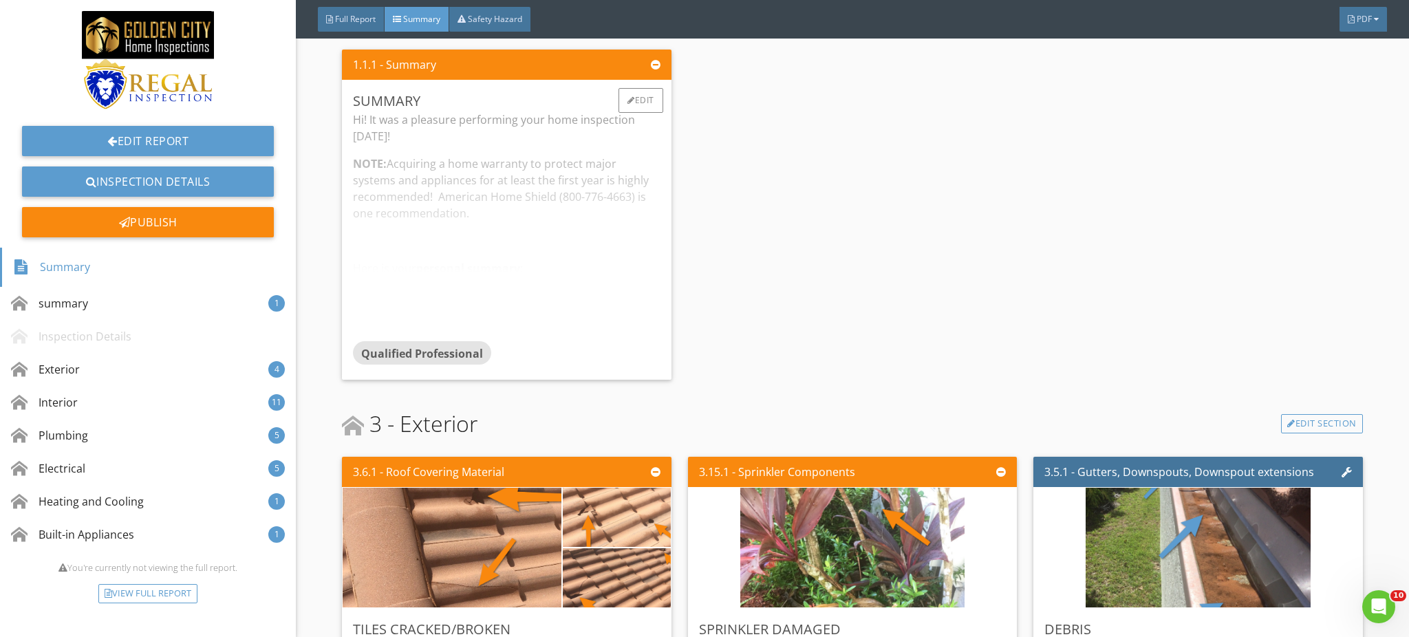
click at [514, 220] on div "Hi! It was a pleasure performing your home inspection today! NOTE: Acquiring a …" at bounding box center [506, 226] width 307 height 230
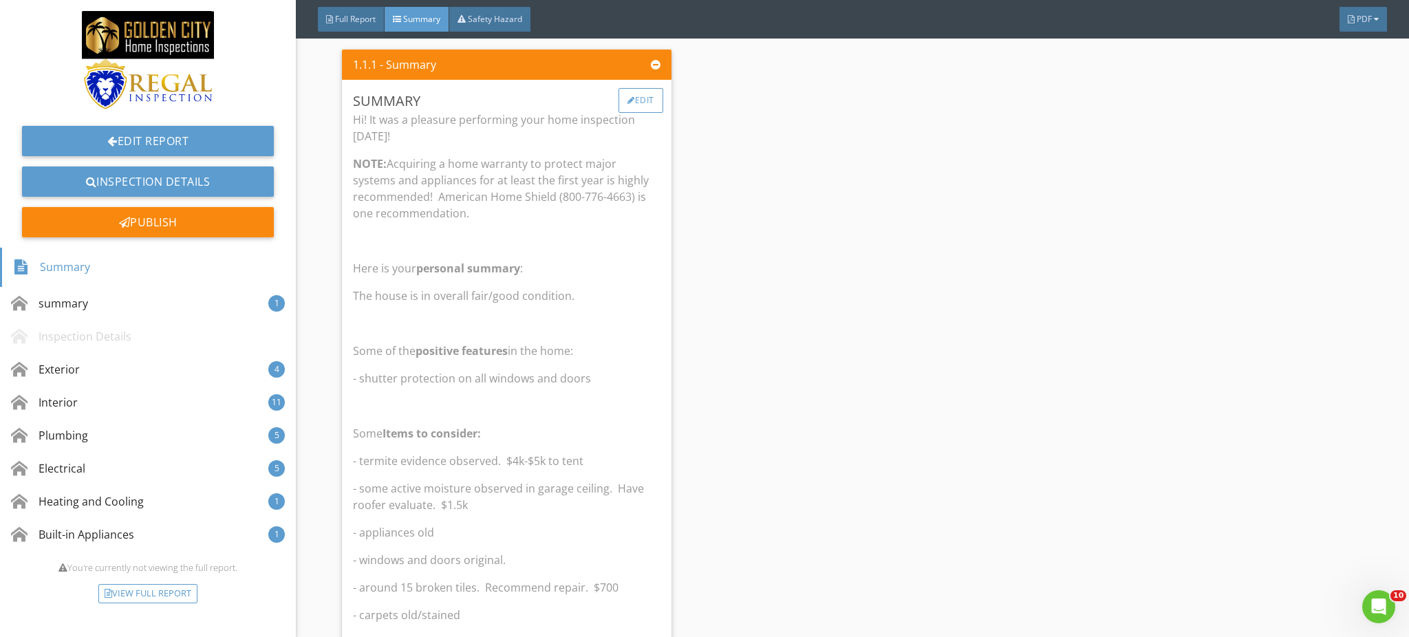
click at [632, 110] on div "Edit" at bounding box center [641, 100] width 45 height 25
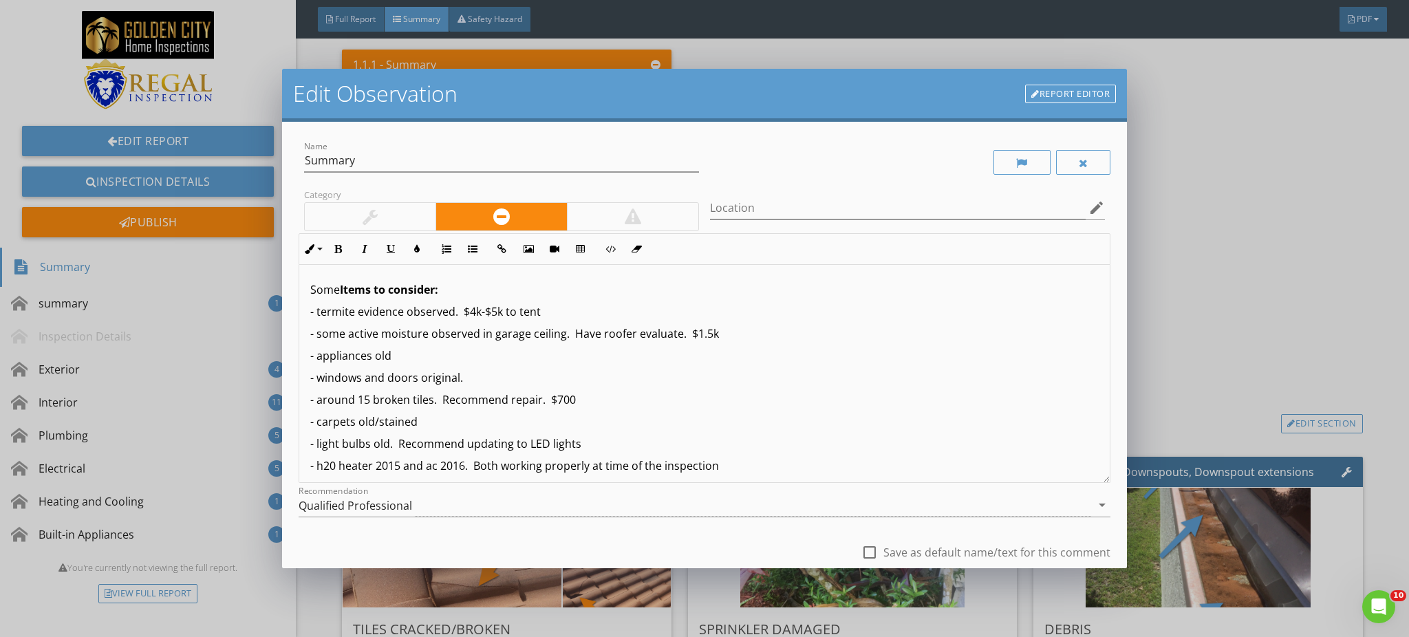
scroll to position [183, 0]
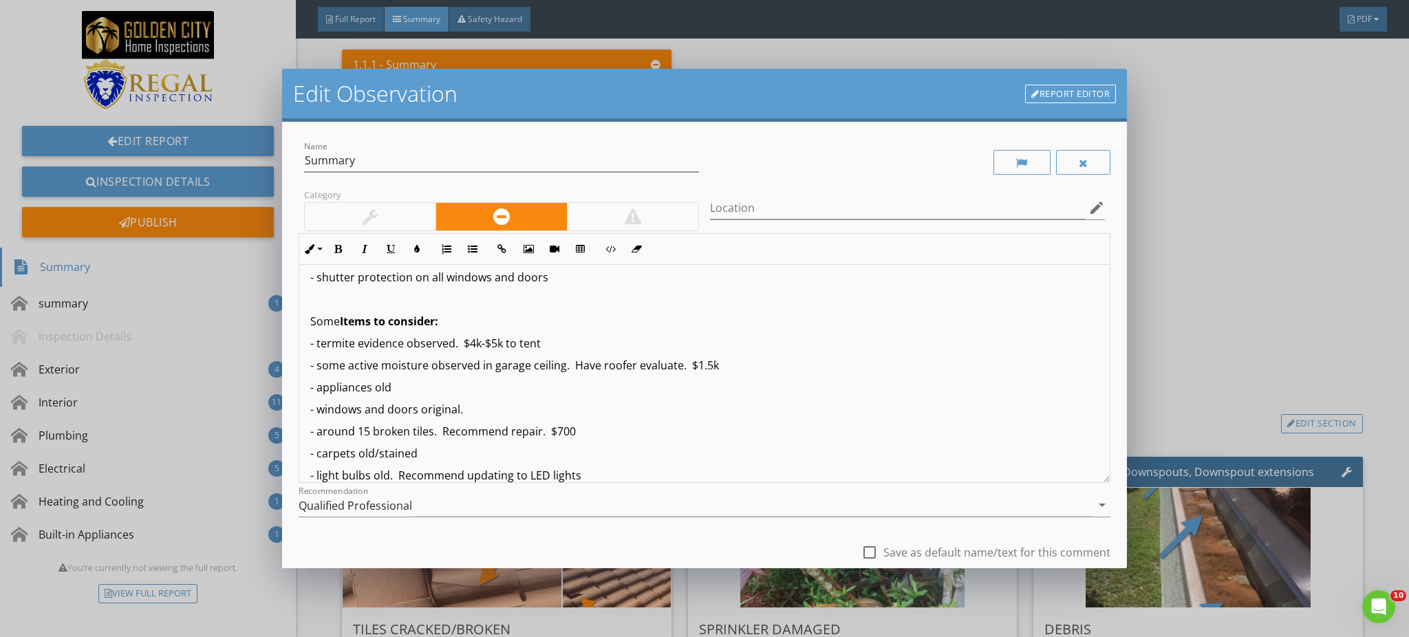
click at [712, 369] on p "- some active moisture observed in garage ceiling. Have roofer evaluate. $1.5k" at bounding box center [704, 365] width 789 height 17
click at [316, 389] on p "- appliances old" at bounding box center [704, 387] width 789 height 17
click at [407, 434] on p "- around 15 broken tiles. Recommend repair. $700" at bounding box center [704, 431] width 789 height 17
click at [605, 438] on p "- around 15 broken roof tiles. Recommend repair. $700" at bounding box center [704, 431] width 789 height 17
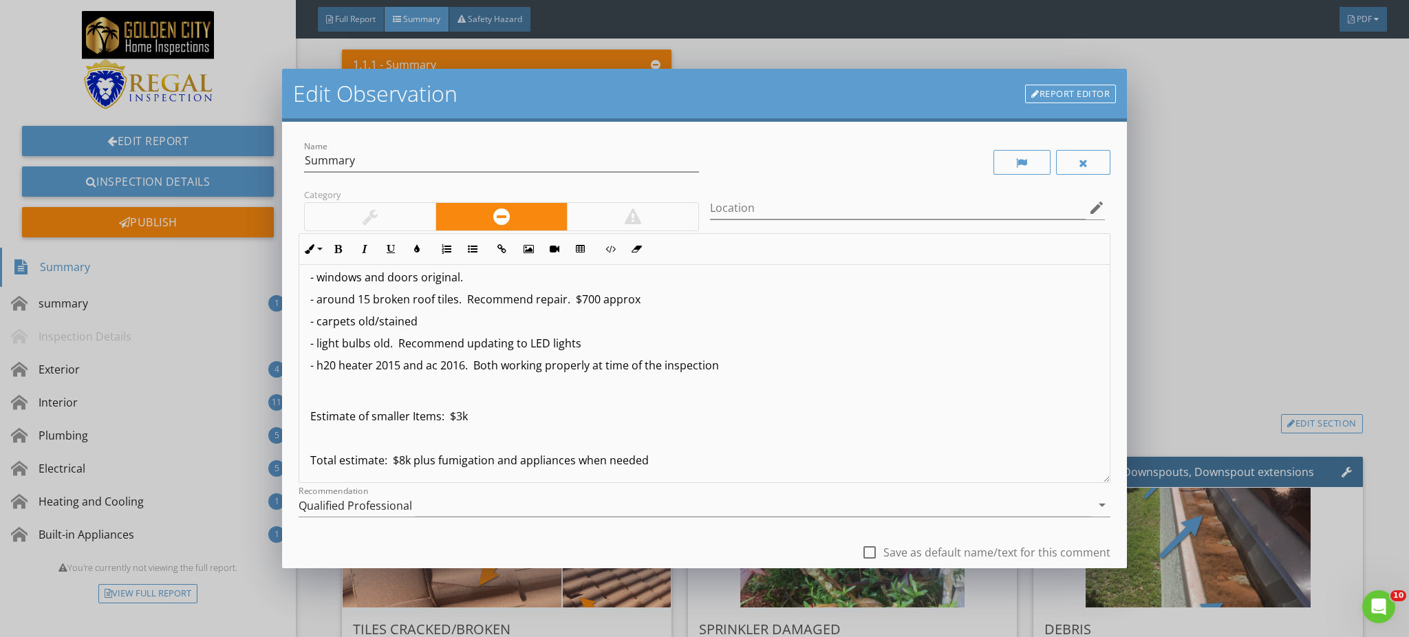
scroll to position [275, 0]
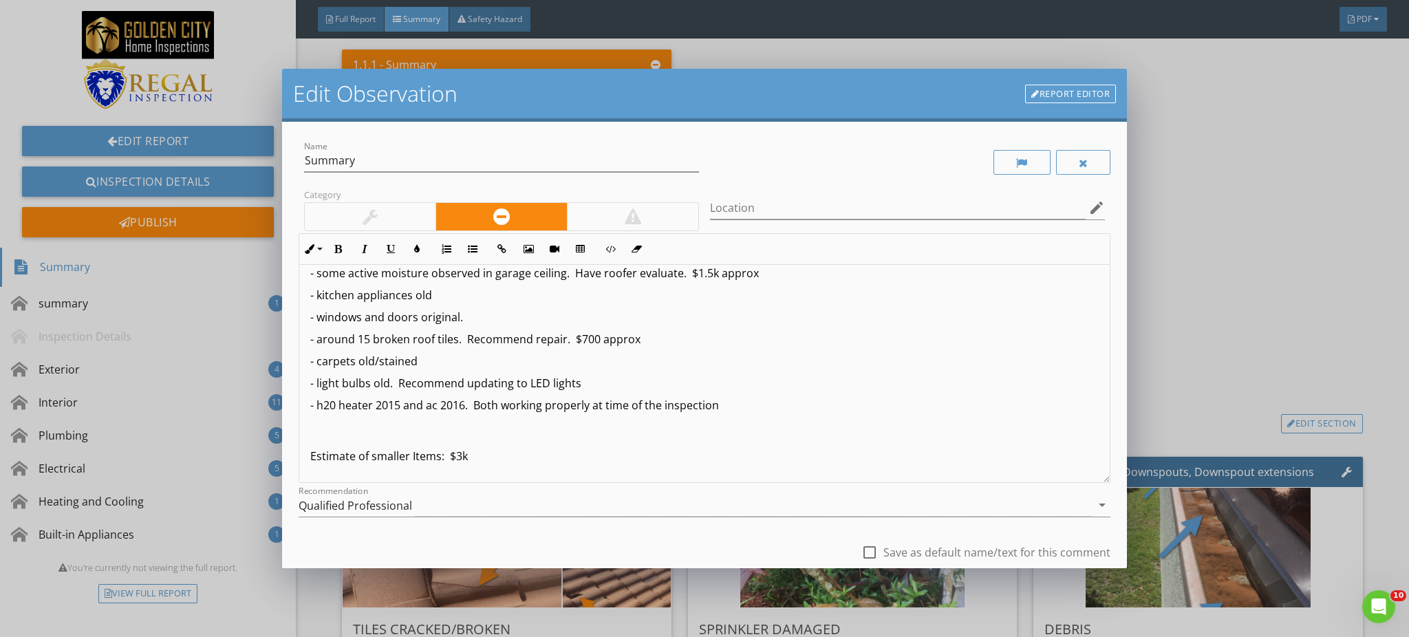
click at [370, 385] on p "- light bulbs old. Recommend updating to LED lights" at bounding box center [704, 383] width 789 height 17
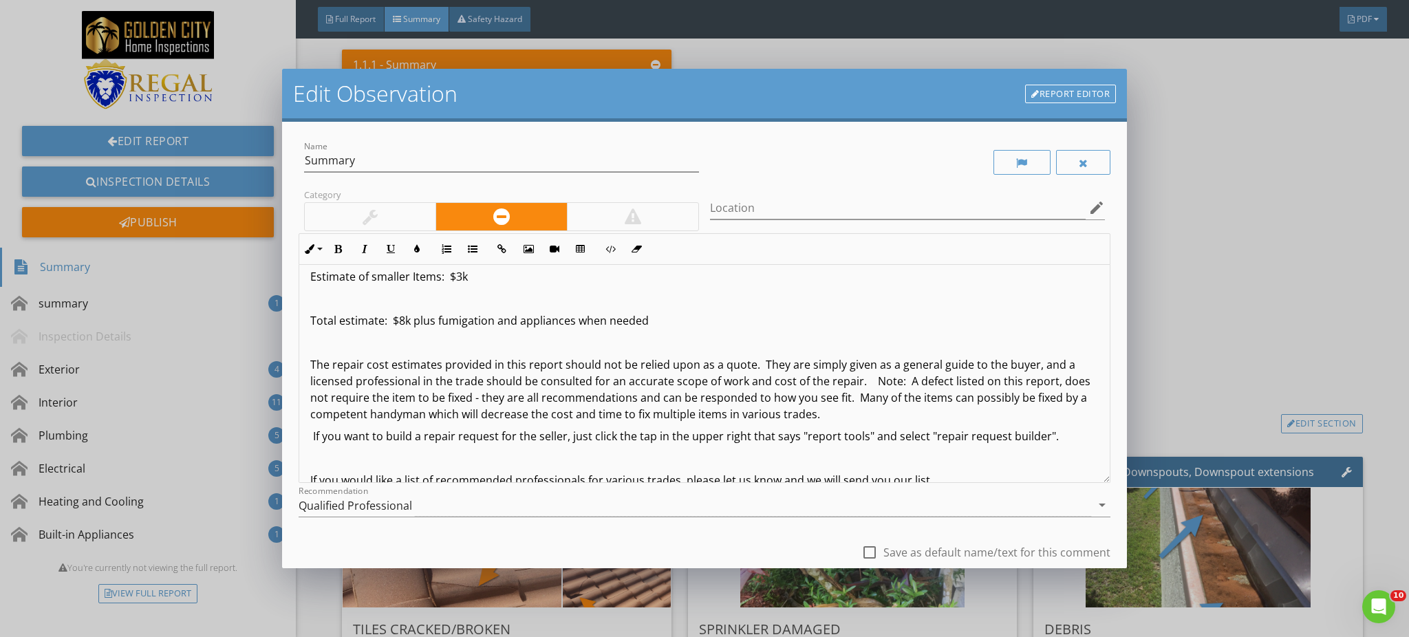
scroll to position [458, 0]
click at [437, 321] on p "Total estimate: $8k plus fumigation and appliances when needed" at bounding box center [704, 317] width 789 height 17
click at [519, 320] on p "Total estimate: $8k plus fumigation and appliances when needed" at bounding box center [704, 317] width 789 height 17
click at [621, 320] on p "Total estimate: $8k plus fumigation and replacing appliances when needed" at bounding box center [704, 317] width 789 height 17
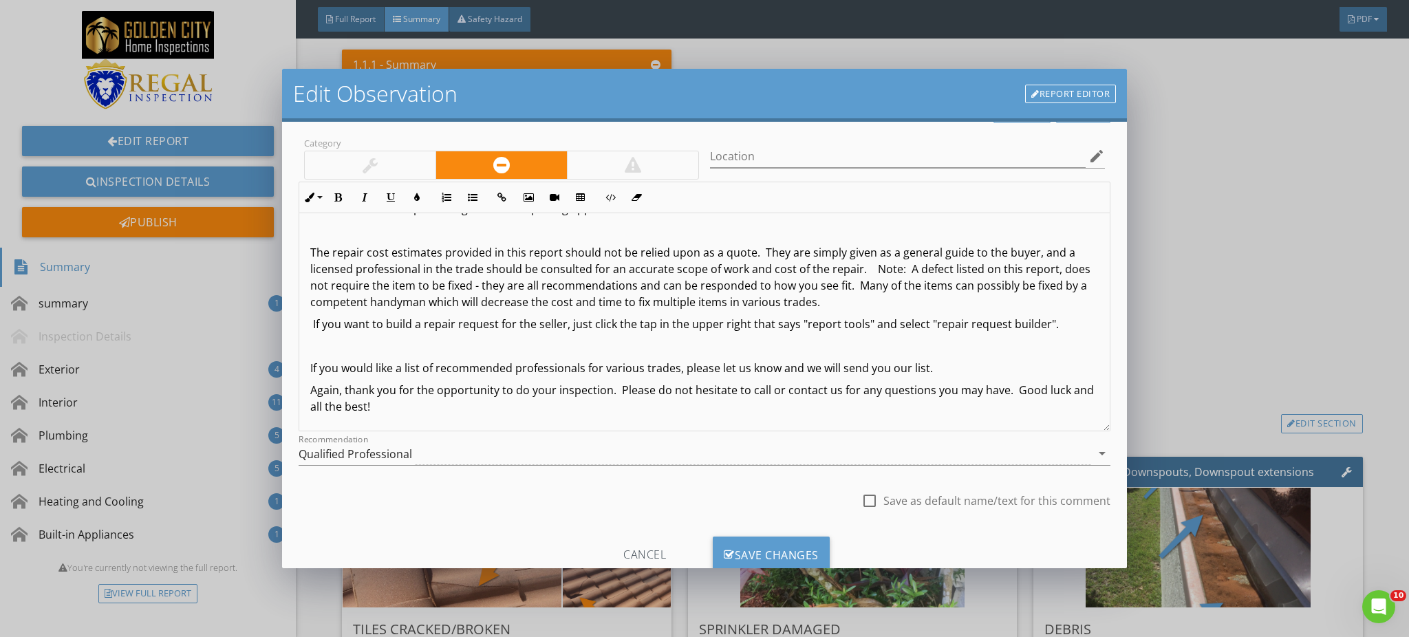
scroll to position [95, 0]
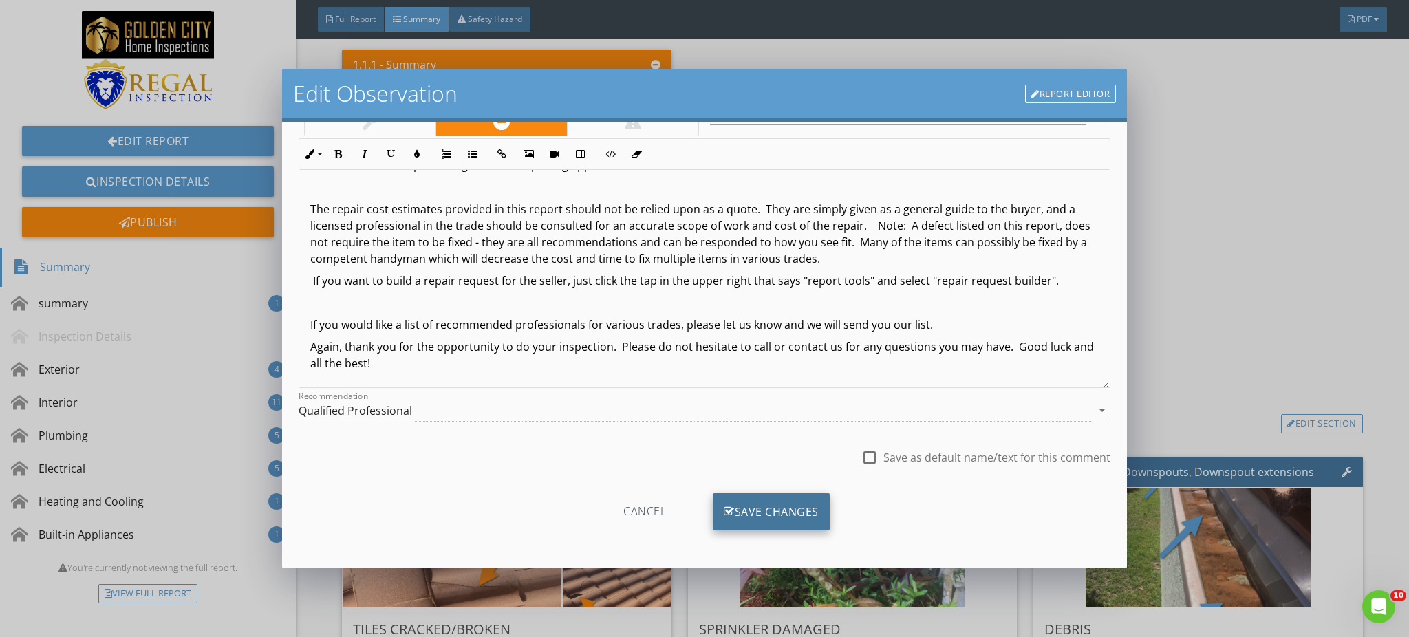
click at [790, 511] on div "Save Changes" at bounding box center [771, 511] width 117 height 37
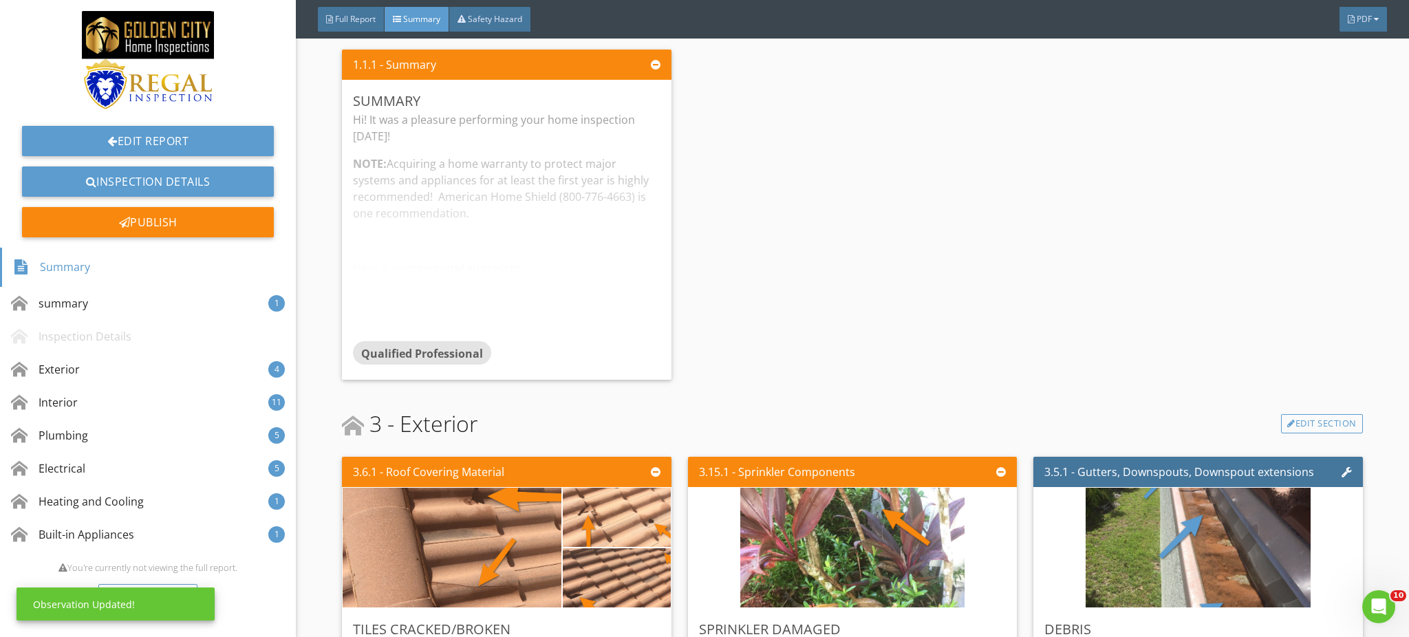
scroll to position [0, 0]
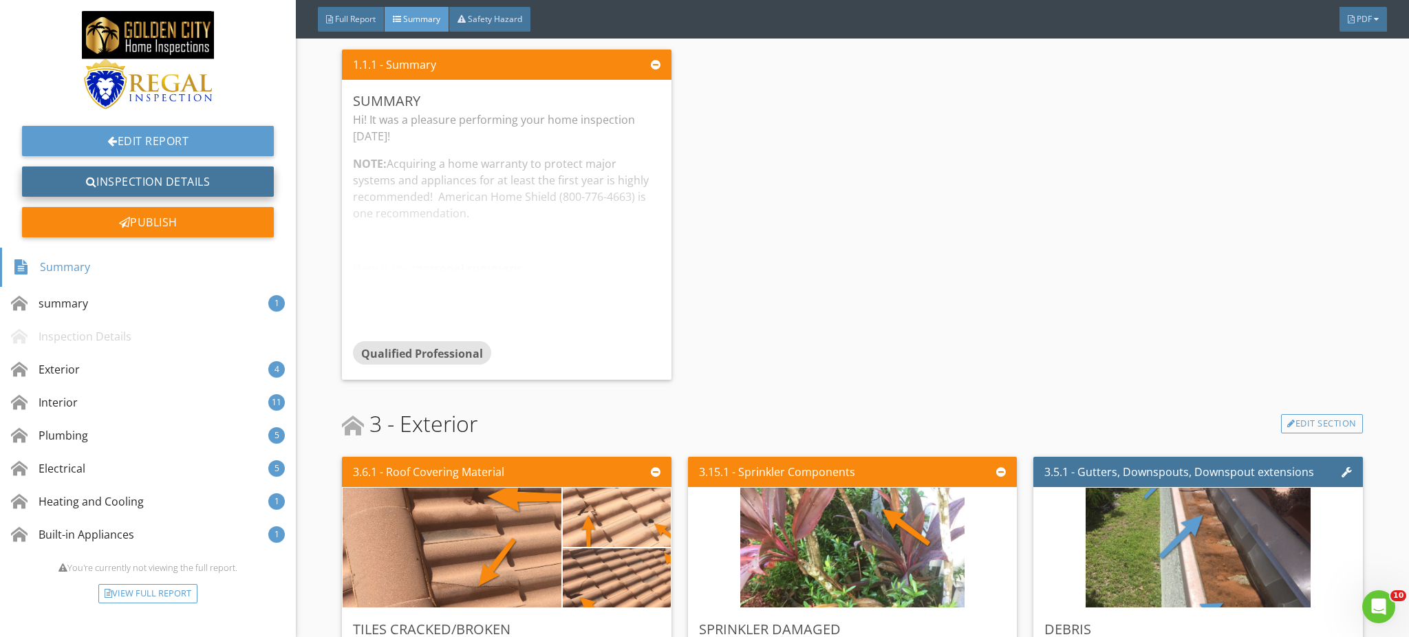
click at [174, 178] on link "Inspection Details" at bounding box center [148, 181] width 252 height 30
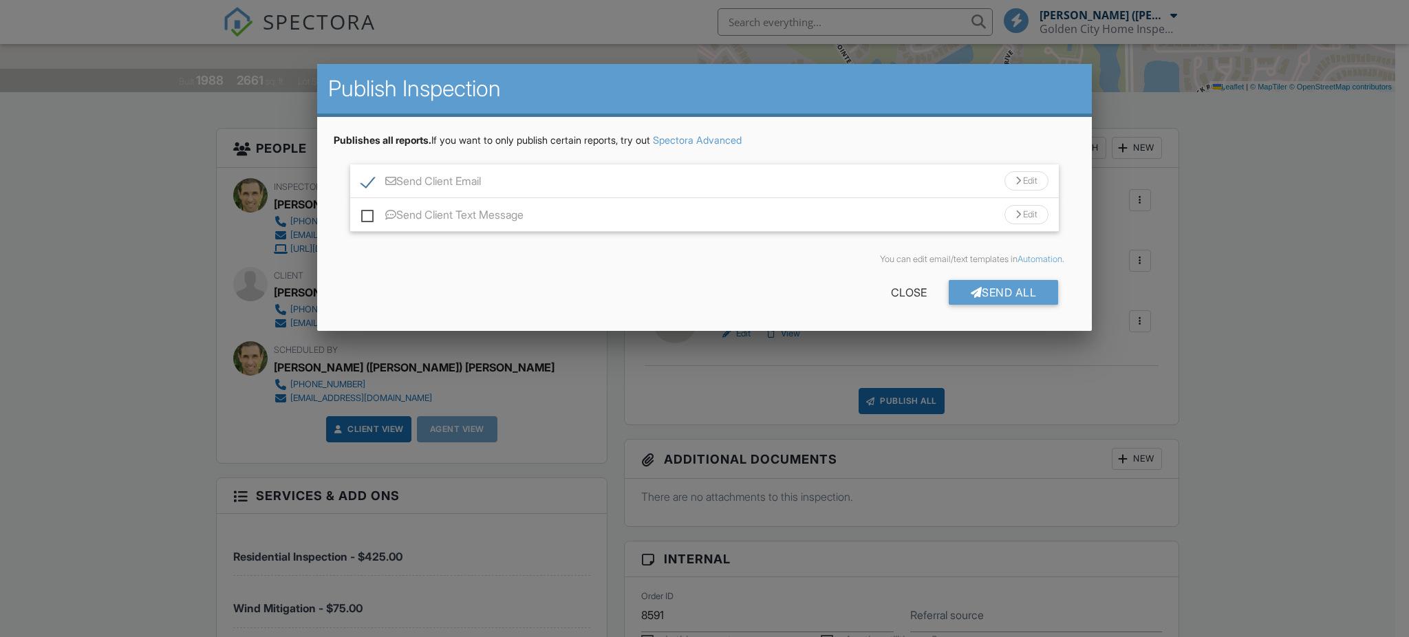
scroll to position [275, 0]
click at [980, 281] on div "Send All" at bounding box center [1004, 292] width 110 height 25
click at [0, 0] on div at bounding box center [0, 0] width 0 height 0
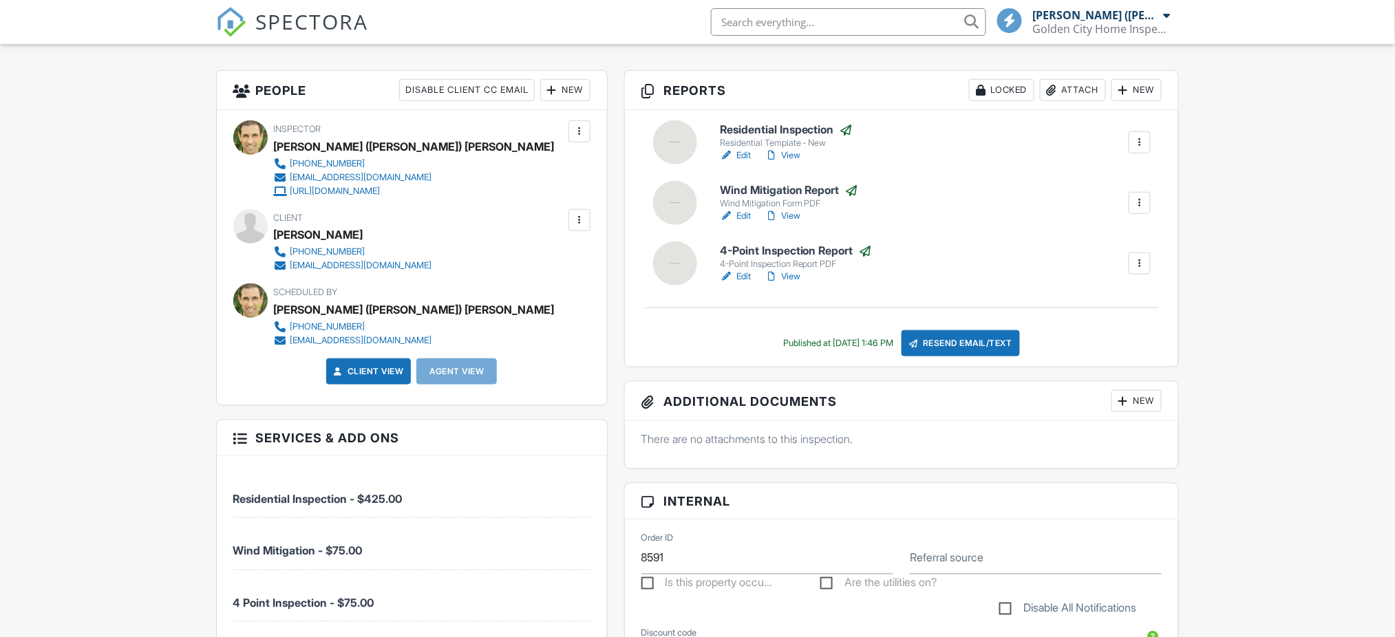
click at [740, 153] on link "Edit" at bounding box center [735, 156] width 31 height 14
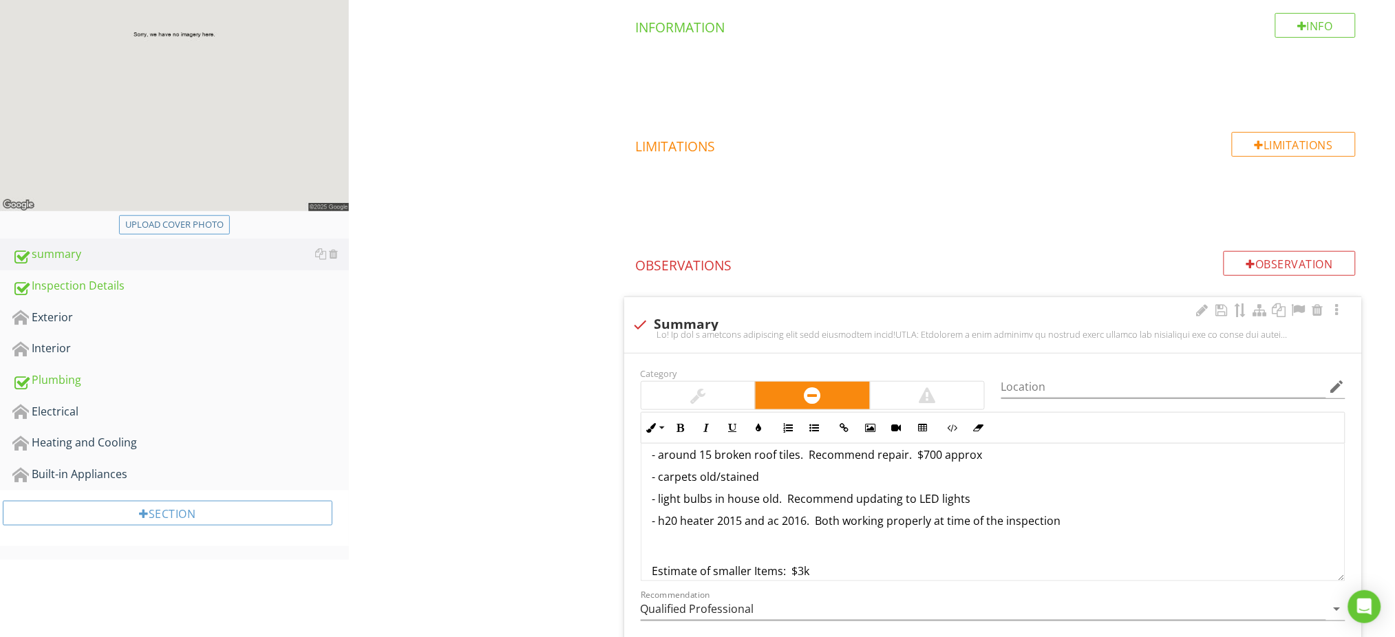
scroll to position [367, 0]
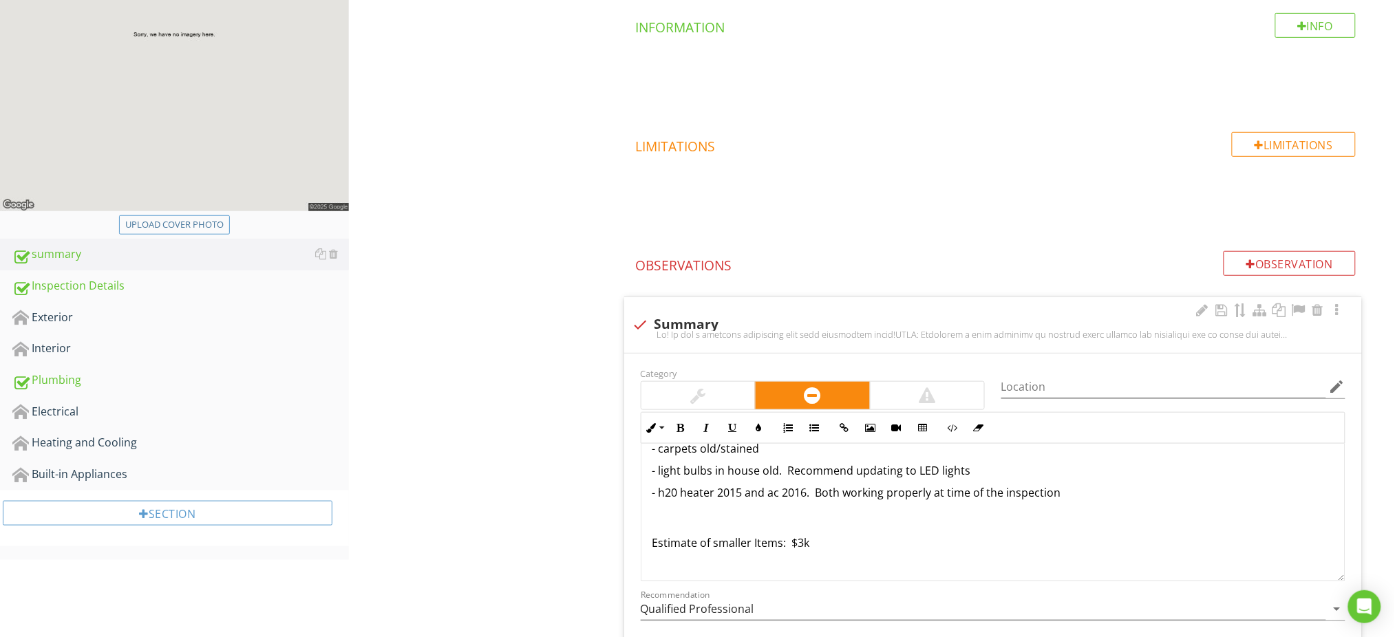
click at [1062, 494] on p "- h20 heater 2015 and ac 2016. Both working properly at time of the inspection" at bounding box center [992, 492] width 681 height 17
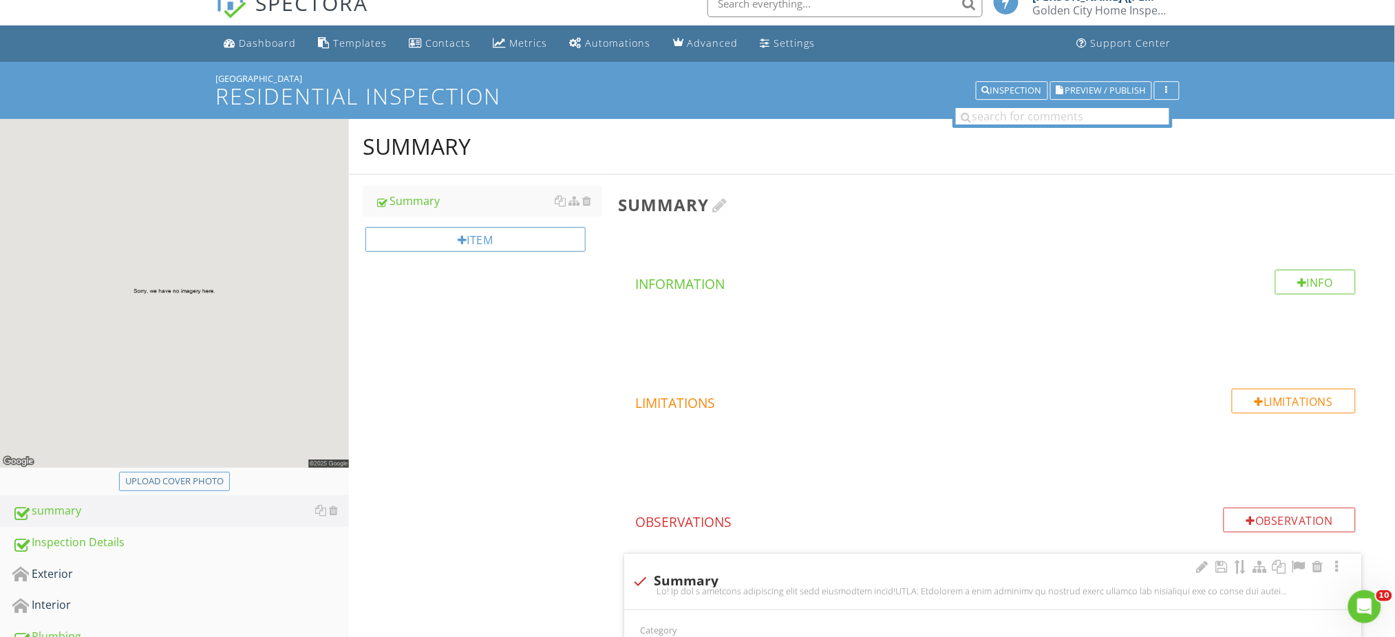
scroll to position [0, 0]
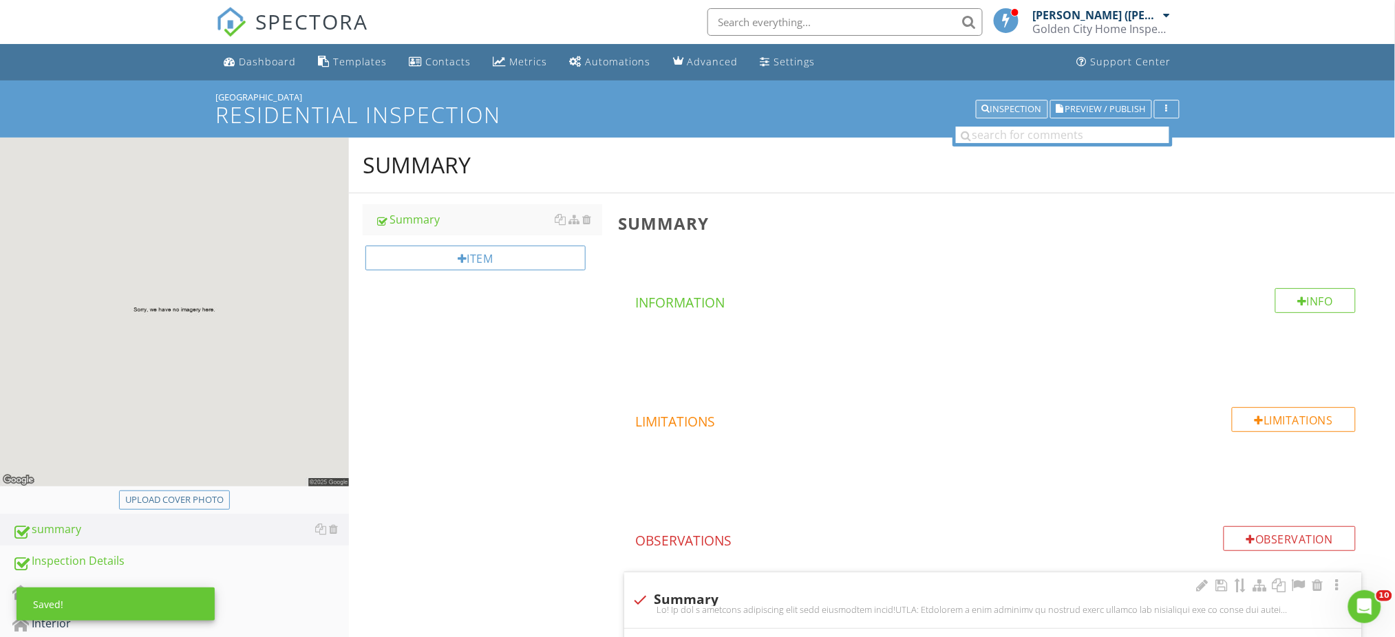
click at [1009, 114] on div "Inspection" at bounding box center [1012, 110] width 60 height 10
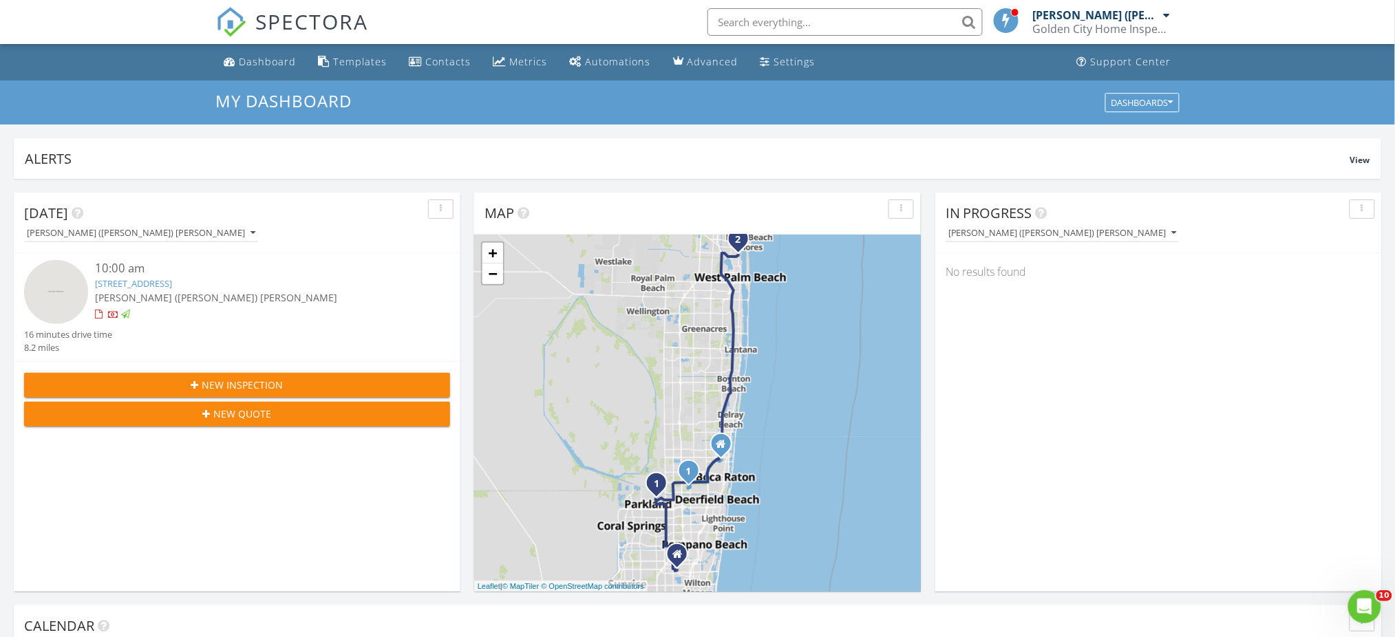
scroll to position [458, 0]
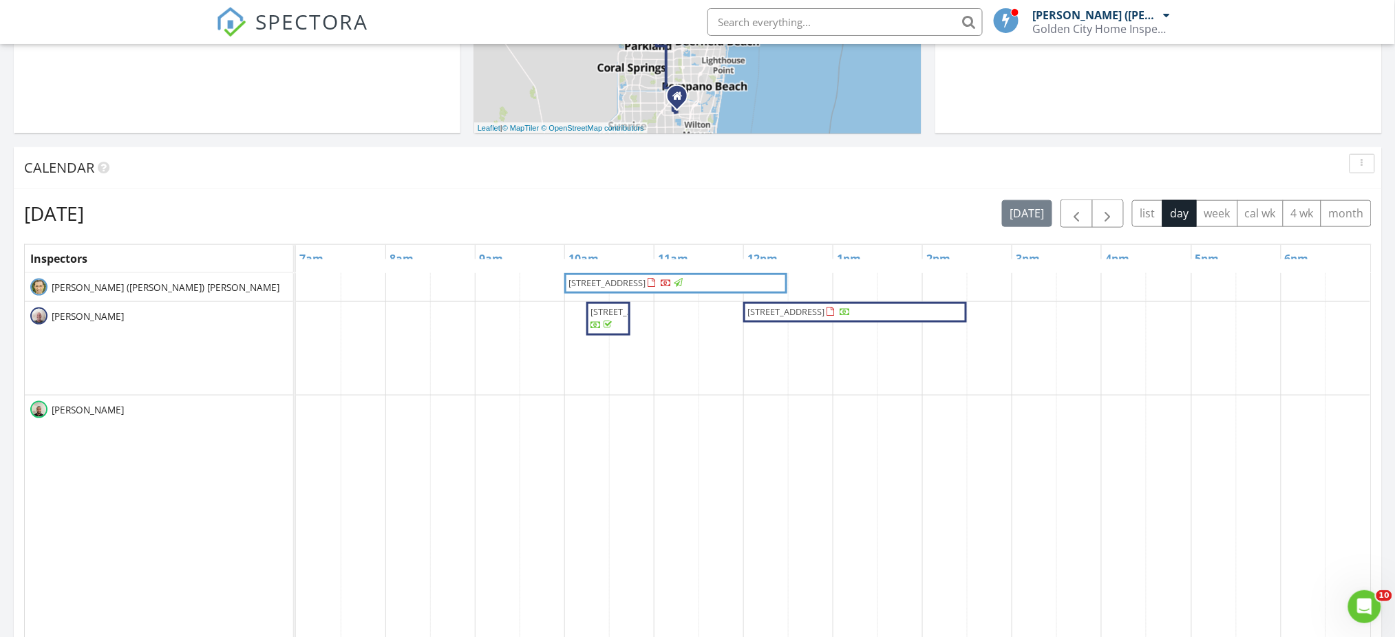
click at [645, 287] on span "[STREET_ADDRESS]" at bounding box center [606, 283] width 77 height 12
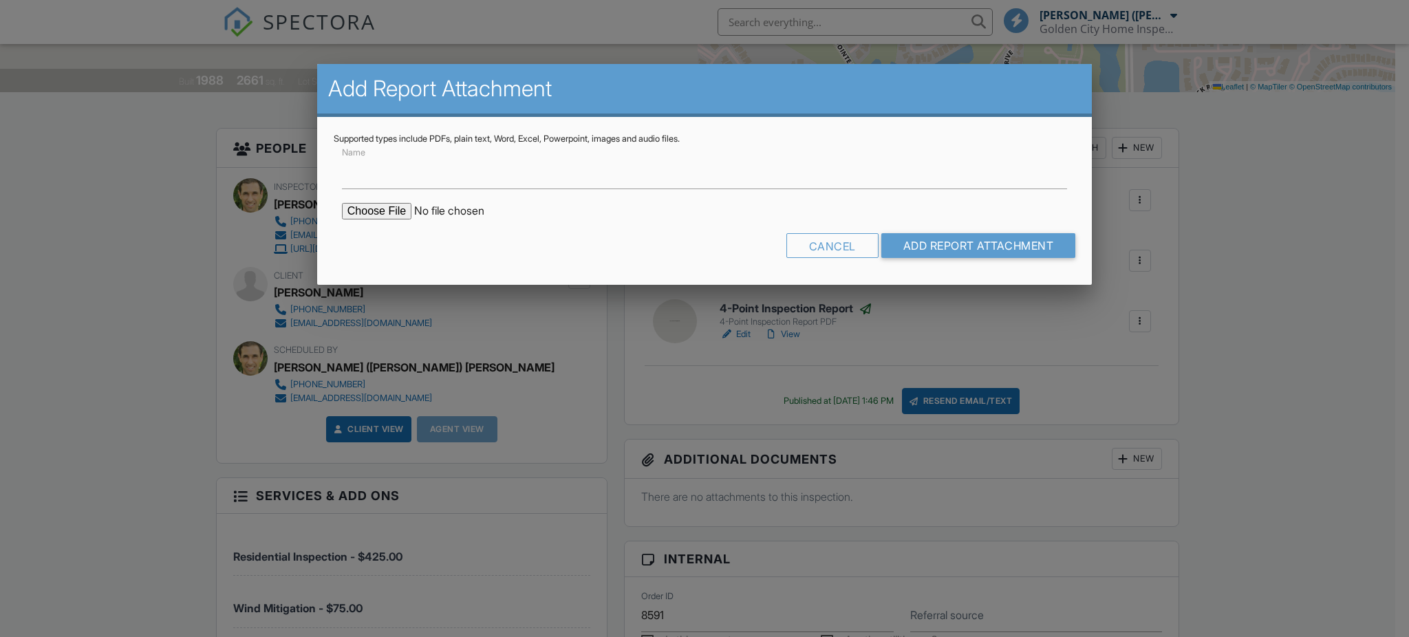
scroll to position [275, 0]
click at [356, 180] on input "t" at bounding box center [704, 172] width 725 height 34
click at [379, 211] on input "file" at bounding box center [459, 211] width 234 height 17
type input "Termite Report"
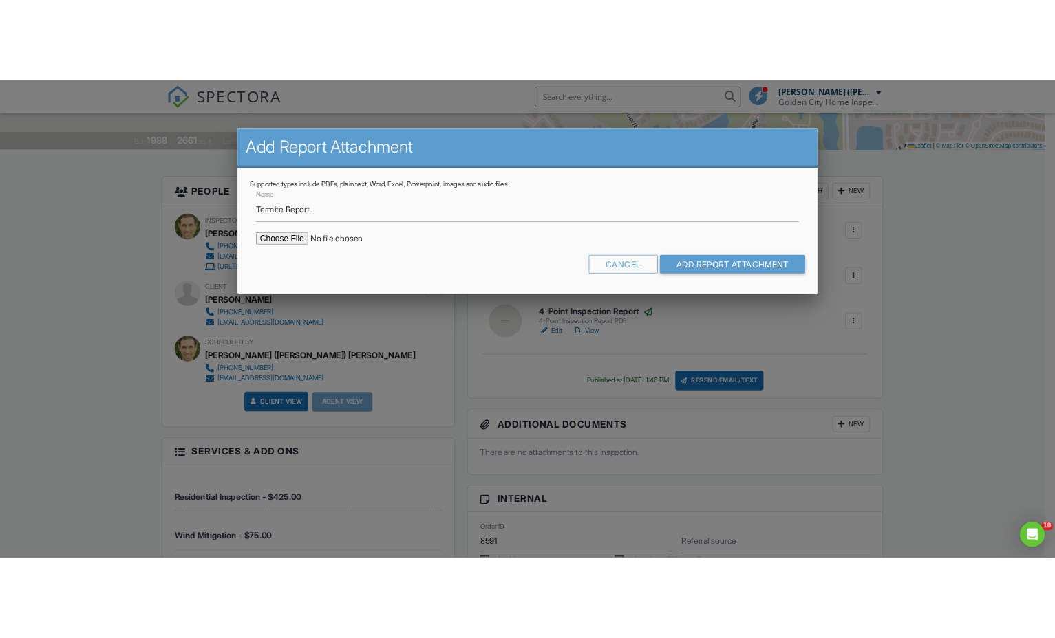
scroll to position [0, 0]
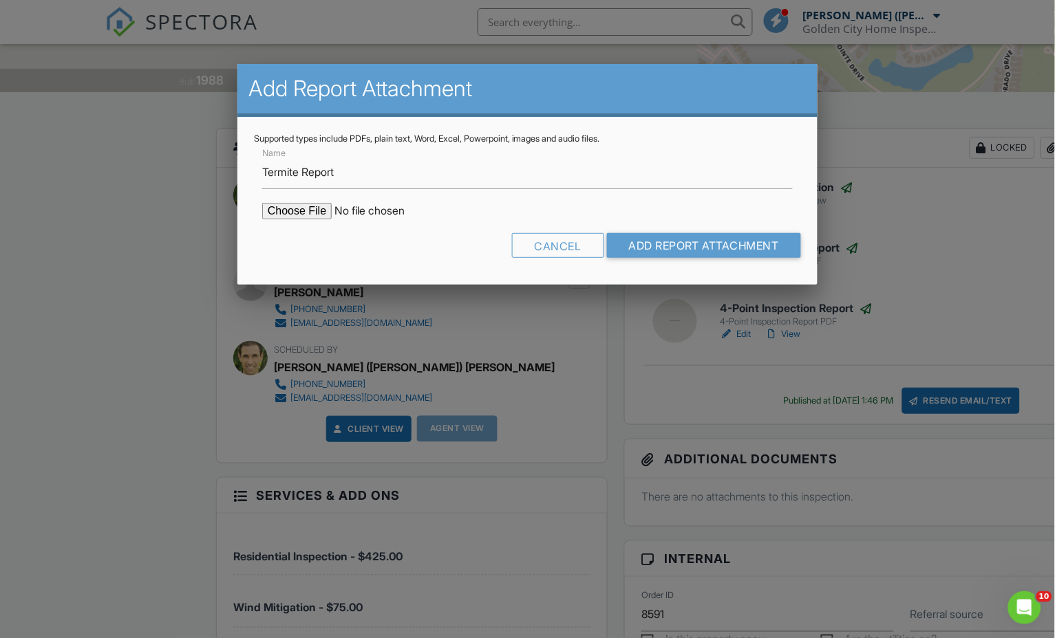
click at [296, 204] on input "file" at bounding box center [379, 211] width 234 height 17
type input "C:\fakepath\7204 via Palomar WDO.pdf"
click at [677, 246] on input "Add Report Attachment" at bounding box center [704, 245] width 195 height 25
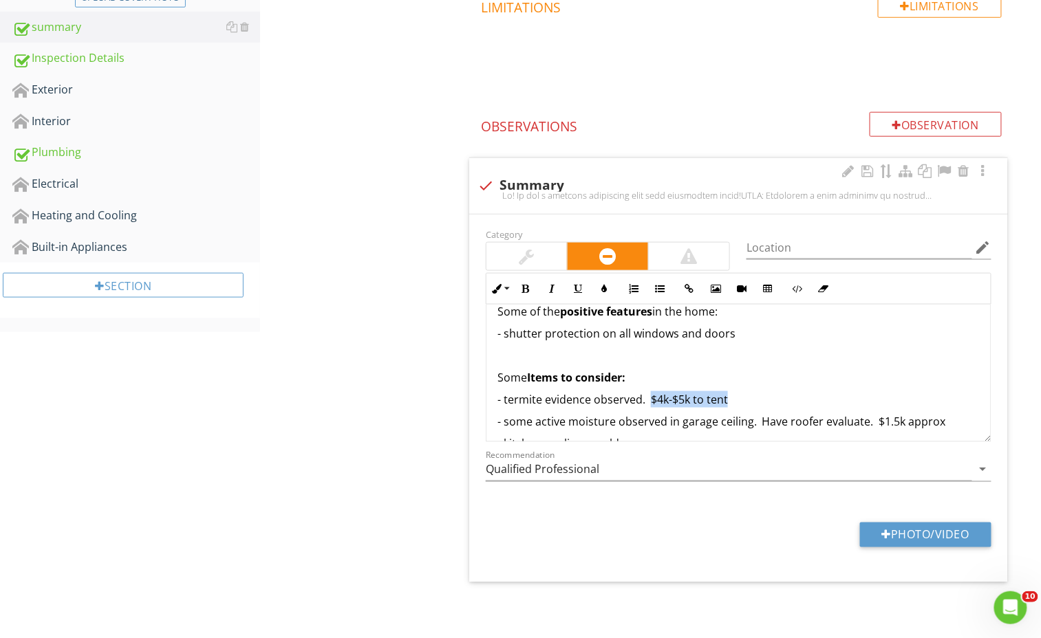
drag, startPoint x: 751, startPoint y: 401, endPoint x: 652, endPoint y: 401, distance: 99.8
click at [652, 401] on p "- termite evidence observed. $4k-$5k to tent" at bounding box center [738, 399] width 482 height 17
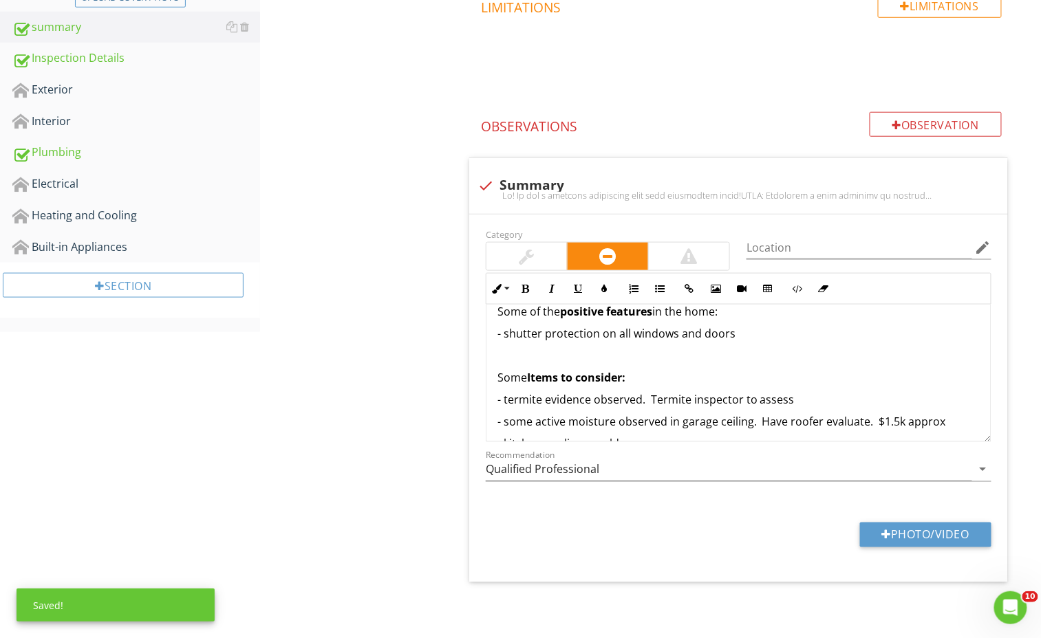
click at [394, 353] on div "summary Summary Item Summary Info Information Limitations Limitations Observati…" at bounding box center [650, 180] width 781 height 915
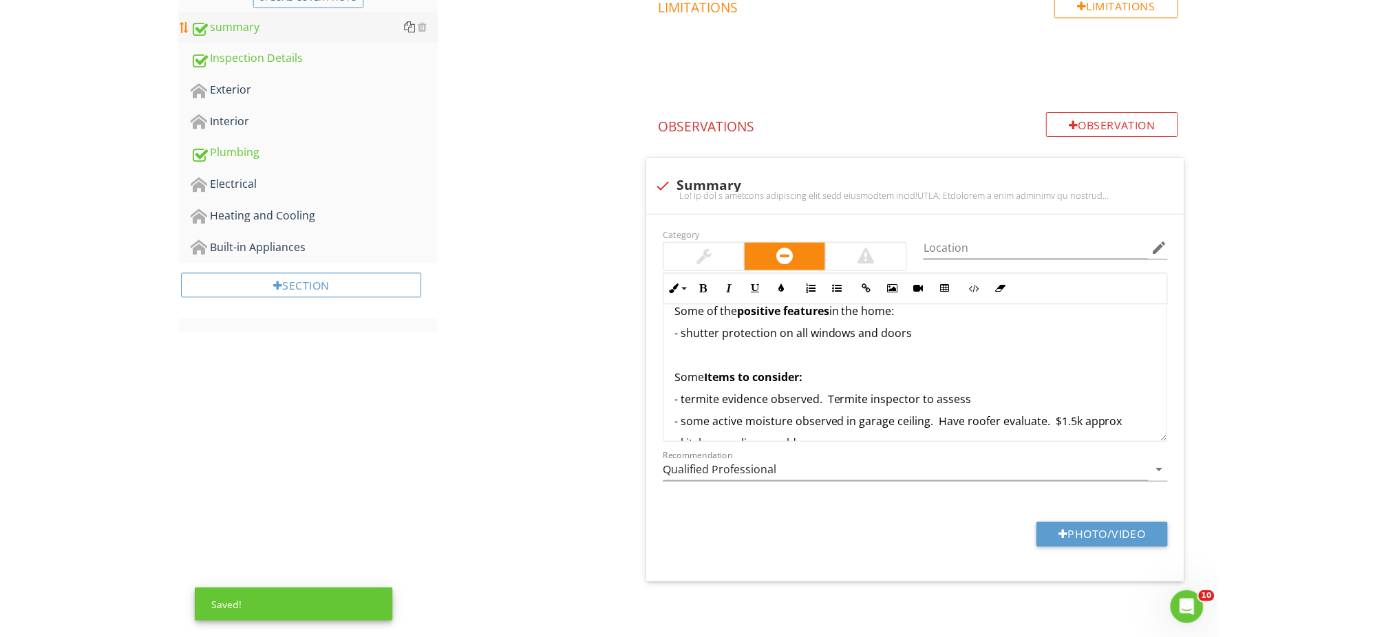
scroll to position [166, 0]
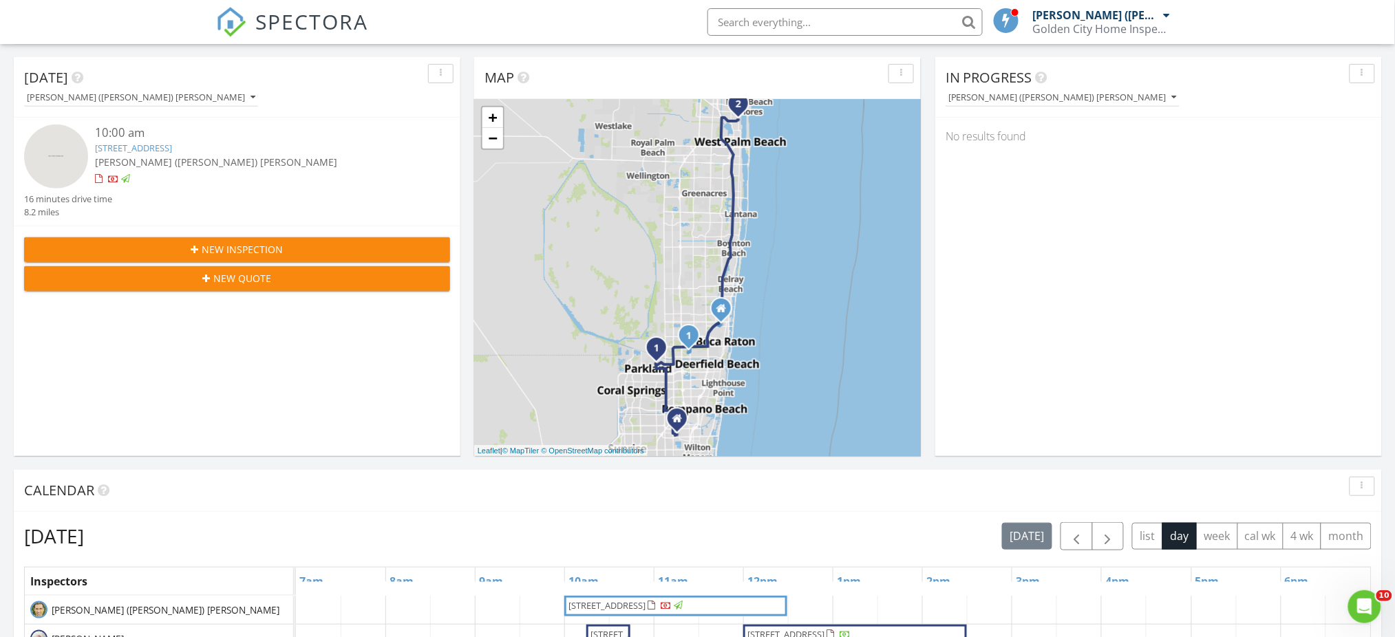
scroll to position [458, 0]
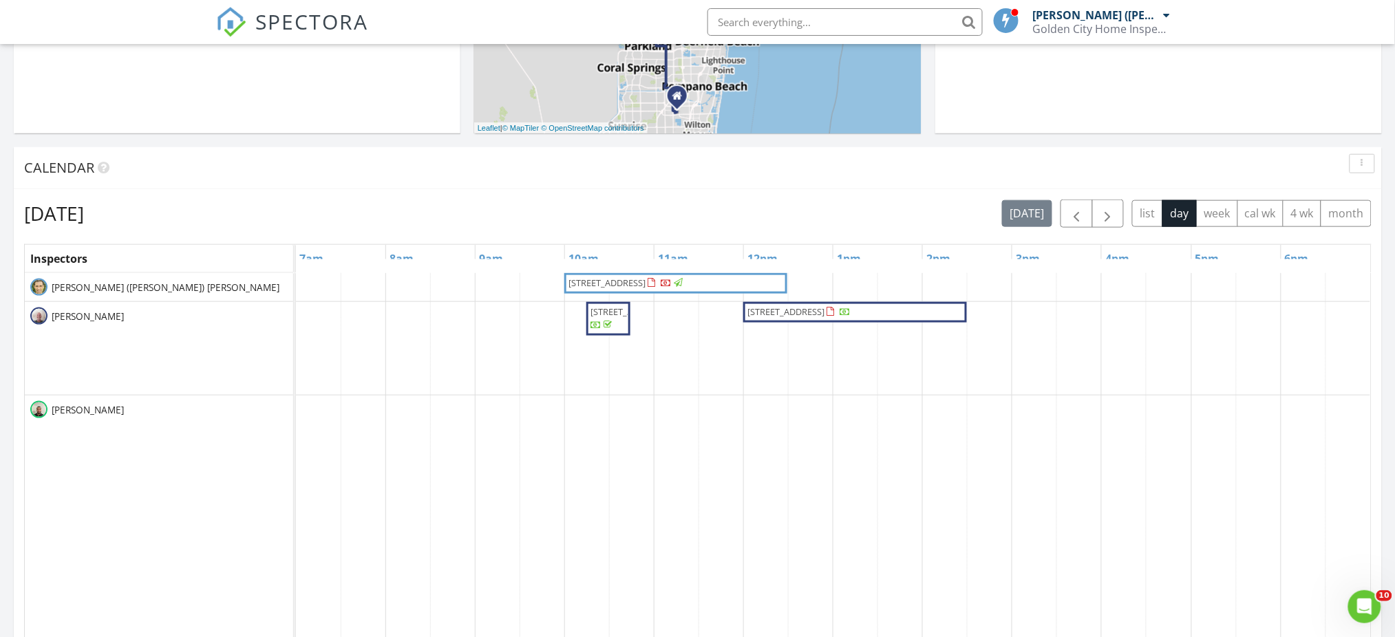
drag, startPoint x: 689, startPoint y: 291, endPoint x: 667, endPoint y: 279, distance: 25.3
click at [645, 279] on span "[STREET_ADDRESS]" at bounding box center [606, 283] width 77 height 12
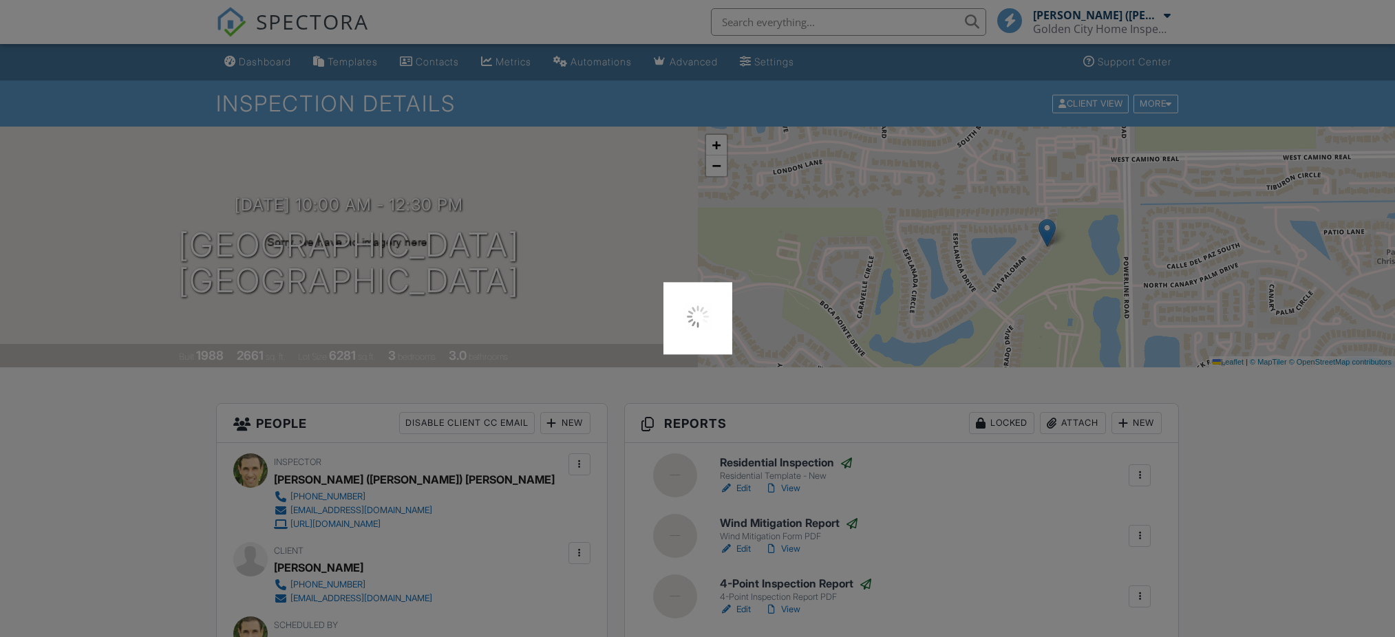
scroll to position [275, 0]
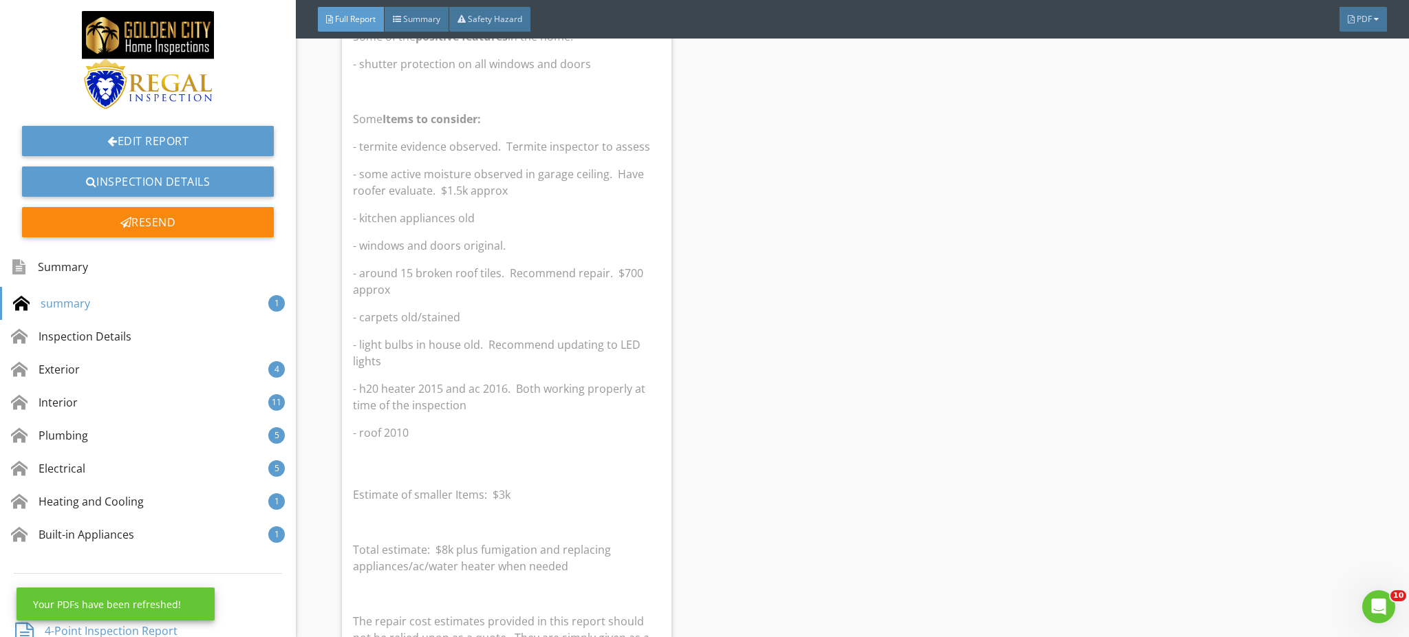
scroll to position [917, 0]
